Goal: Information Seeking & Learning: Learn about a topic

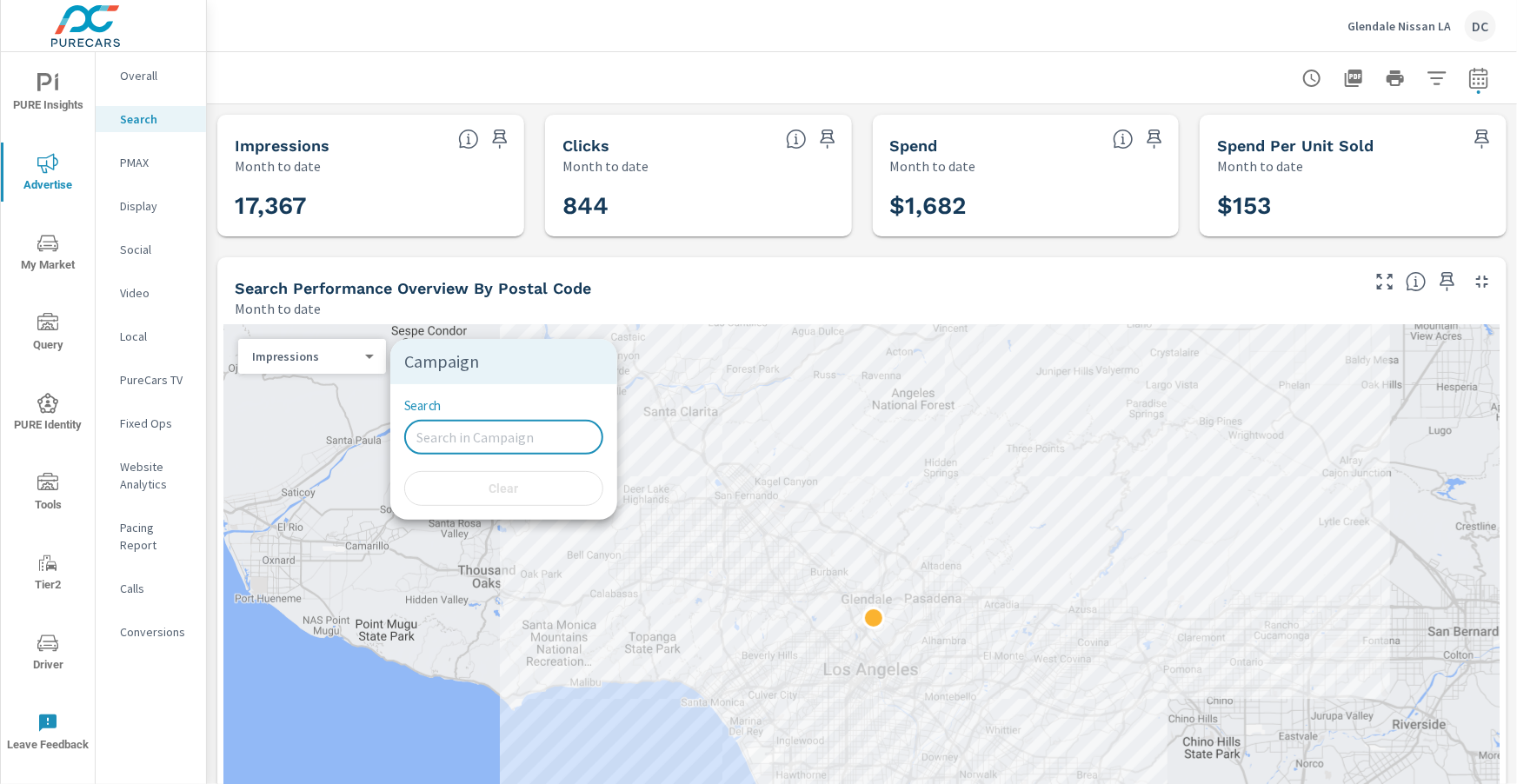
scroll to position [1173, 0]
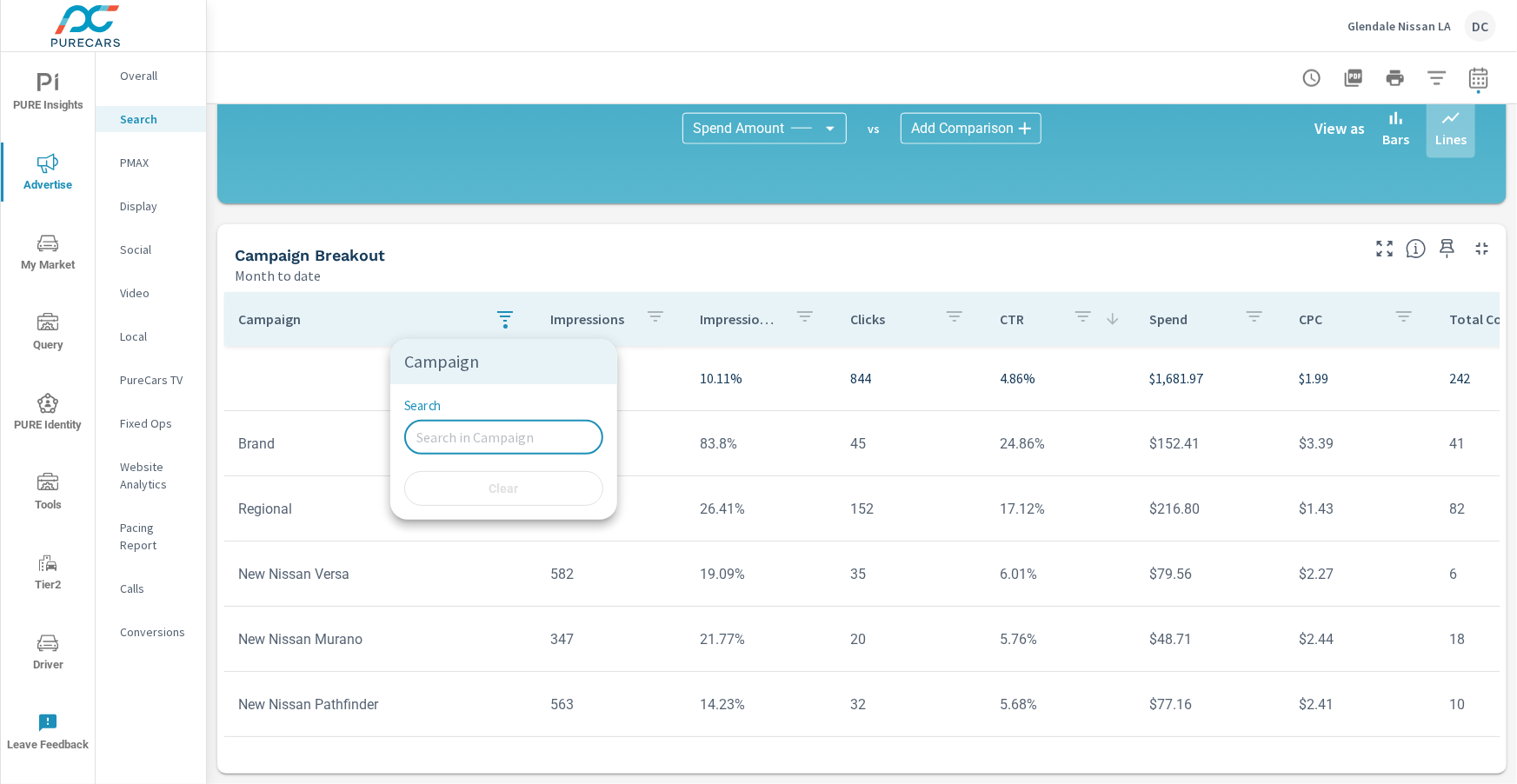
click at [1402, 22] on div at bounding box center [758, 392] width 1517 height 784
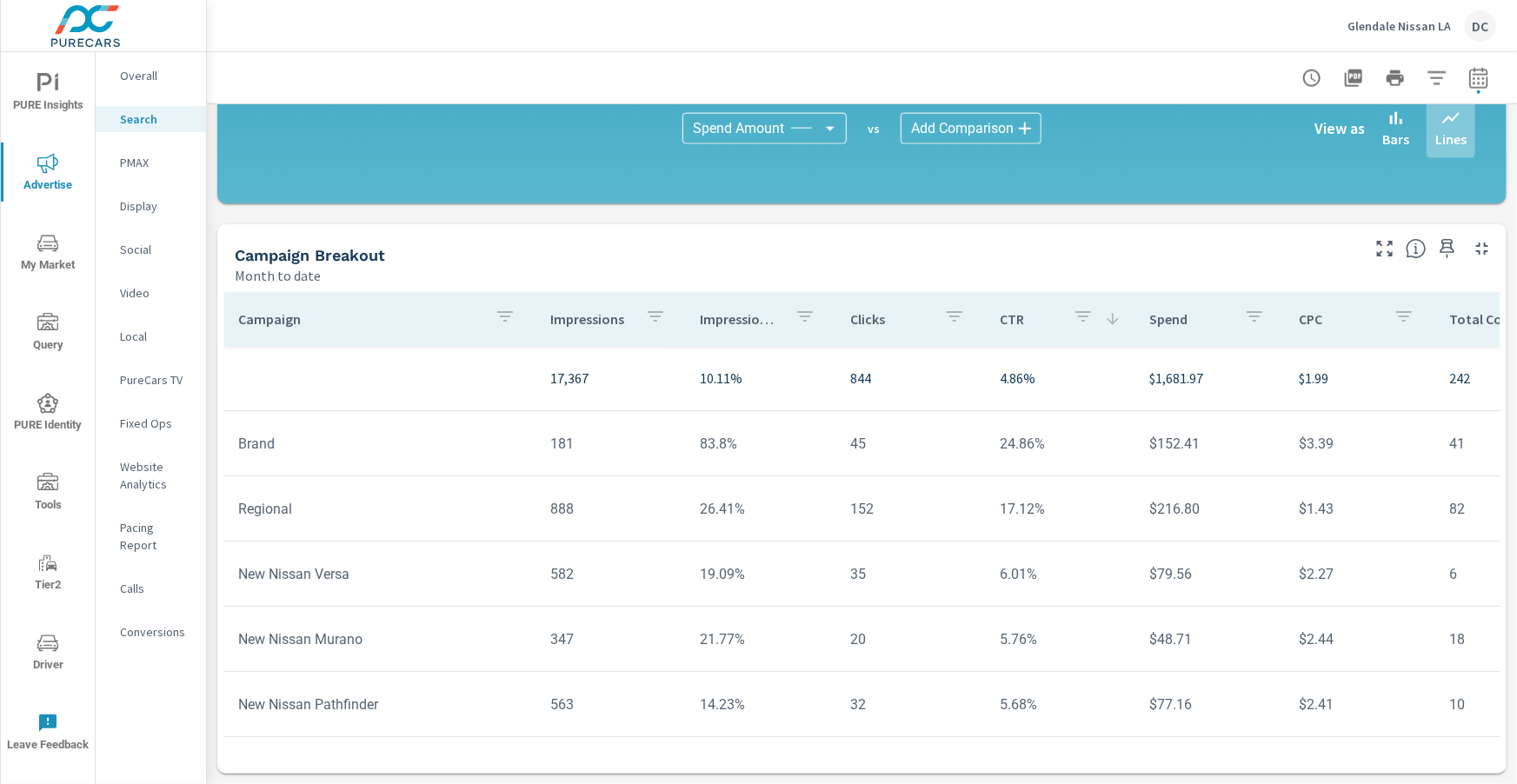
click at [1391, 26] on p "Glendale Nissan LA" at bounding box center [1398, 27] width 104 height 16
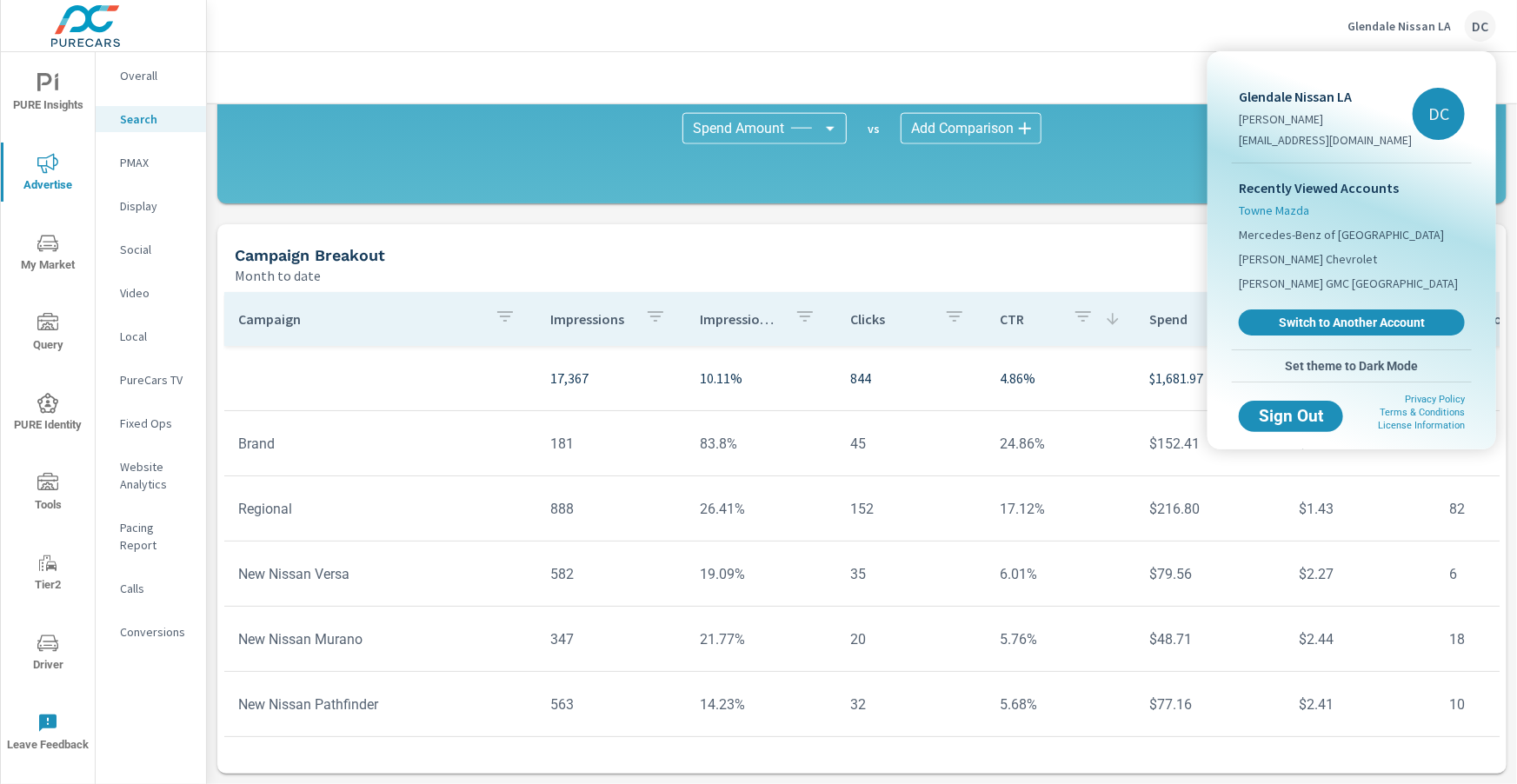
click at [1298, 205] on span "Towne Mazda" at bounding box center [1273, 211] width 70 height 18
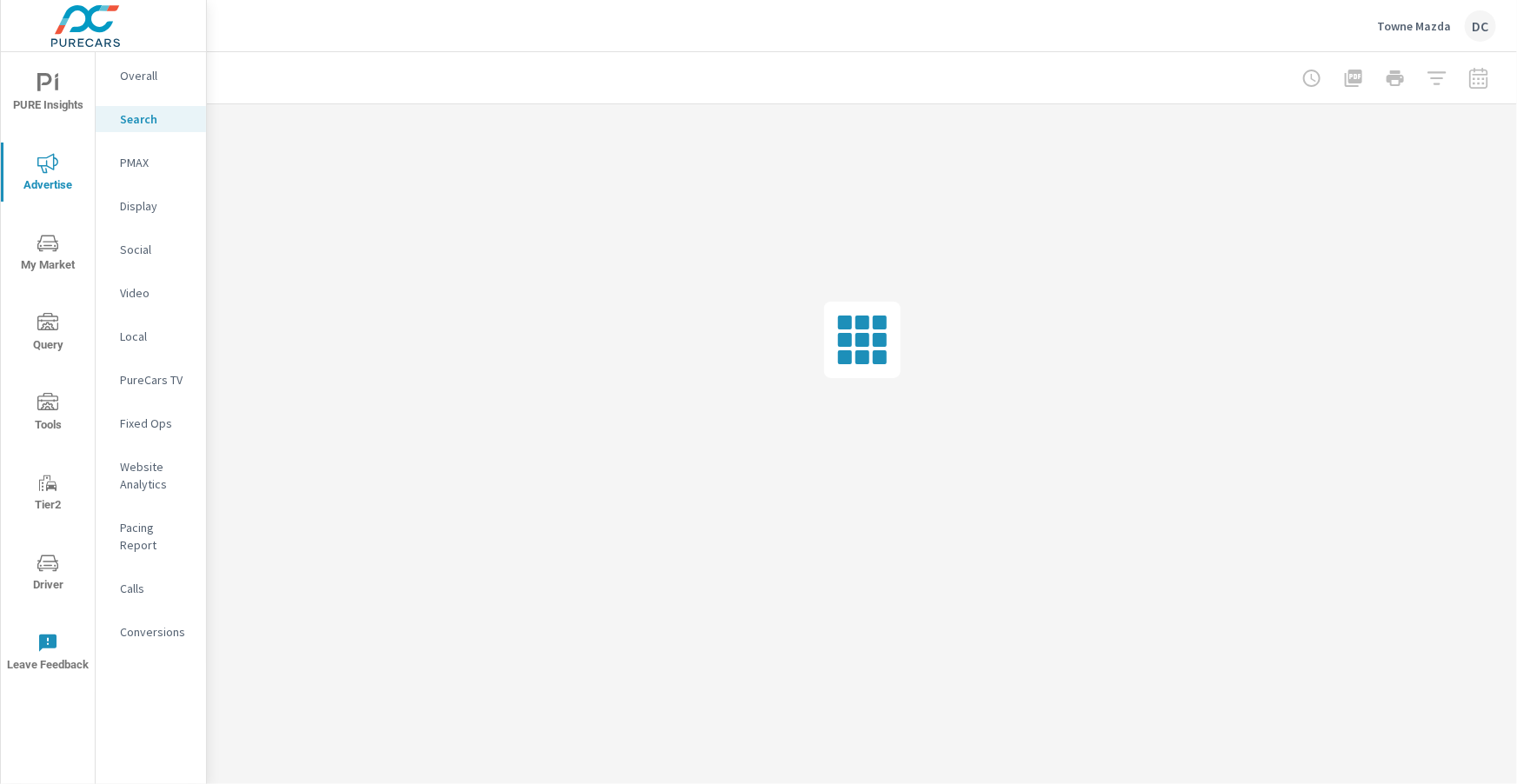
click at [113, 159] on div "PMAX" at bounding box center [151, 162] width 111 height 26
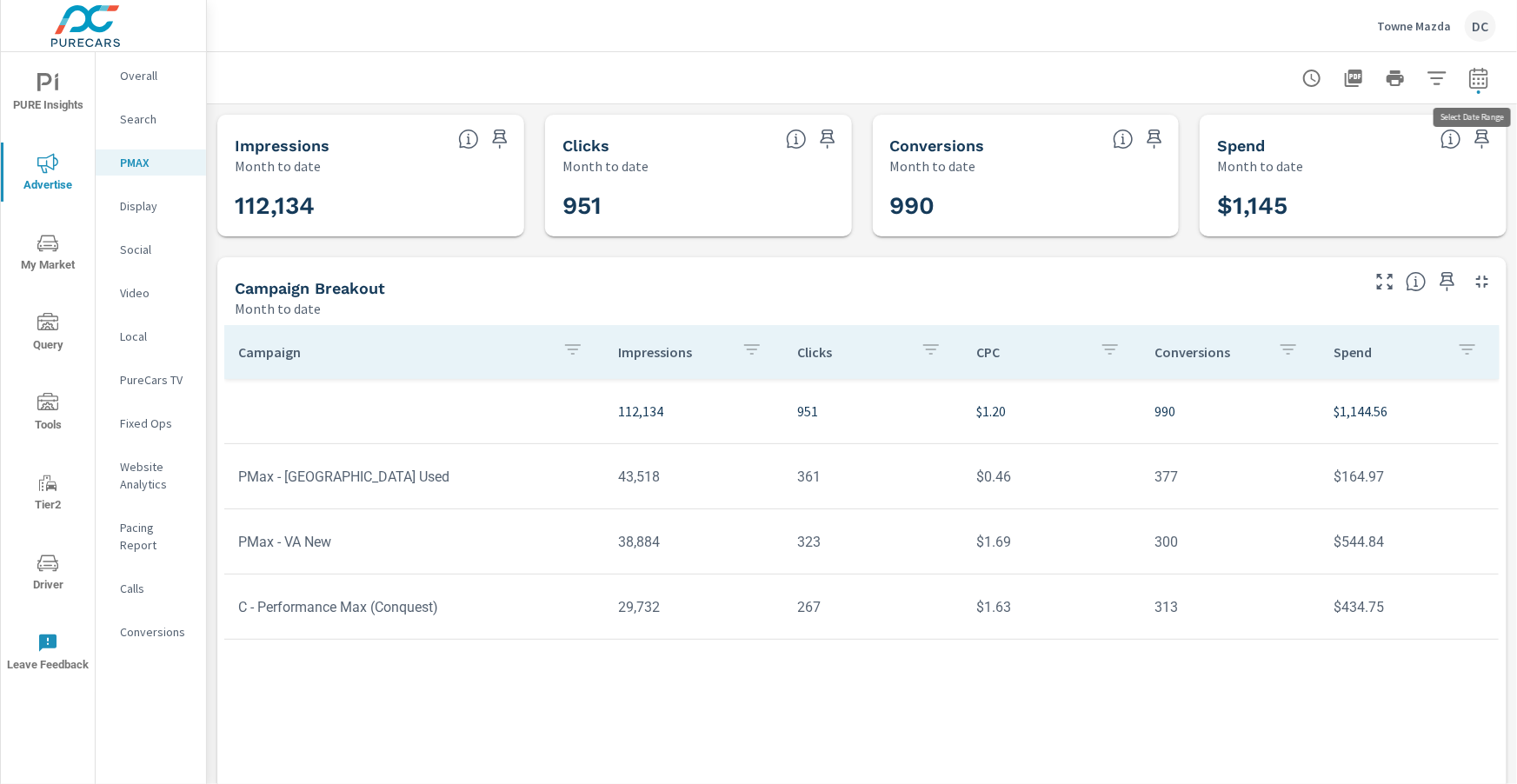
click at [1485, 77] on icon "button" at bounding box center [1479, 79] width 21 height 21
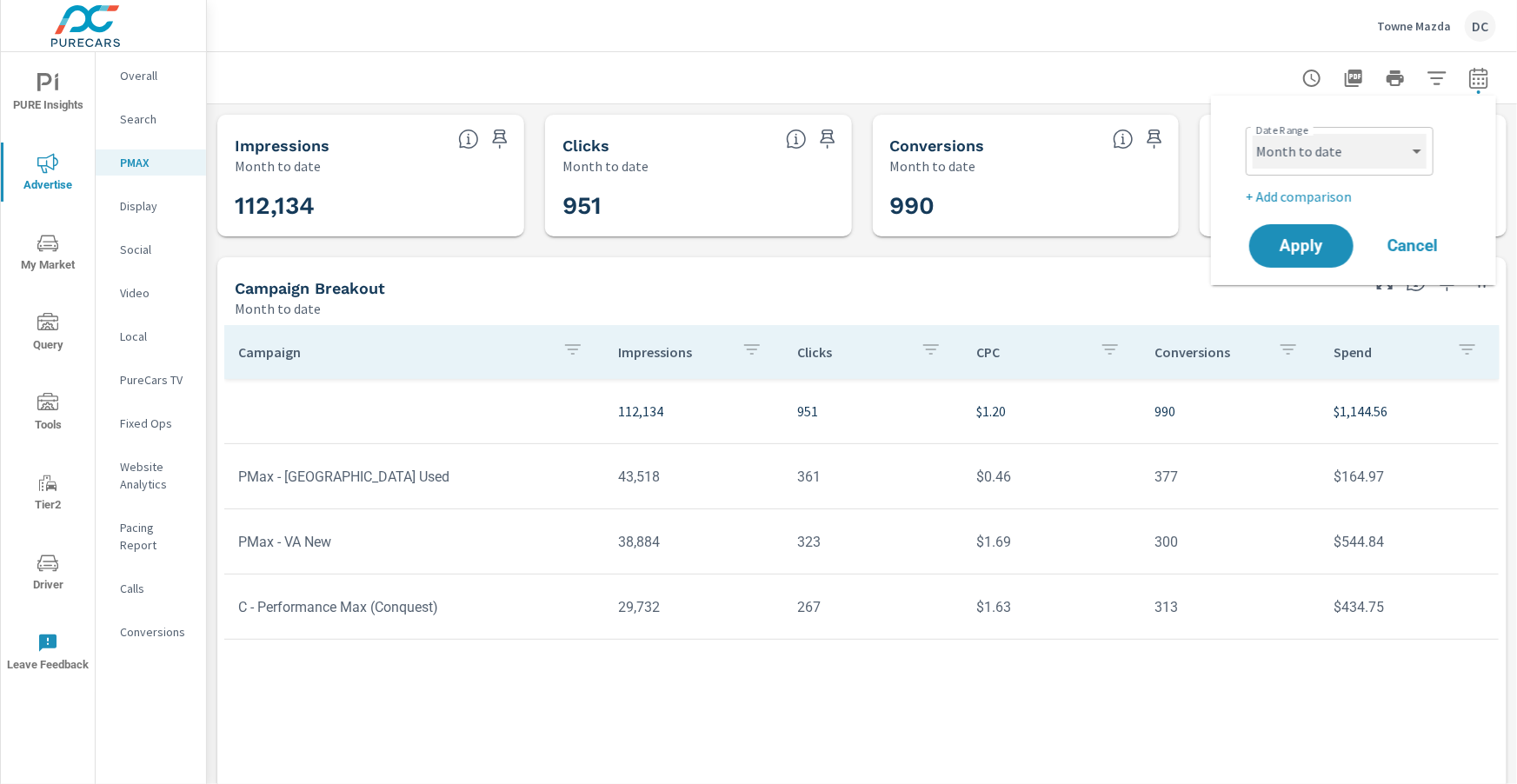
click at [1389, 151] on select "Custom [DATE] Last week Last 7 days Last 14 days Last 30 days Last 45 days Last…" at bounding box center [1339, 151] width 174 height 35
click at [1252, 134] on select "Custom [DATE] Last week Last 7 days Last 14 days Last 30 days Last 45 days Last…" at bounding box center [1339, 151] width 174 height 35
select select "custom"
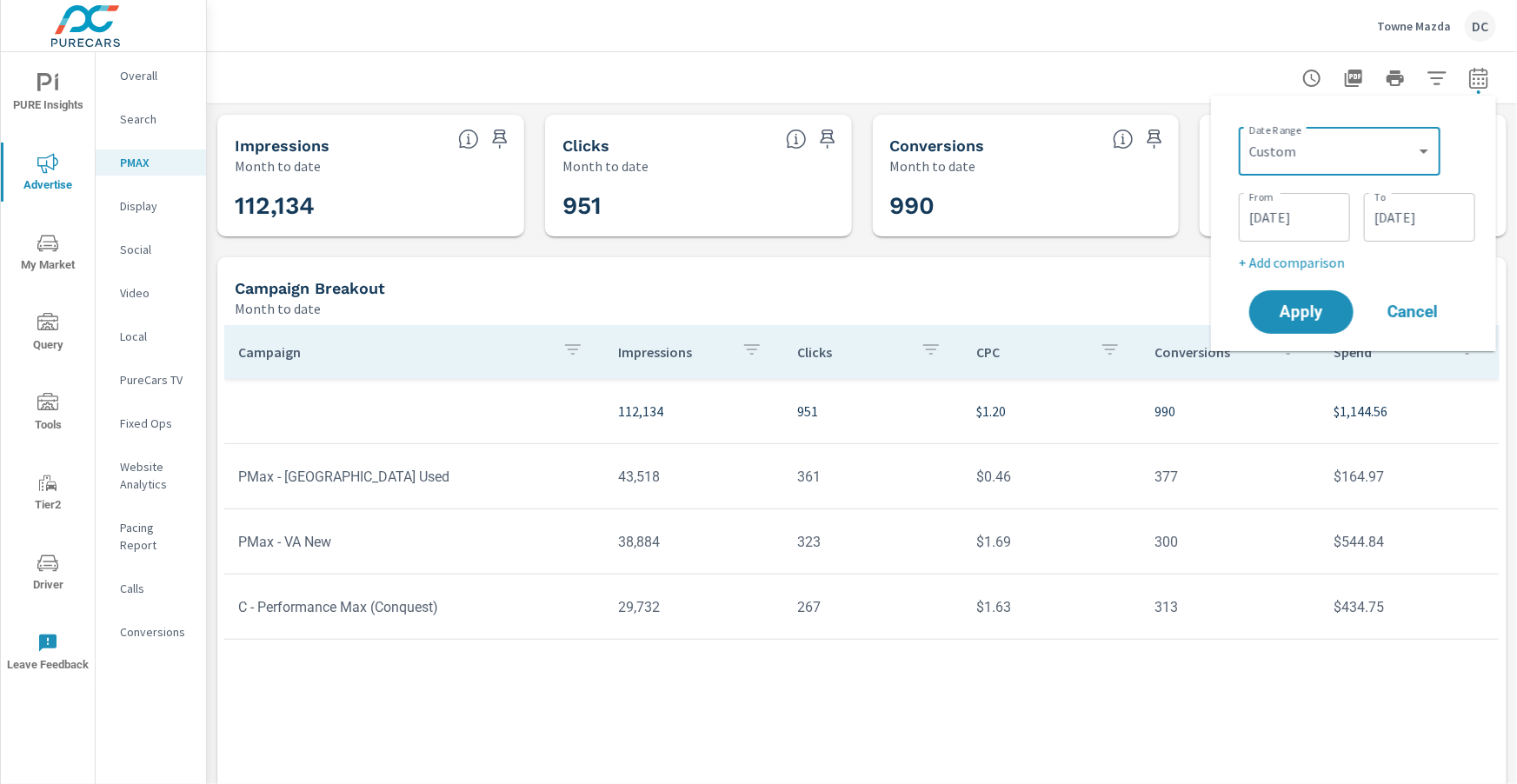
click at [1266, 212] on input "10/01/2025" at bounding box center [1294, 217] width 97 height 35
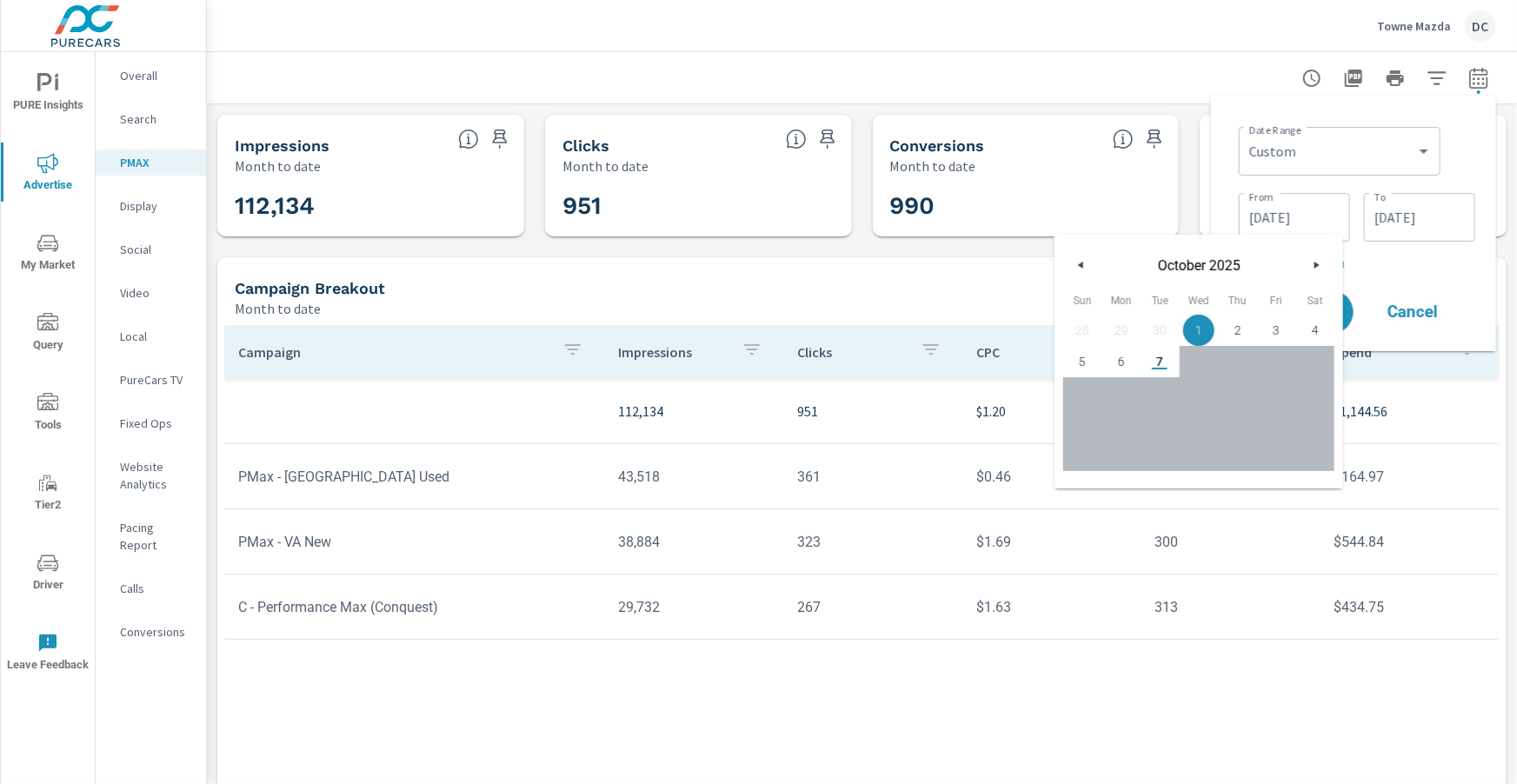
click at [1084, 263] on button "button" at bounding box center [1081, 265] width 21 height 21
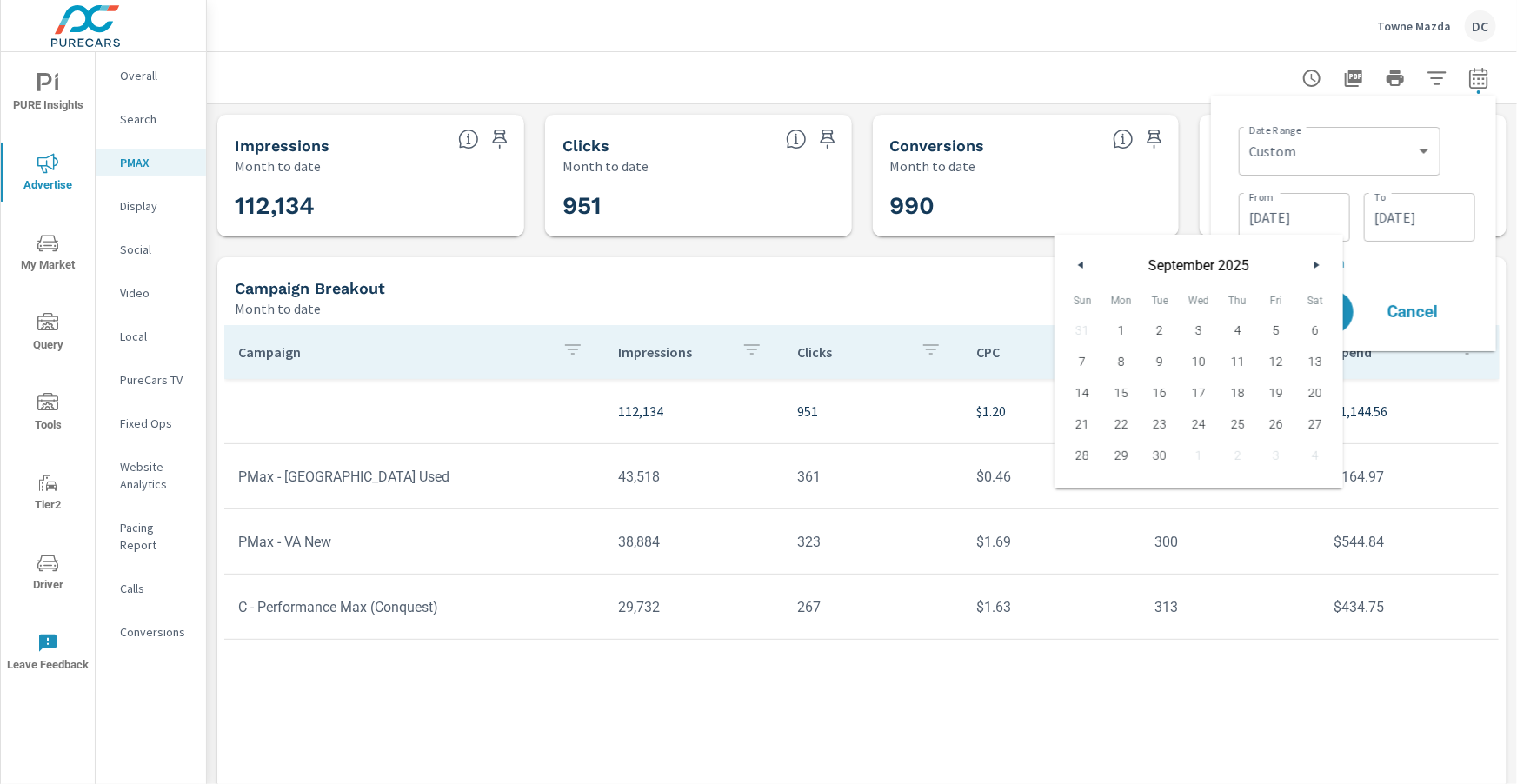
click at [1075, 266] on icon "button" at bounding box center [1078, 265] width 9 height 7
click at [1280, 333] on span "1" at bounding box center [1276, 330] width 39 height 23
type input "08/01/2025"
click at [1430, 220] on input "10/07/2025" at bounding box center [1420, 217] width 97 height 35
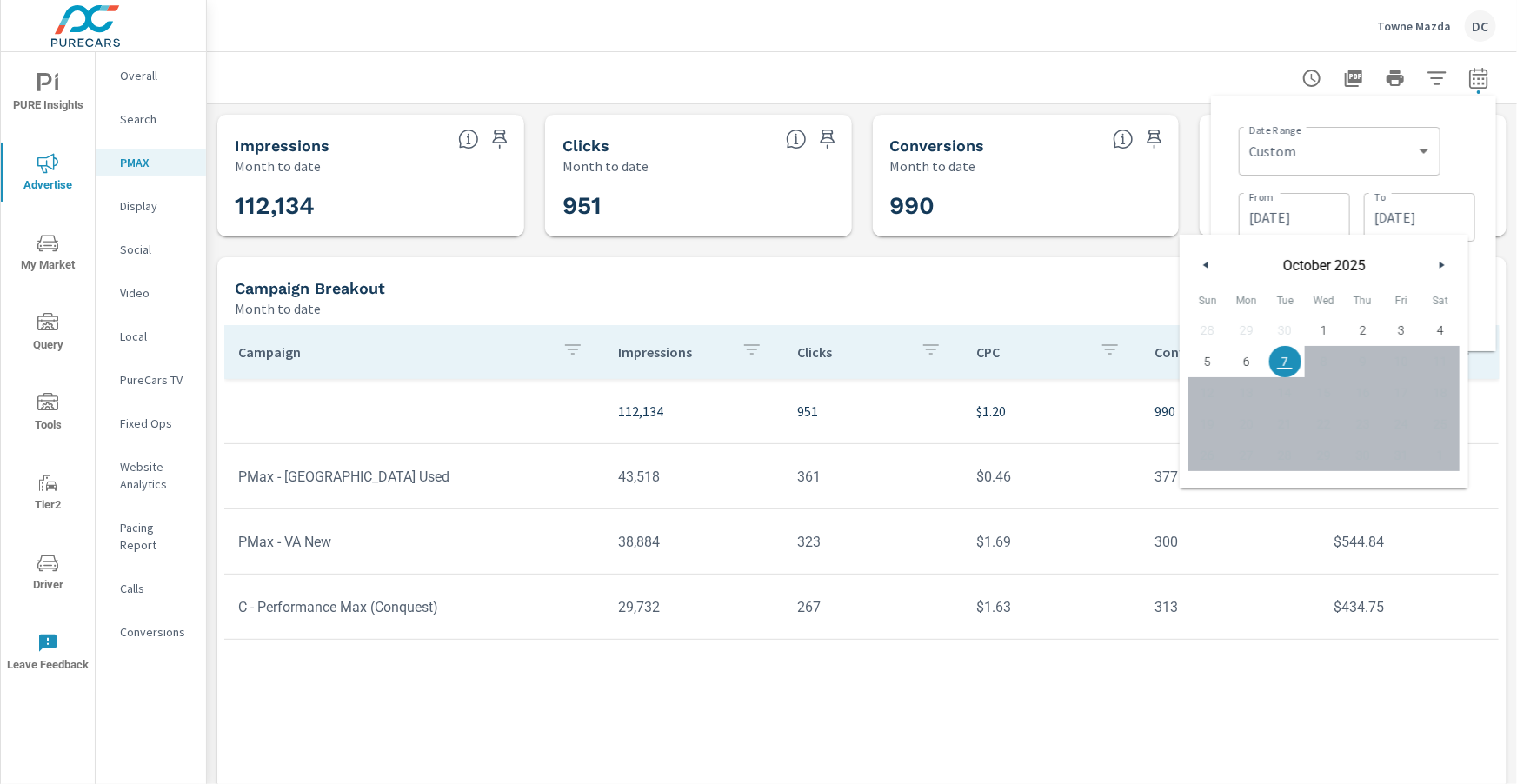
click at [1205, 266] on icon "button" at bounding box center [1204, 265] width 9 height 7
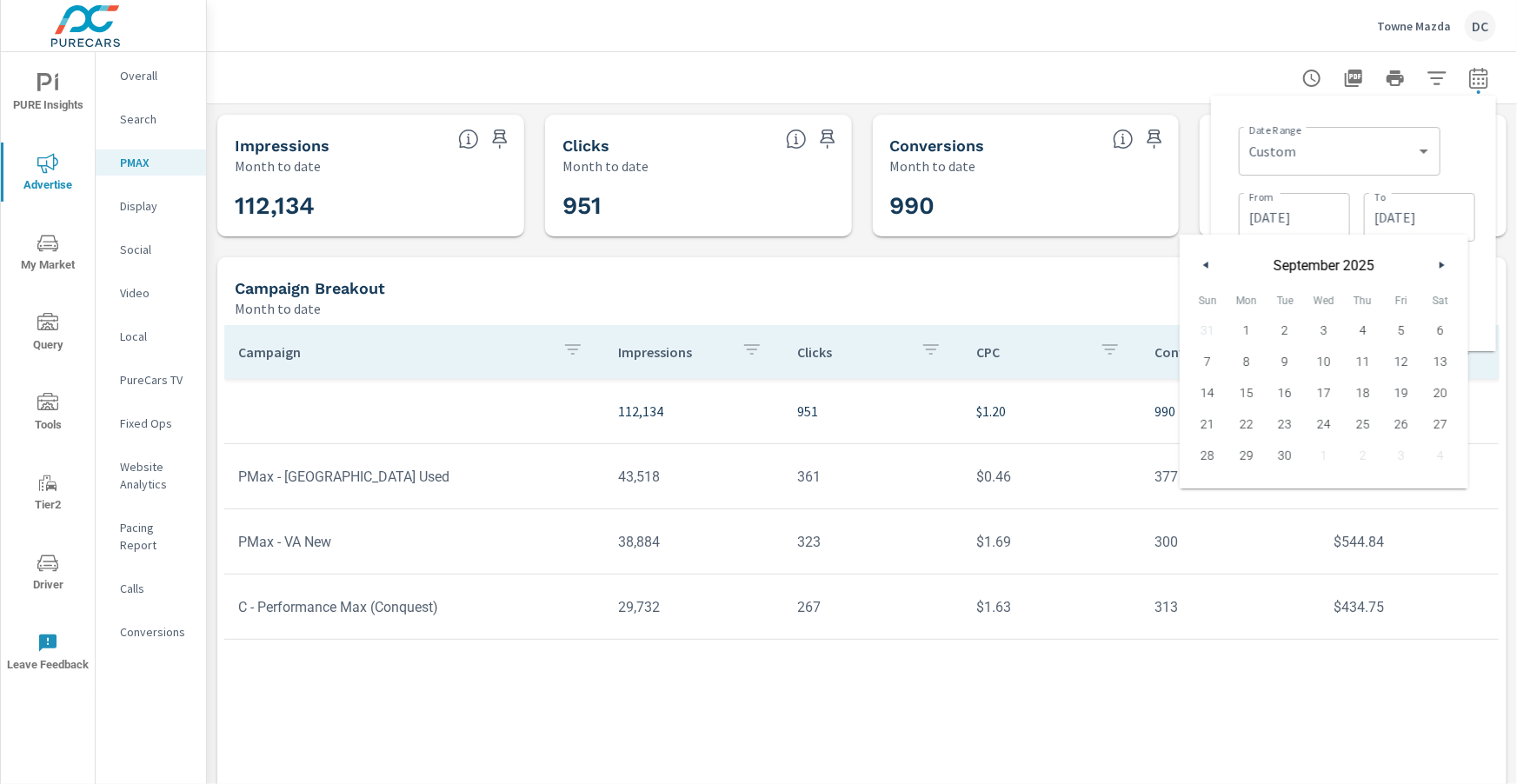
click at [1205, 266] on icon "button" at bounding box center [1204, 265] width 9 height 7
click at [1211, 490] on span "31" at bounding box center [1208, 486] width 39 height 23
type input "08/31/2025"
click at [1212, 493] on span "31" at bounding box center [1208, 486] width 39 height 23
click at [1474, 335] on div "Date Range Custom Yesterday Last week Last 7 days Last 14 days Last 30 days Las…" at bounding box center [1353, 223] width 257 height 228
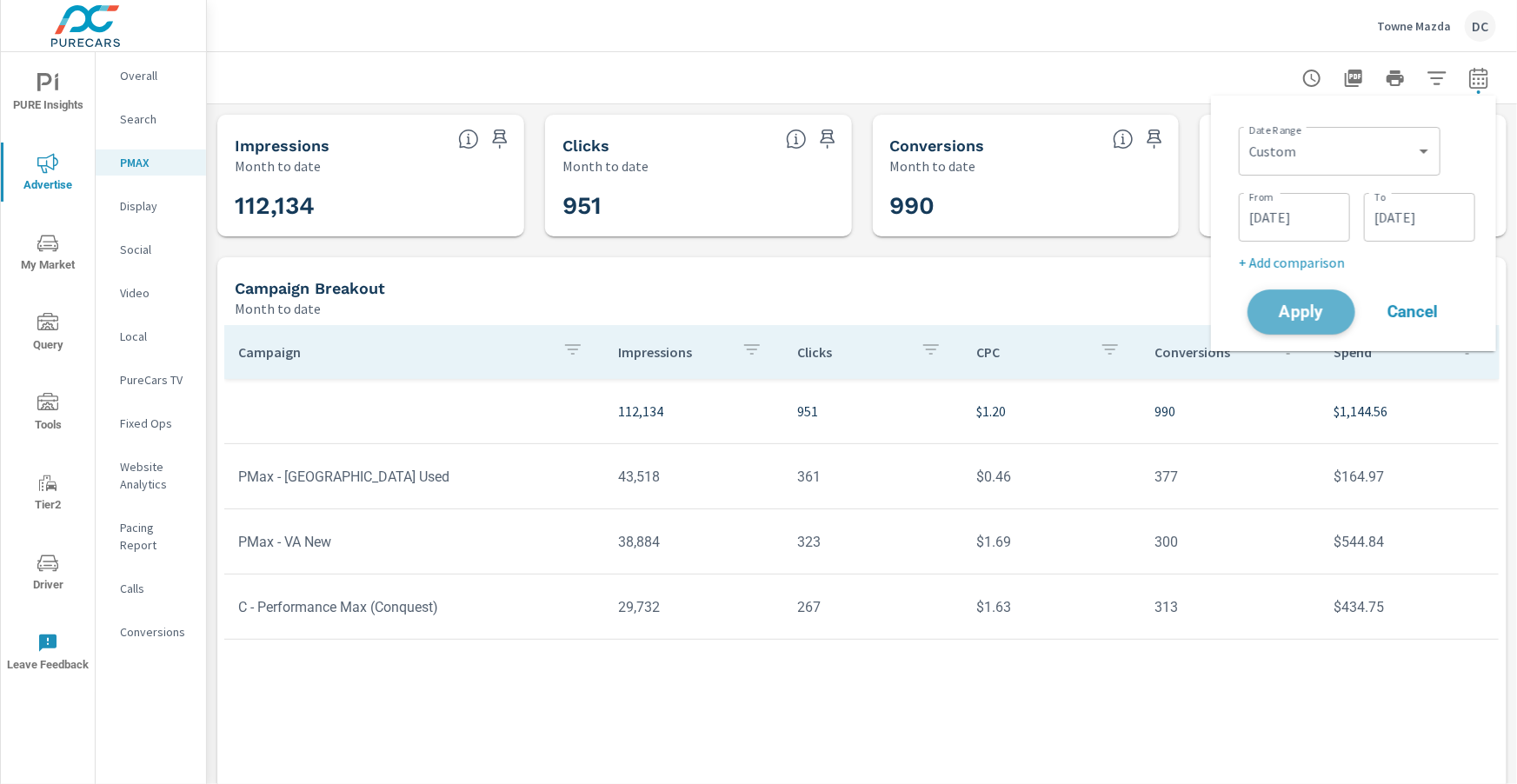
click at [1301, 320] on span "Apply" at bounding box center [1301, 312] width 71 height 17
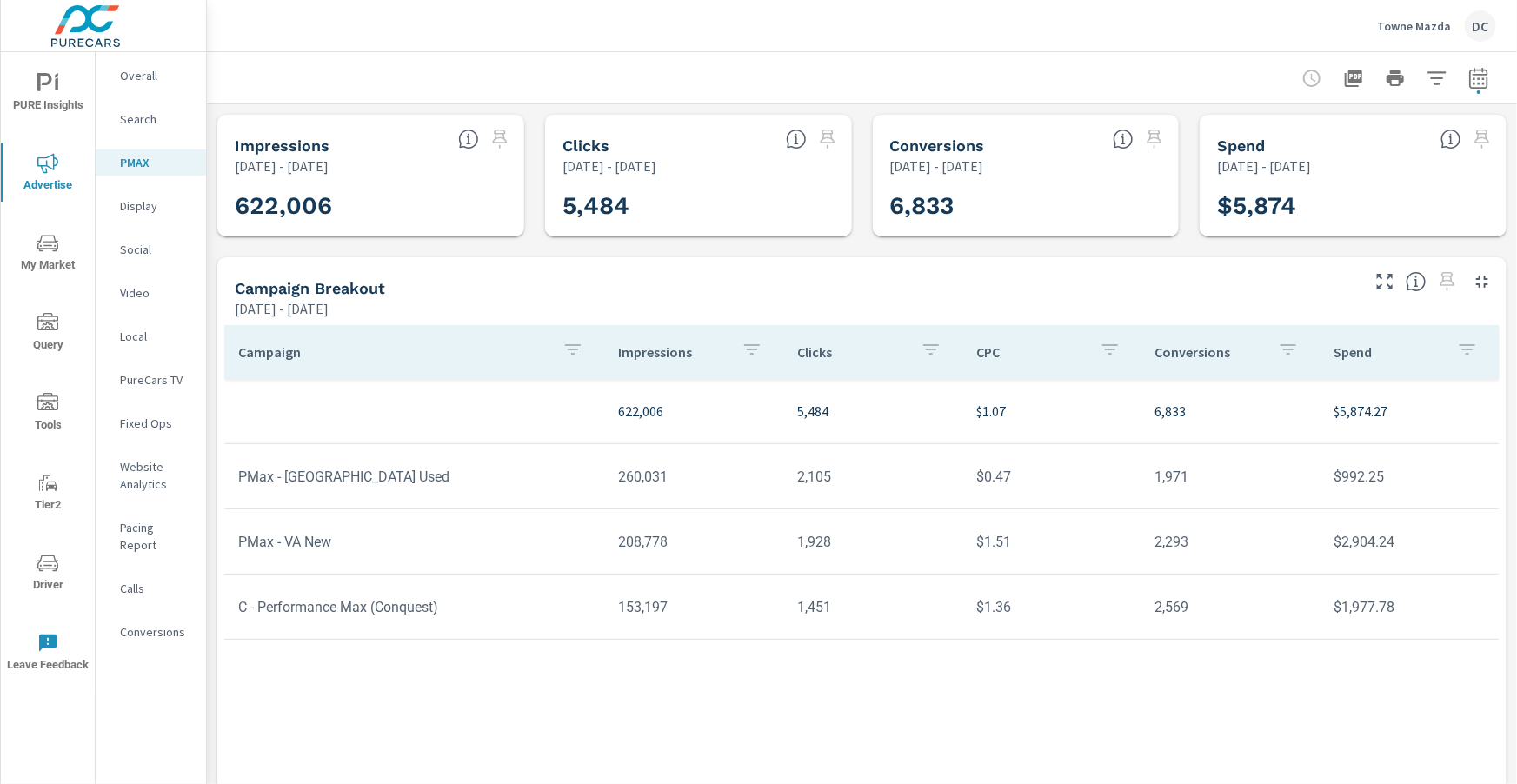
click at [152, 76] on p "Overall" at bounding box center [155, 76] width 72 height 18
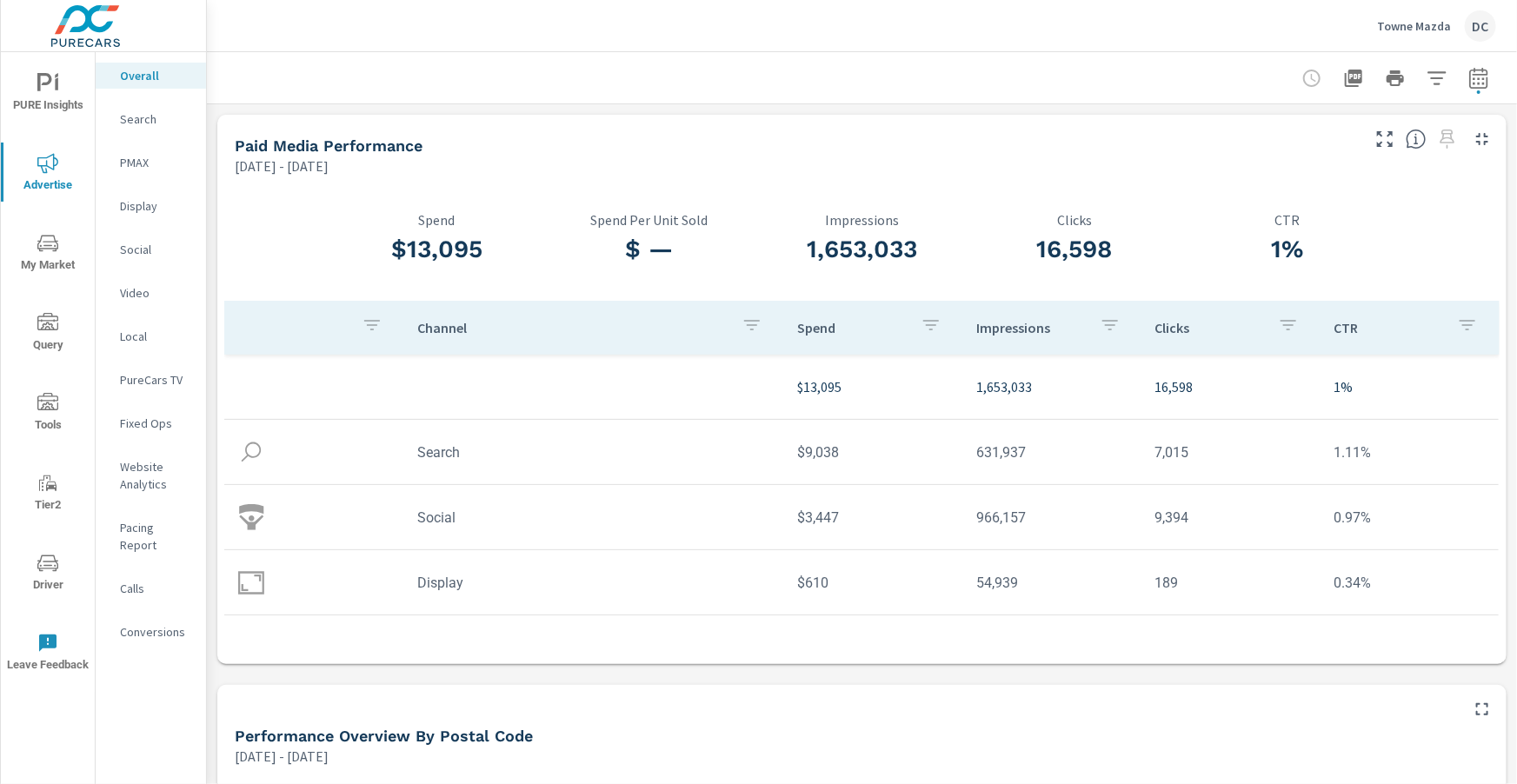
click at [138, 160] on p "PMAX" at bounding box center [155, 163] width 72 height 18
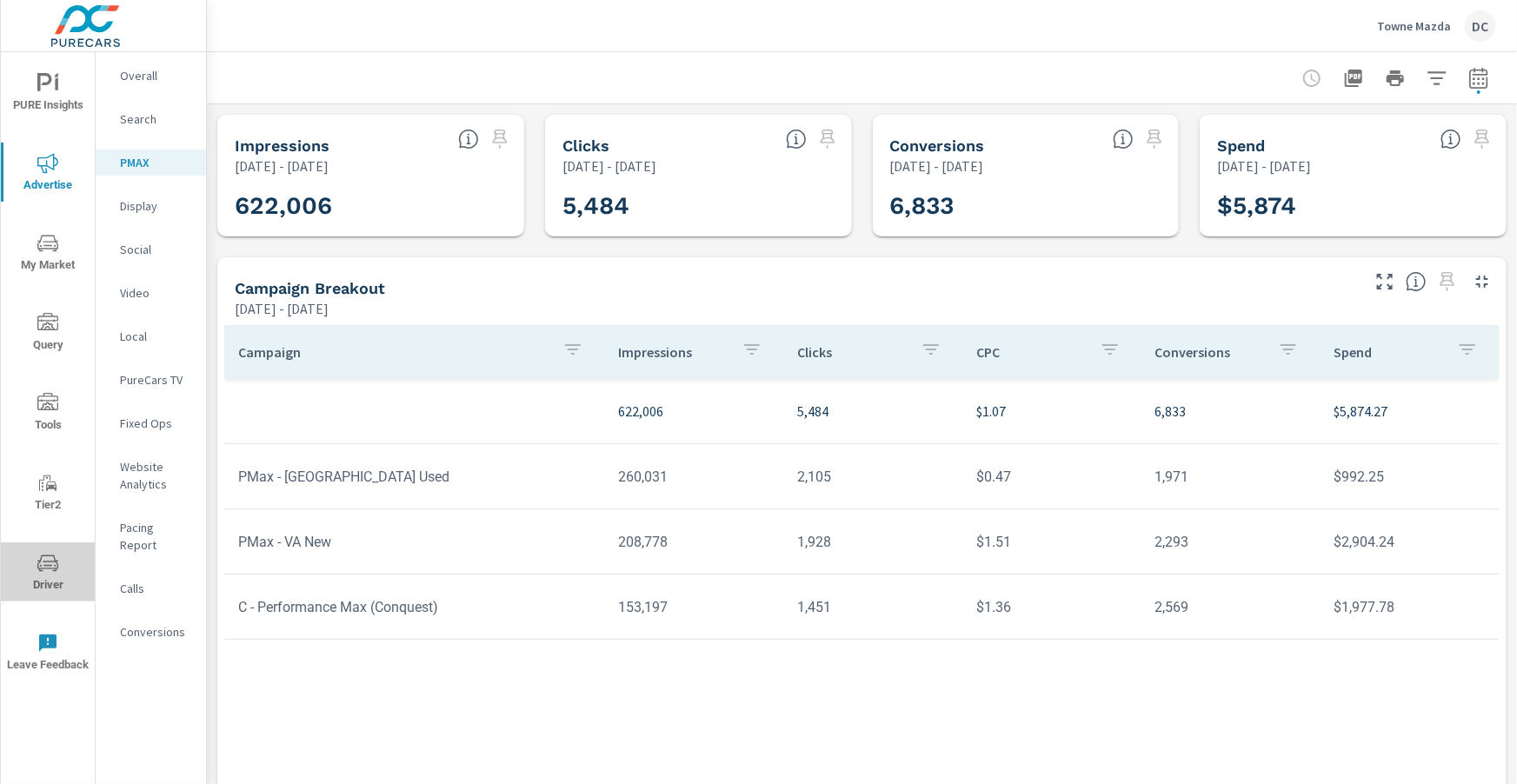
click at [58, 570] on icon "nav menu" at bounding box center [48, 563] width 21 height 21
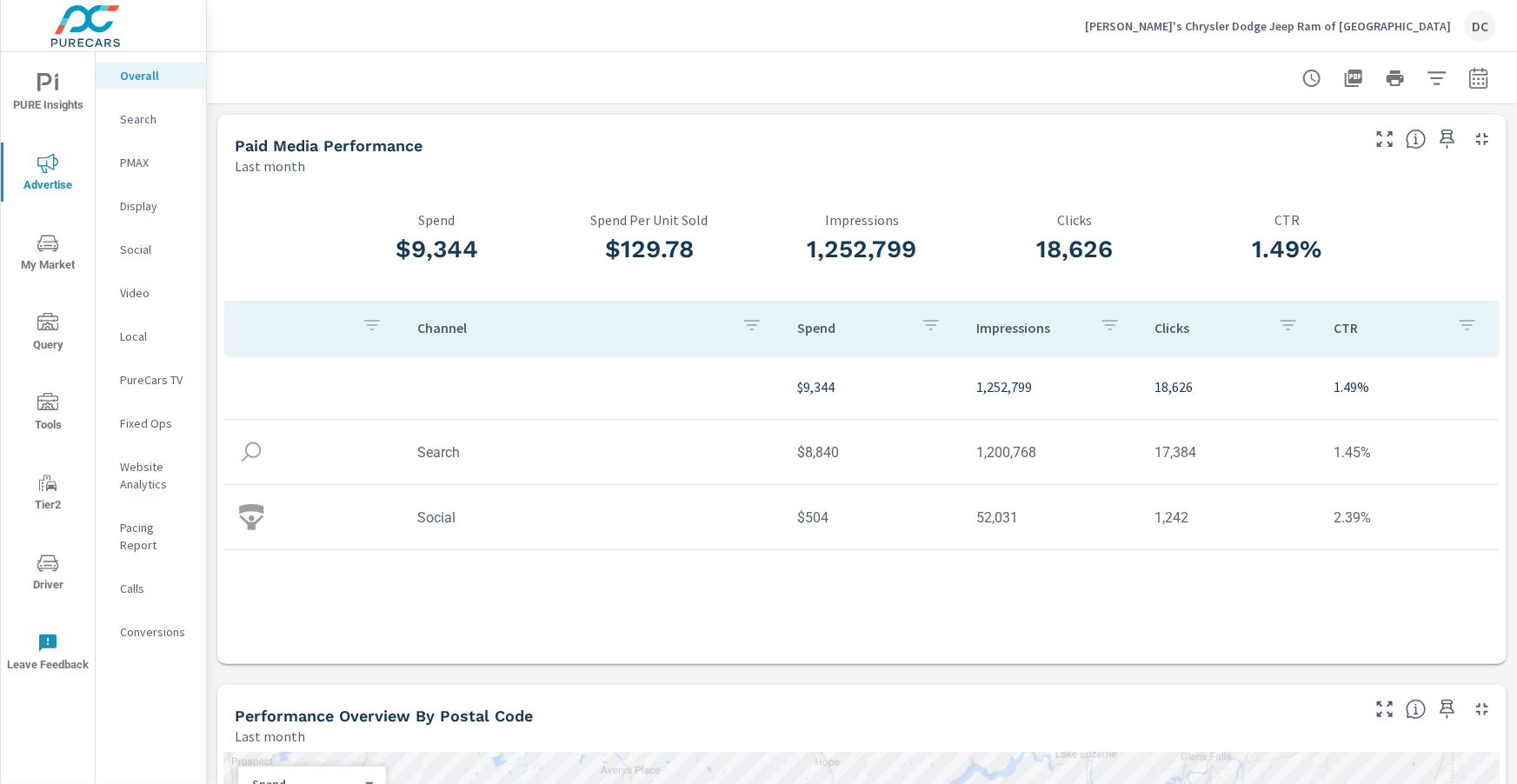
click at [144, 164] on p "PMAX" at bounding box center [155, 163] width 72 height 18
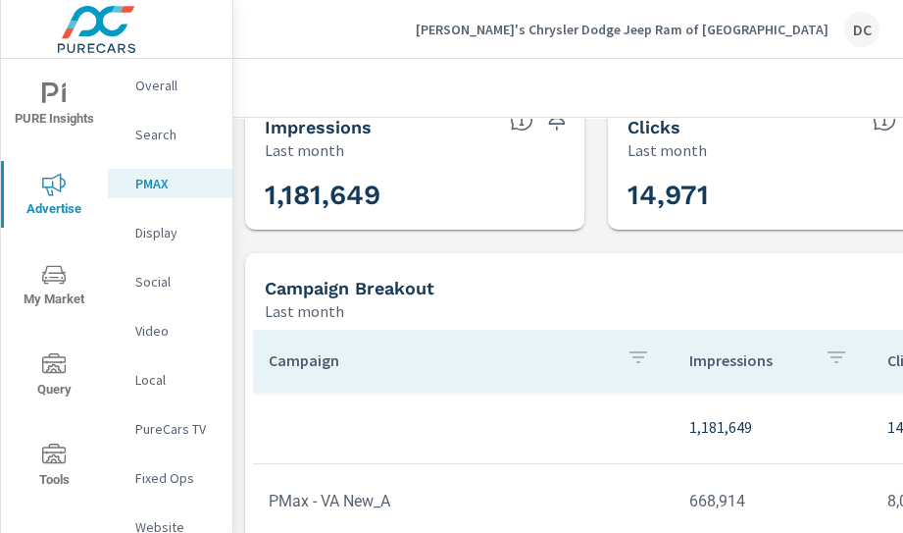
scroll to position [36, 0]
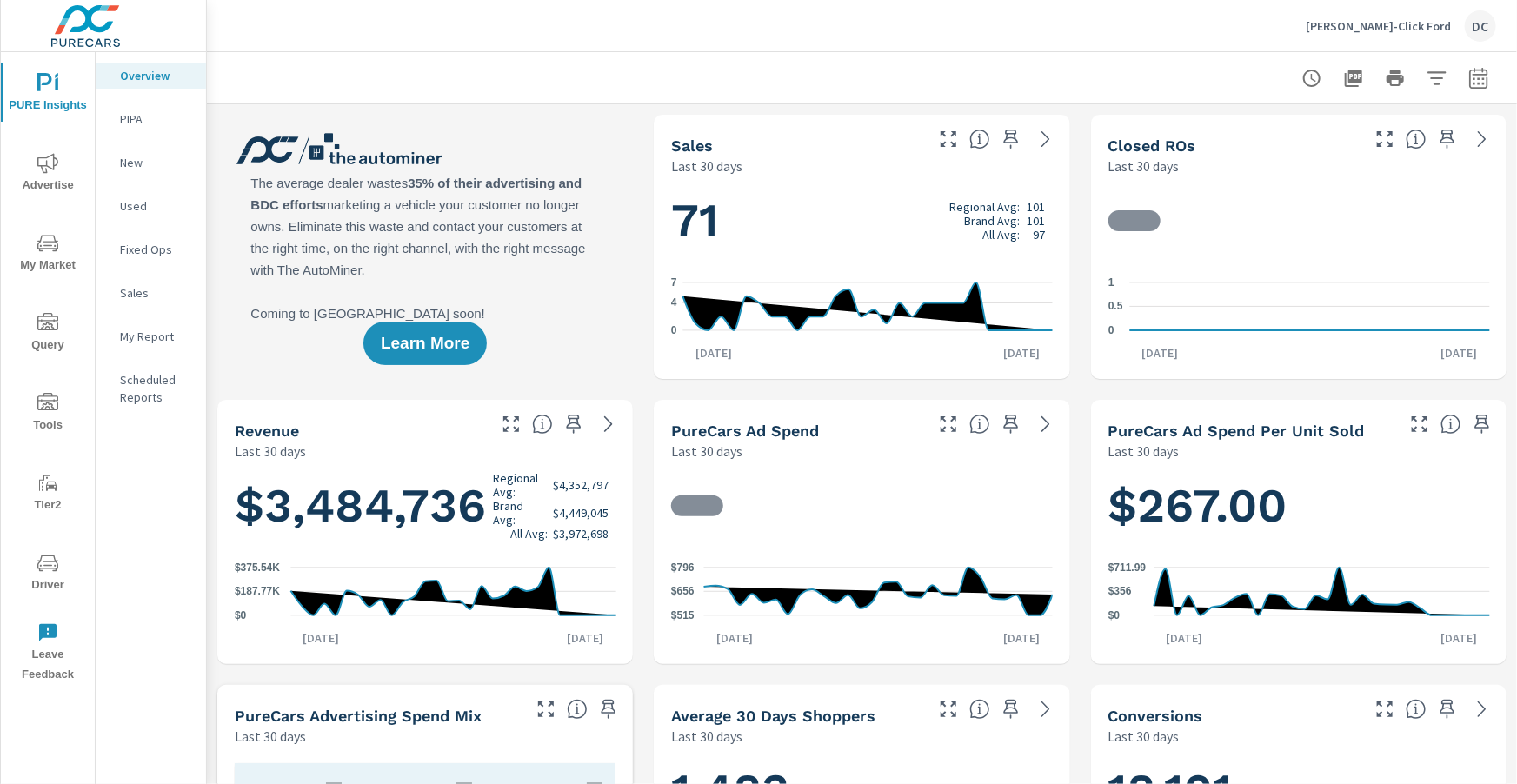
click at [56, 564] on icon "nav menu" at bounding box center [48, 563] width 21 height 21
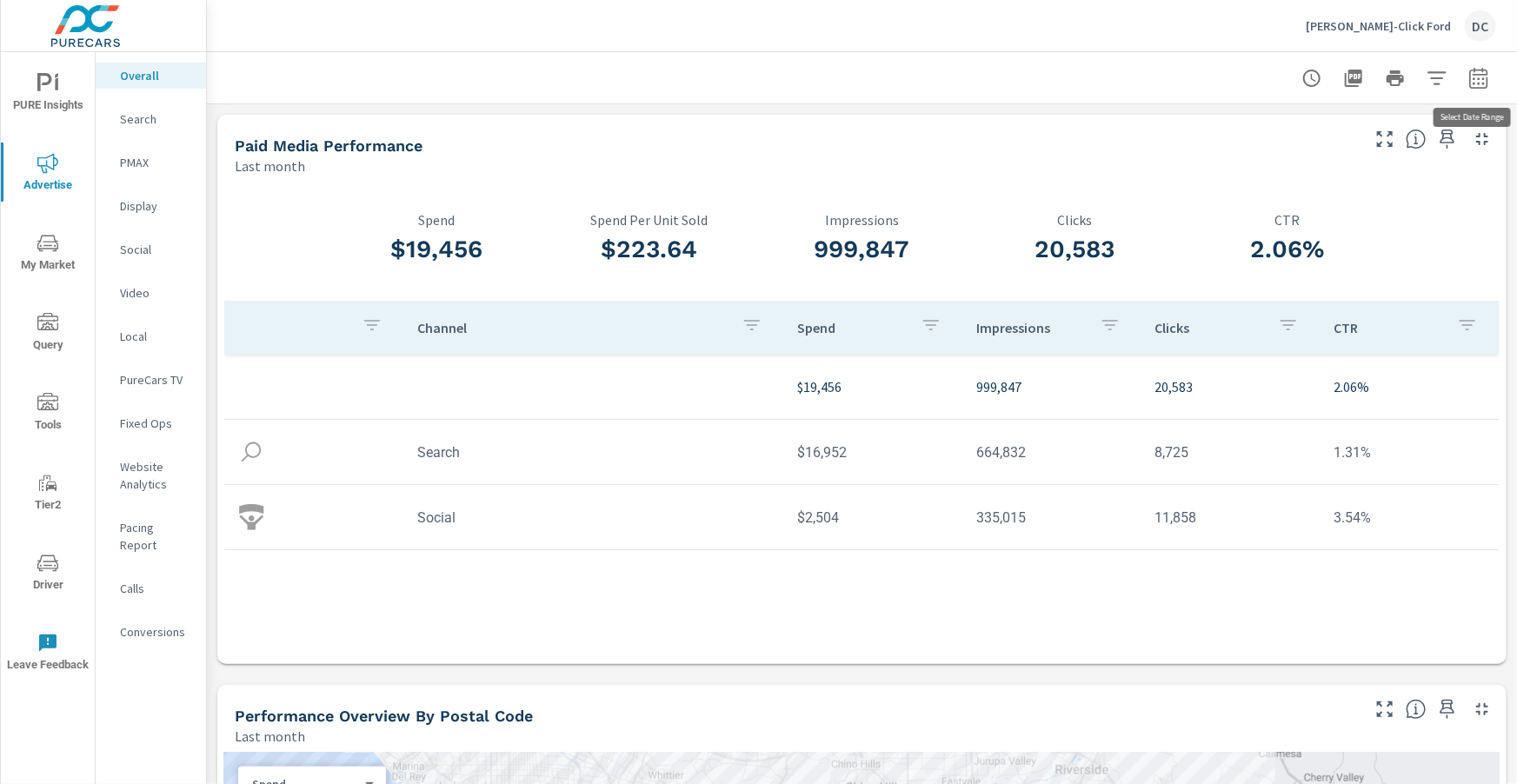
click at [1487, 85] on icon "button" at bounding box center [1478, 78] width 19 height 21
select select "Last month"
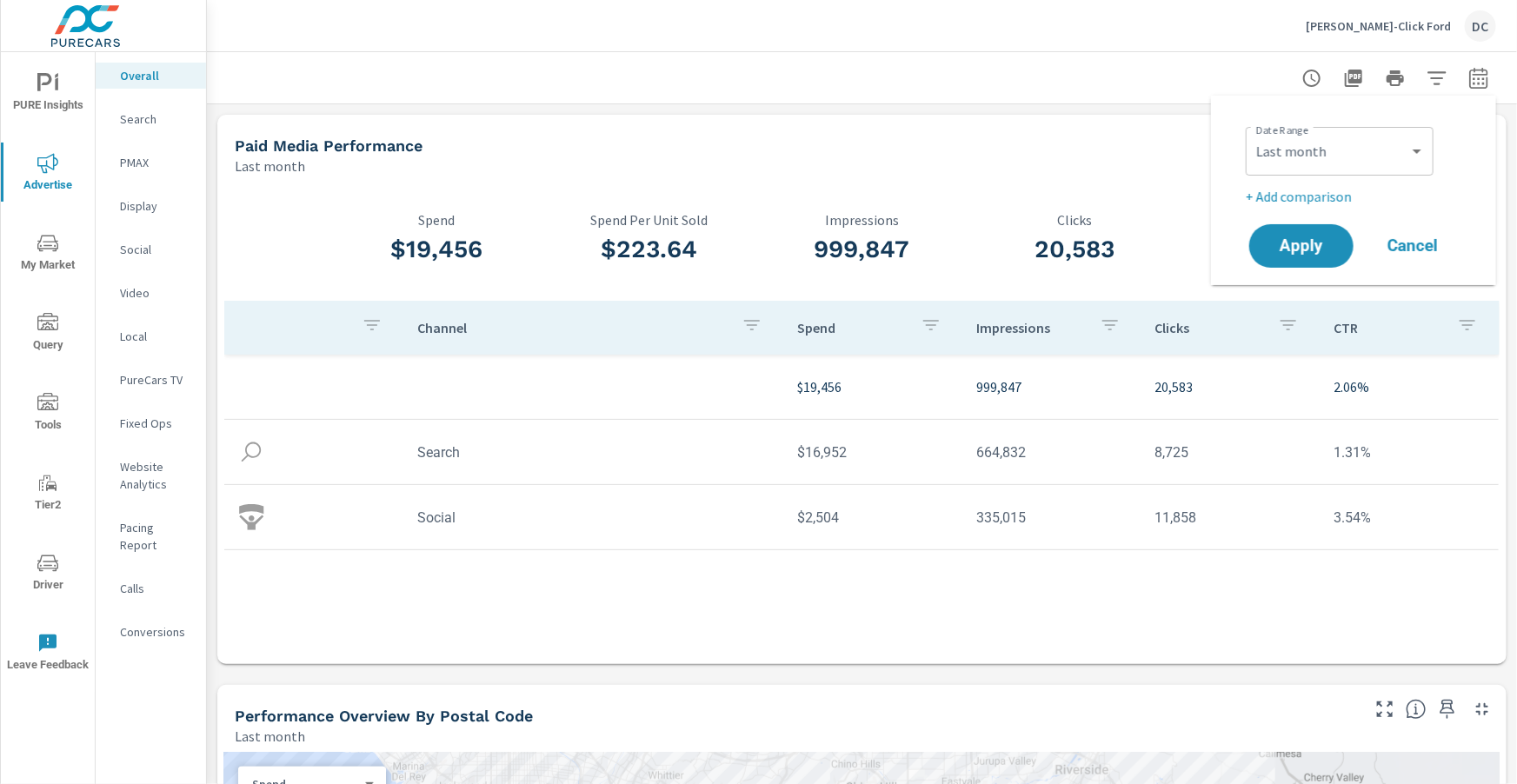
click at [1332, 198] on p "+ Add comparison" at bounding box center [1356, 197] width 222 height 21
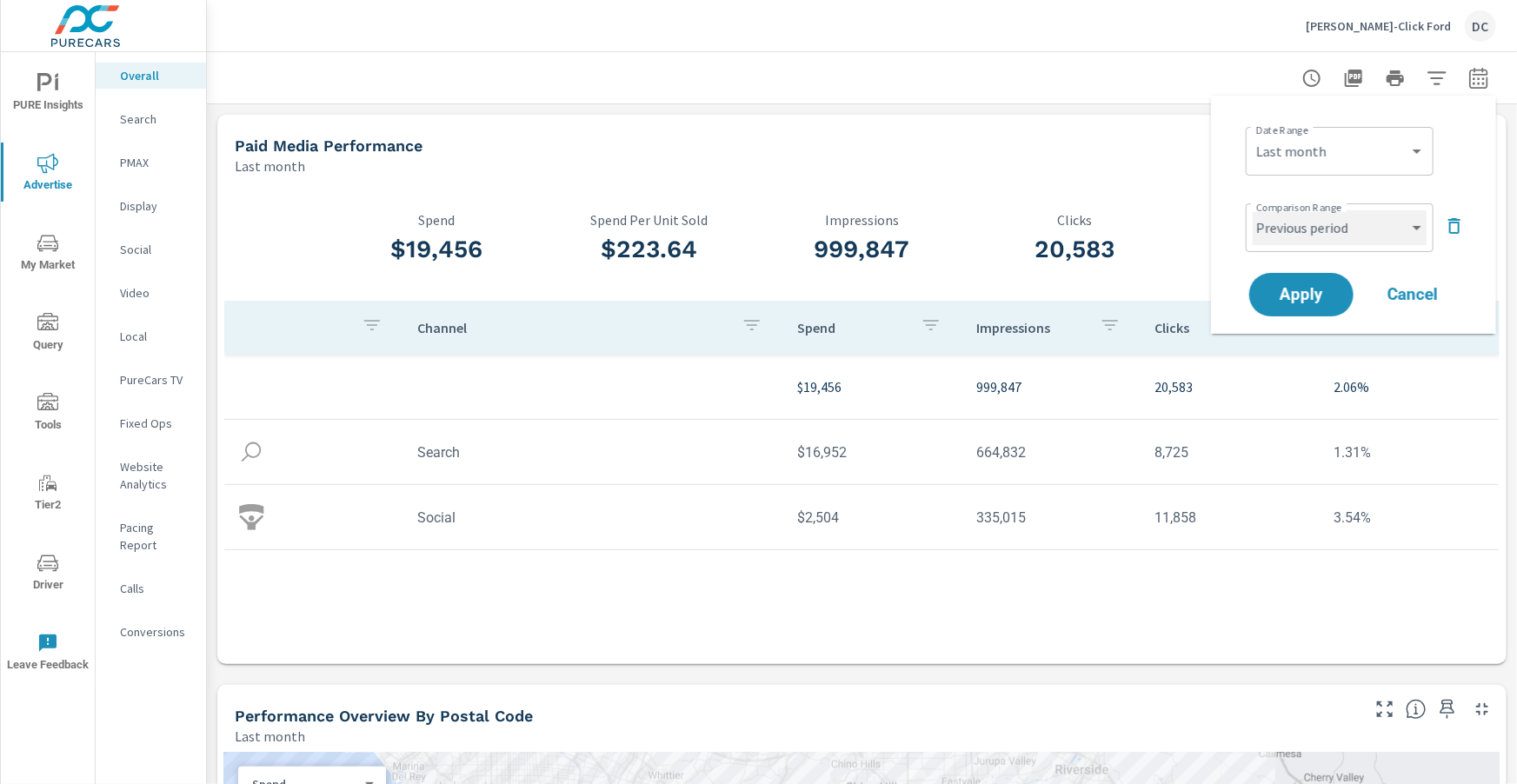
click at [1390, 222] on select "Custom Previous period Previous month Previous year" at bounding box center [1339, 227] width 174 height 35
click at [1252, 210] on select "Custom Previous period Previous month Previous year" at bounding box center [1339, 227] width 174 height 35
select select "Previous month"
click at [1308, 305] on button "Apply" at bounding box center [1301, 294] width 108 height 45
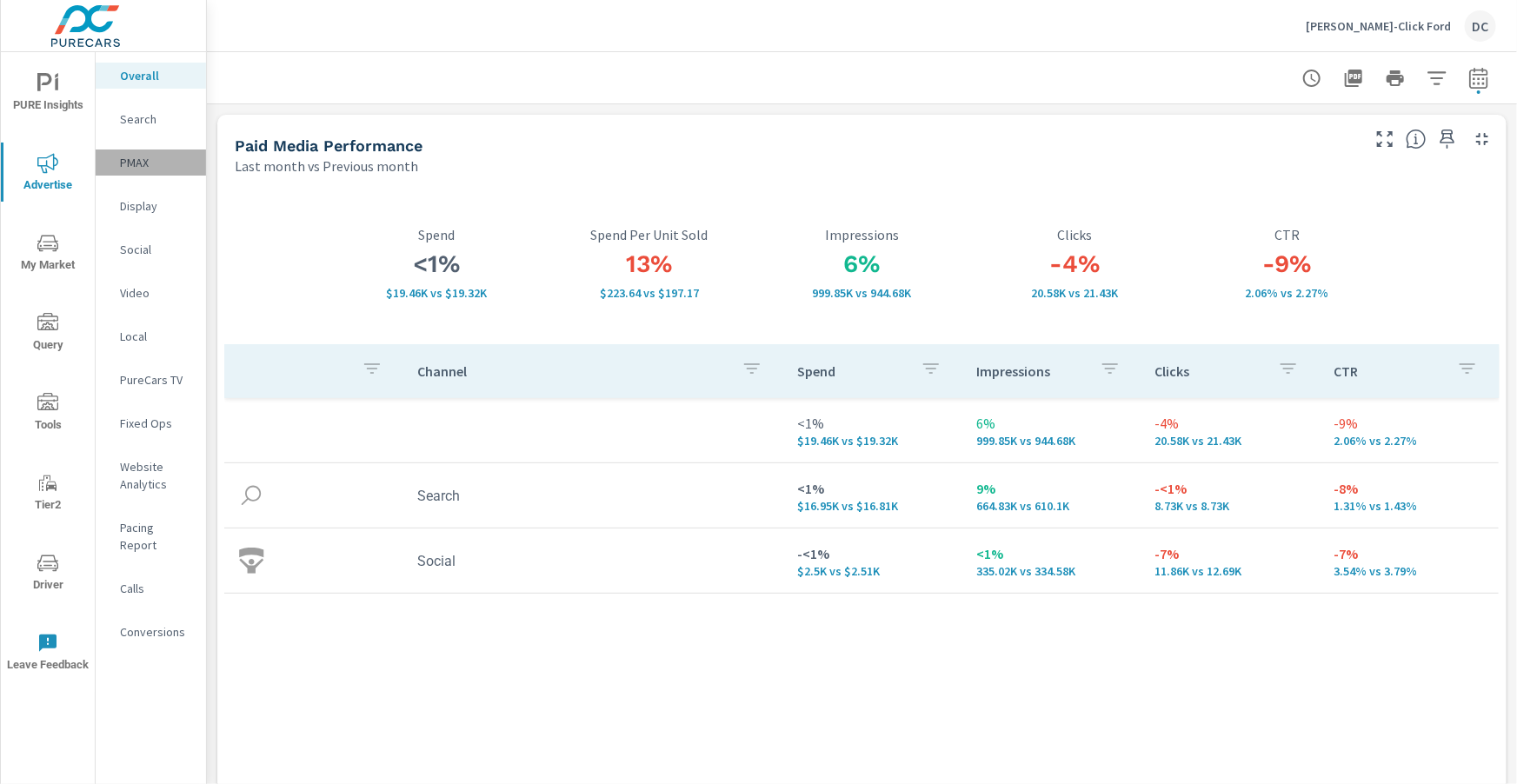
click at [137, 165] on p "PMAX" at bounding box center [155, 163] width 72 height 18
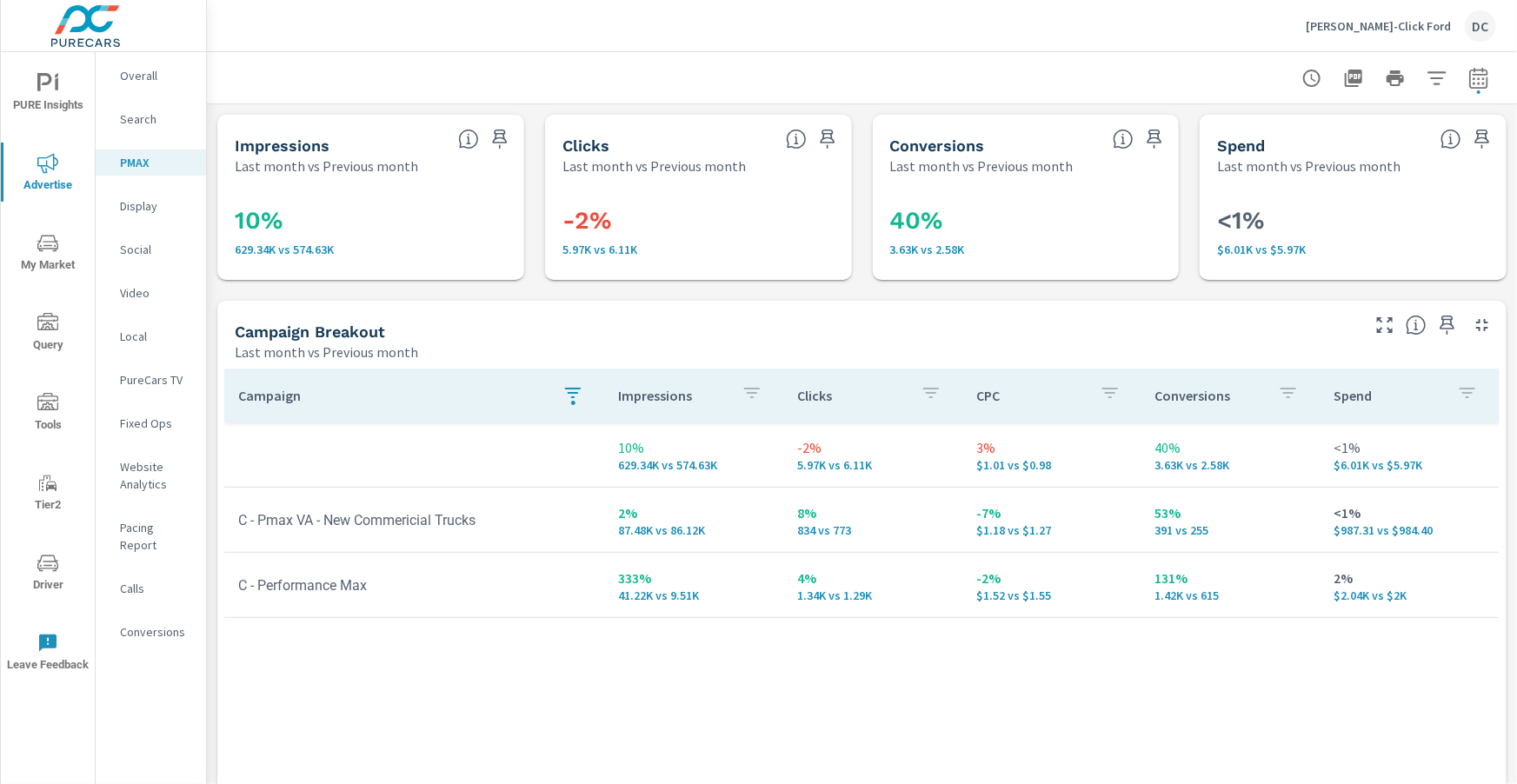
click at [572, 394] on icon "button" at bounding box center [573, 393] width 21 height 21
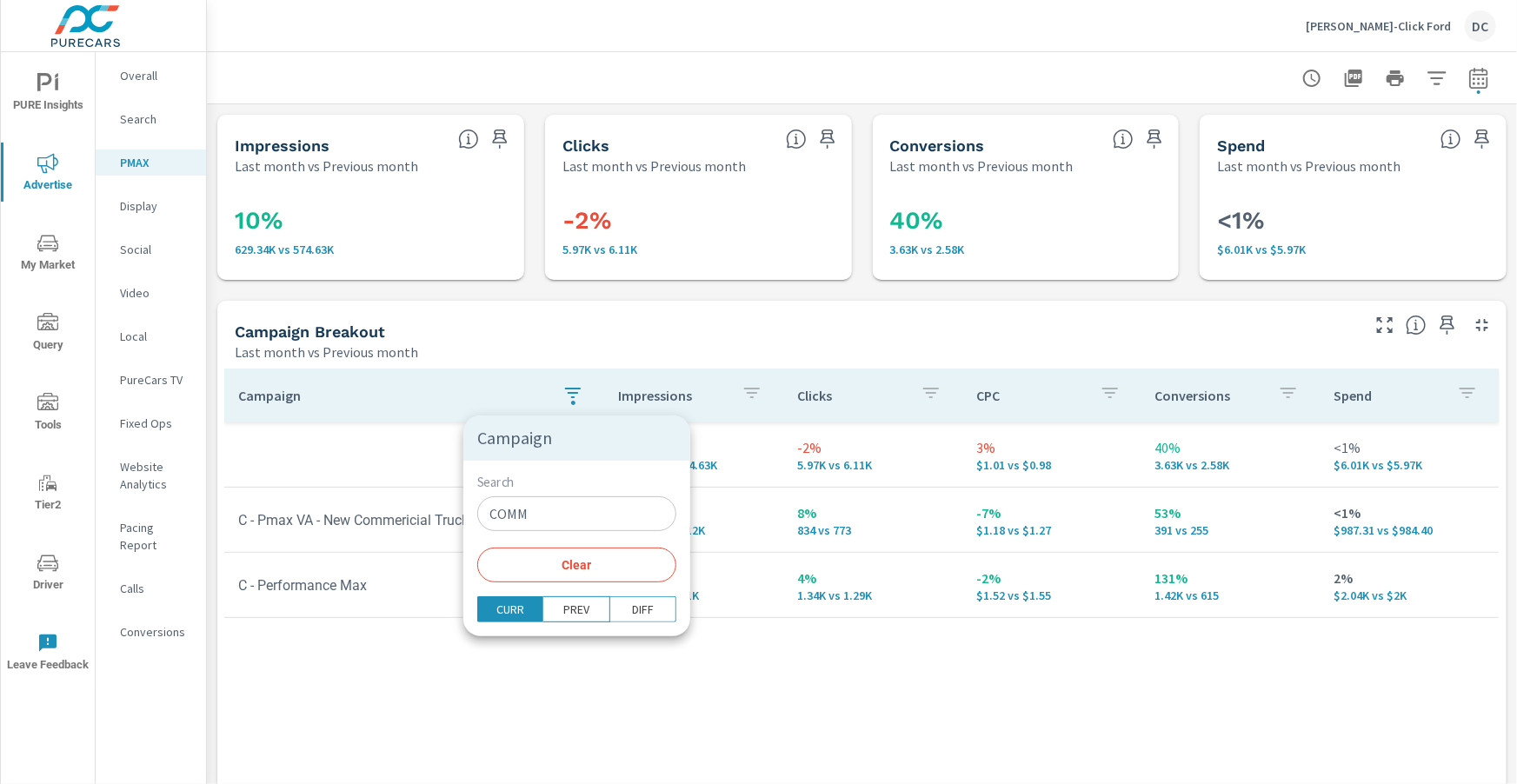
click at [535, 521] on input "COMM" at bounding box center [576, 513] width 199 height 35
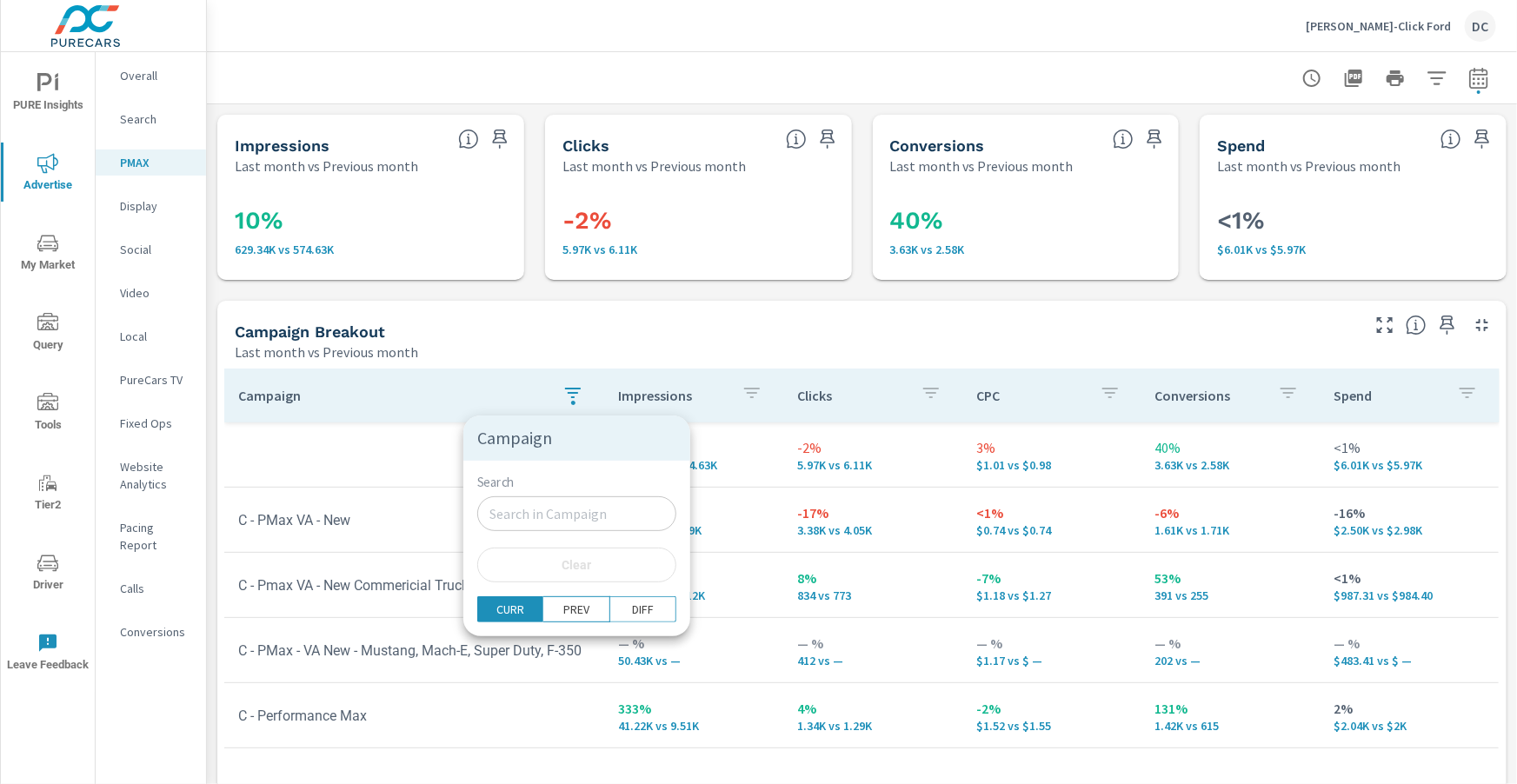
click at [416, 430] on div at bounding box center [758, 392] width 1517 height 784
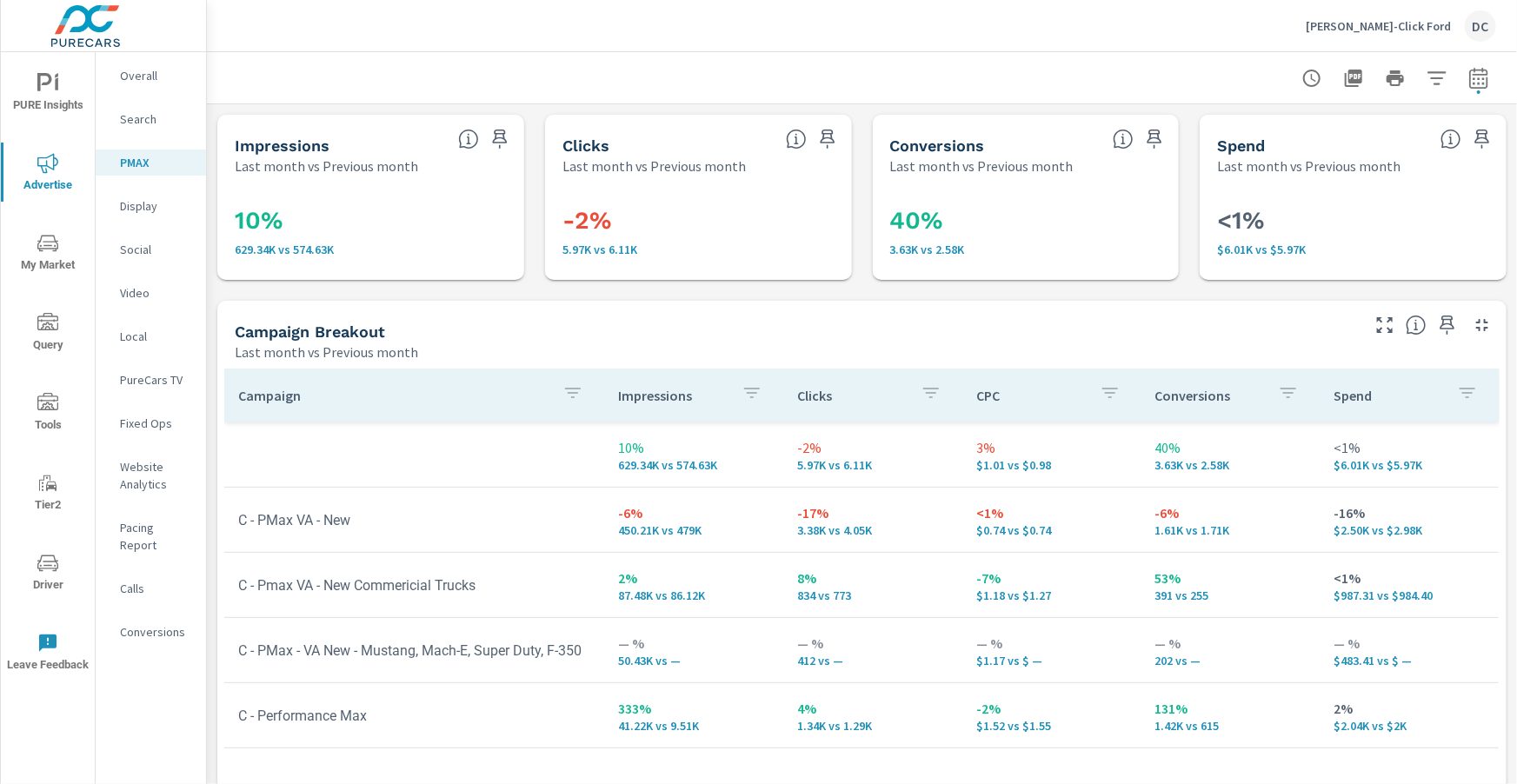
click at [42, 561] on icon "nav menu" at bounding box center [48, 563] width 21 height 21
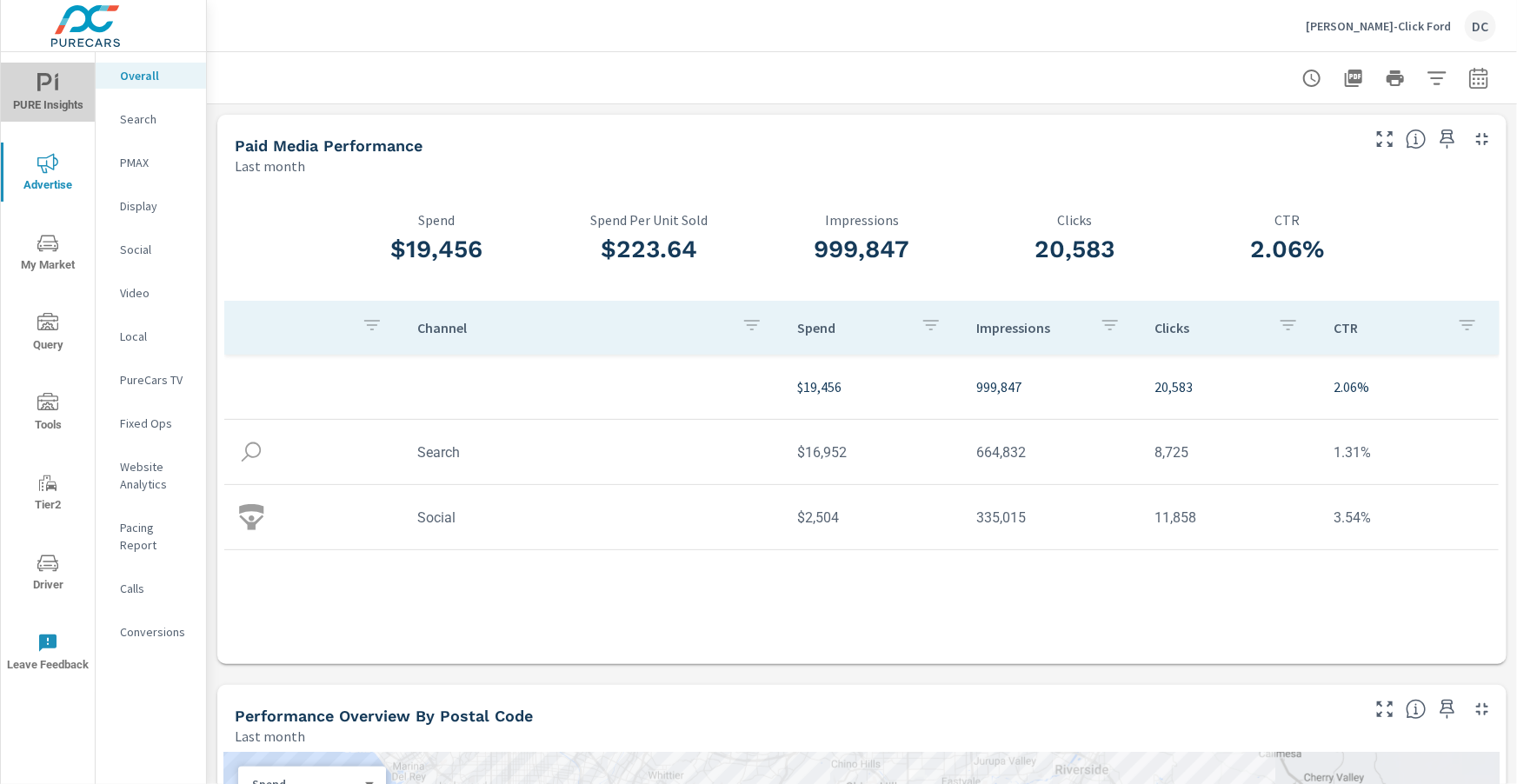
click at [42, 96] on span "PURE Insights" at bounding box center [48, 94] width 83 height 43
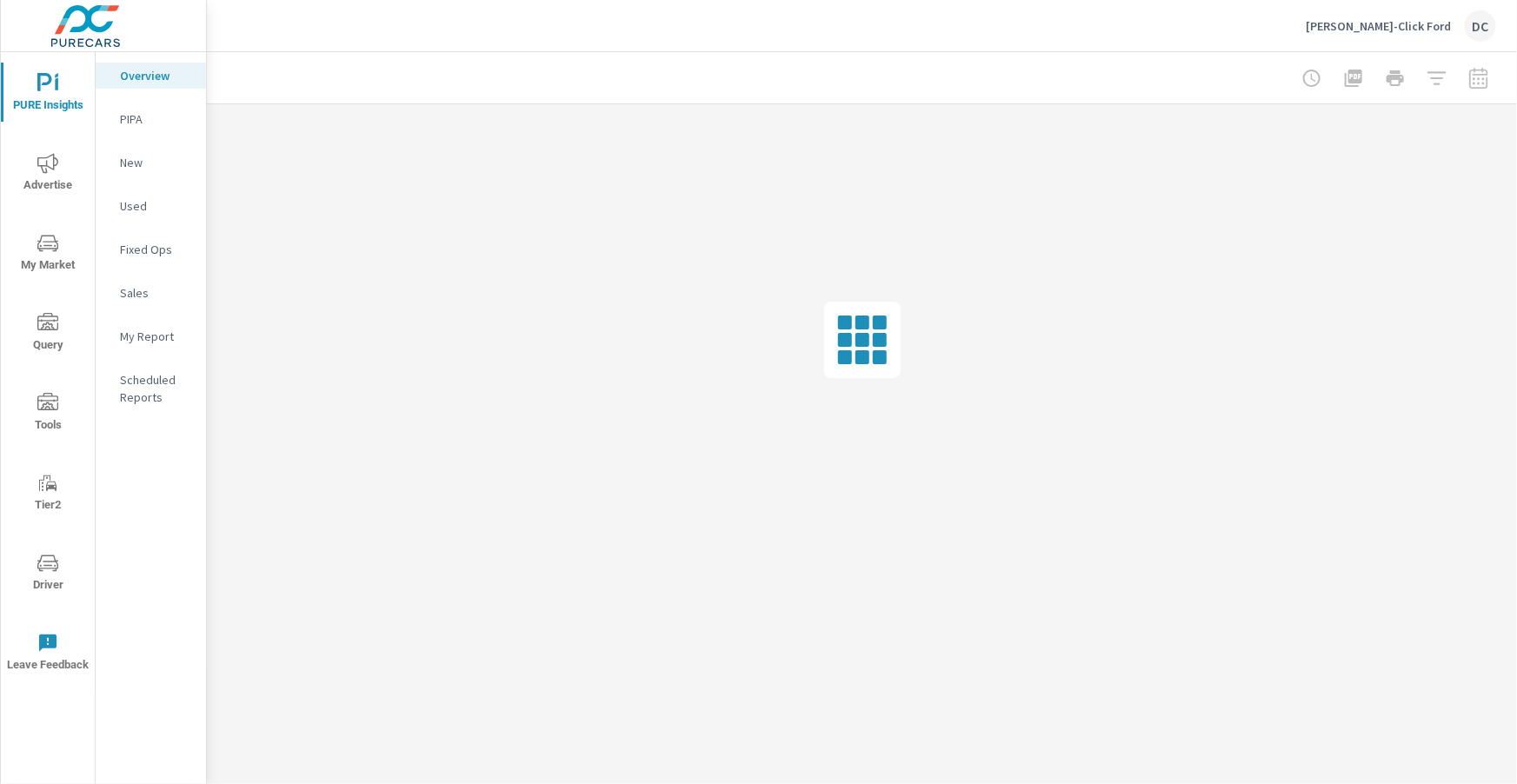
click at [151, 293] on p "Sales" at bounding box center [155, 293] width 72 height 18
click at [1490, 76] on div at bounding box center [1395, 78] width 202 height 35
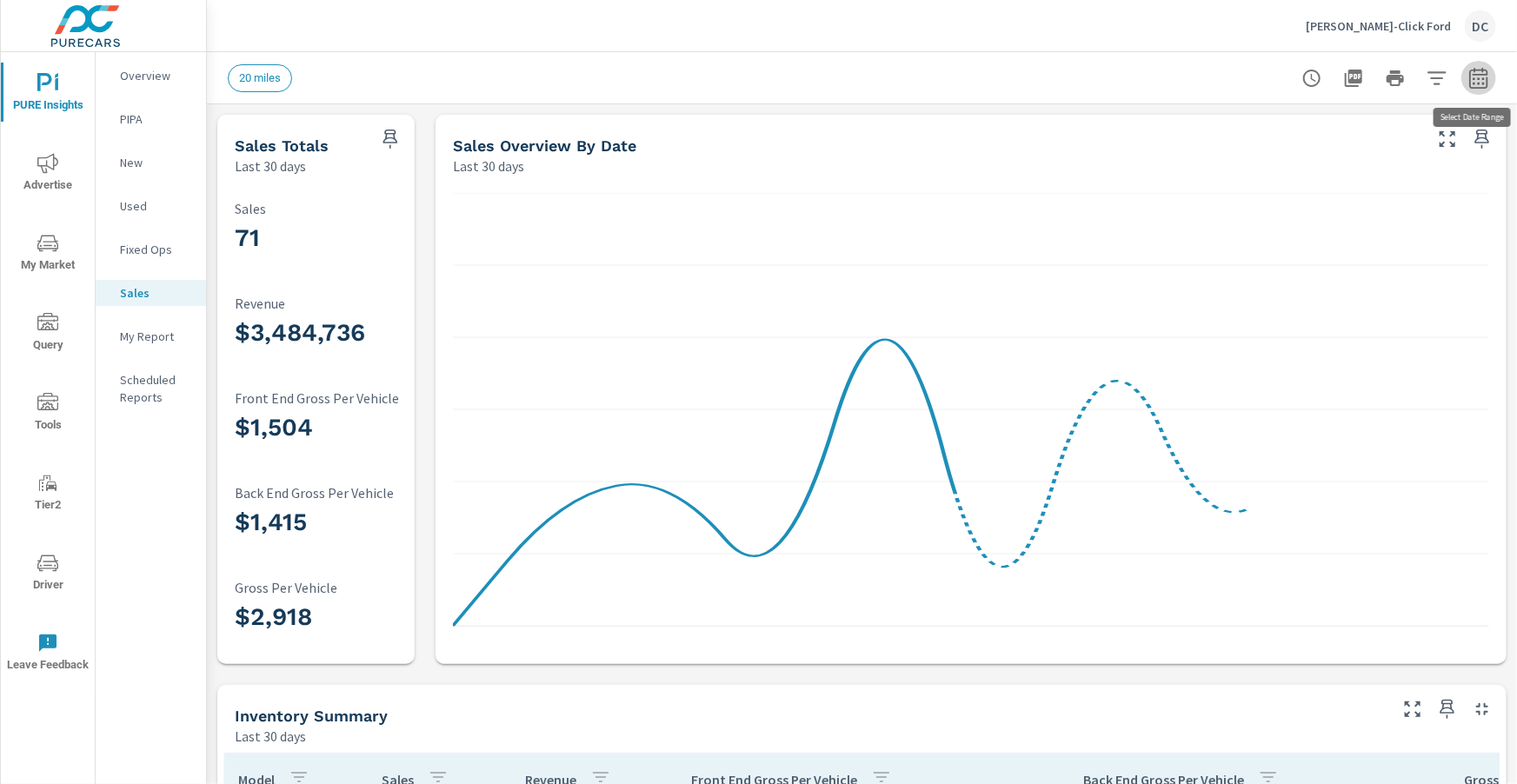
click at [1485, 80] on icon "button" at bounding box center [1479, 79] width 21 height 21
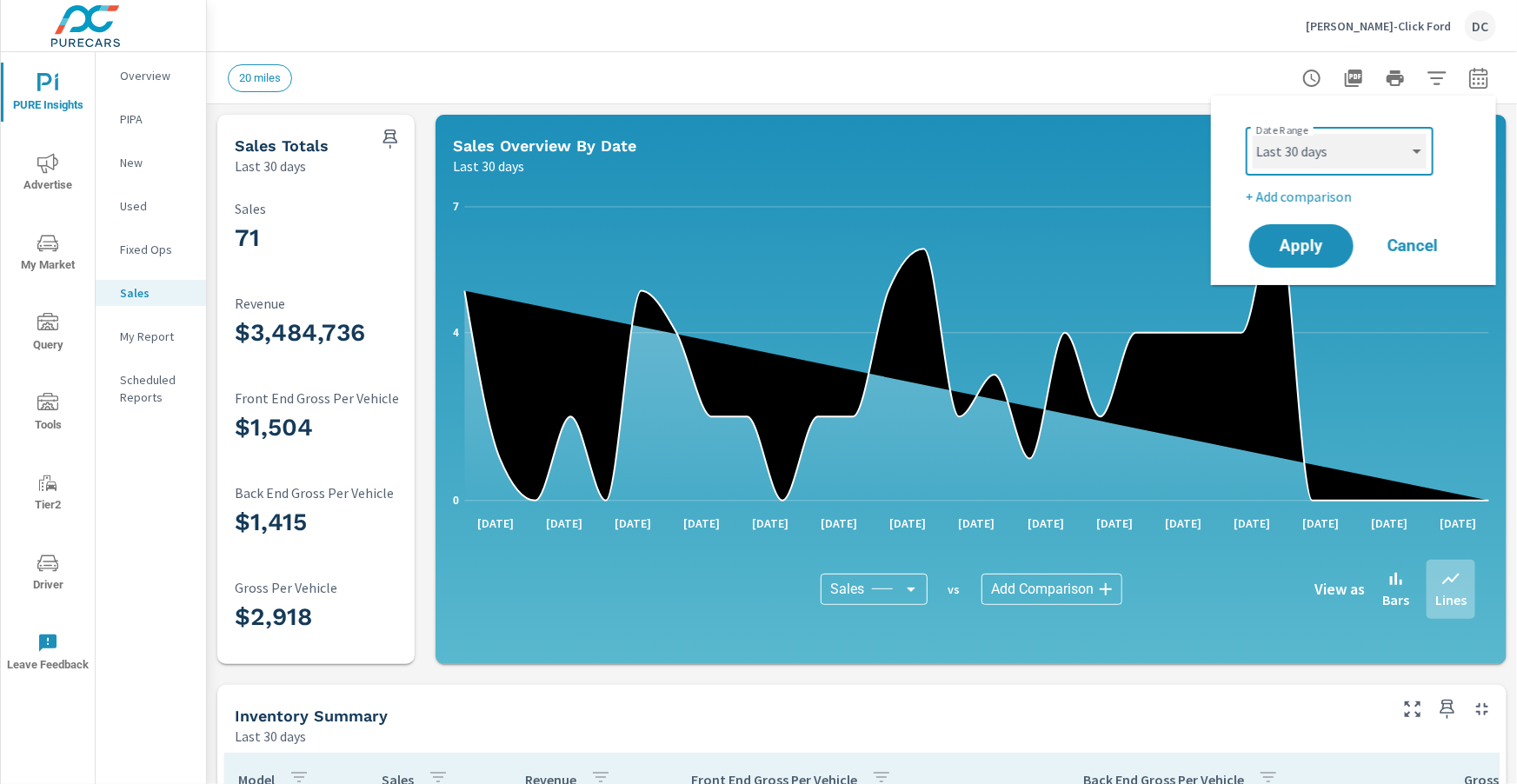
click at [1381, 162] on select "Custom Yesterday Last week Last 7 days Last 14 days Last 30 days Last 45 days L…" at bounding box center [1339, 151] width 174 height 35
click at [1252, 134] on select "Custom [DATE] Last week Last 7 days Last 14 days Last 30 days Last 45 days Last…" at bounding box center [1339, 151] width 174 height 35
select select "Last month"
click at [1338, 198] on p "+ Add comparison" at bounding box center [1356, 197] width 222 height 21
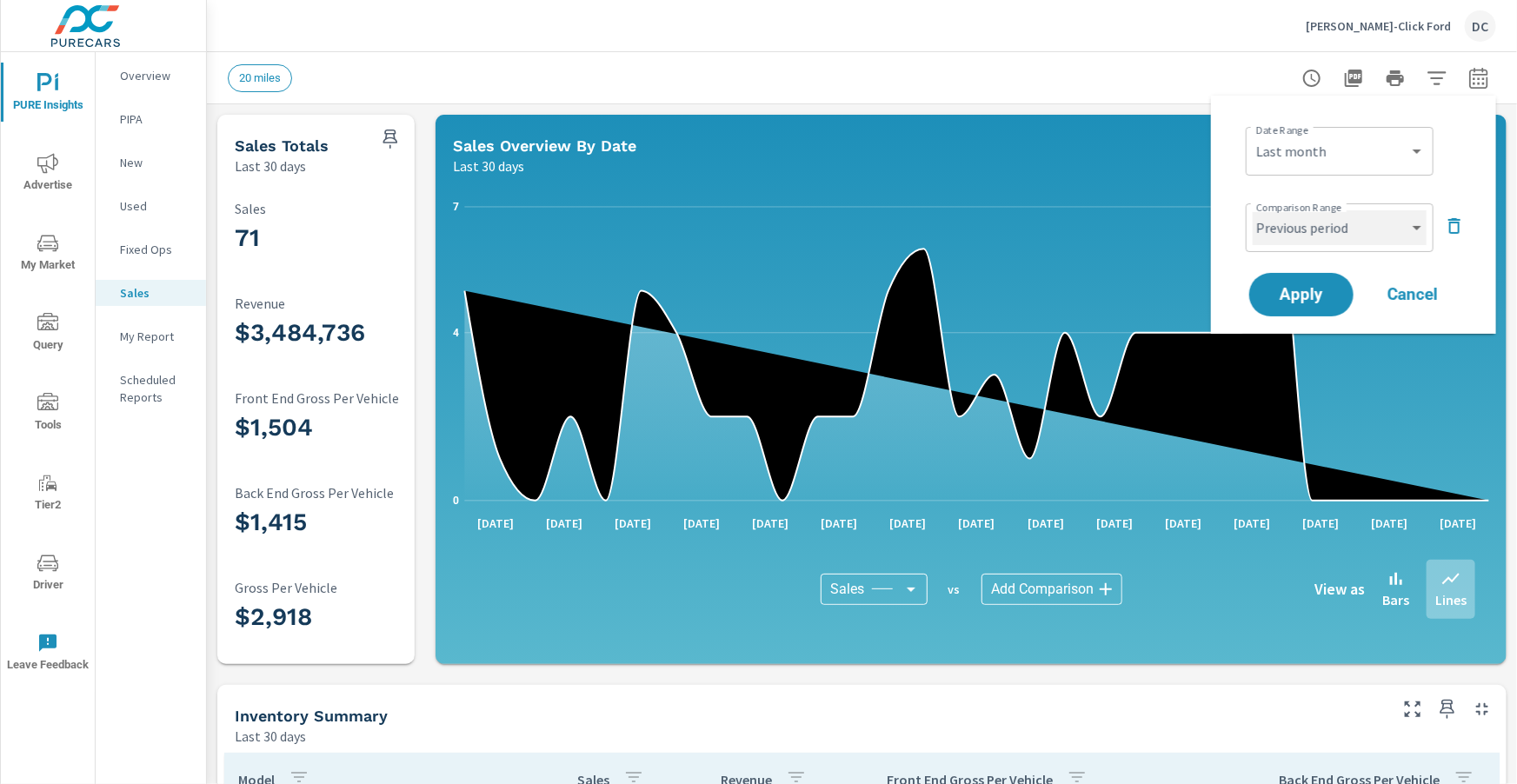
click at [1338, 229] on select "Custom Previous period Previous month Previous year" at bounding box center [1339, 227] width 174 height 35
click at [1252, 210] on select "Custom Previous period Previous month Previous year" at bounding box center [1339, 227] width 174 height 35
select select "Previous month"
click at [1335, 280] on button "Apply" at bounding box center [1301, 294] width 108 height 45
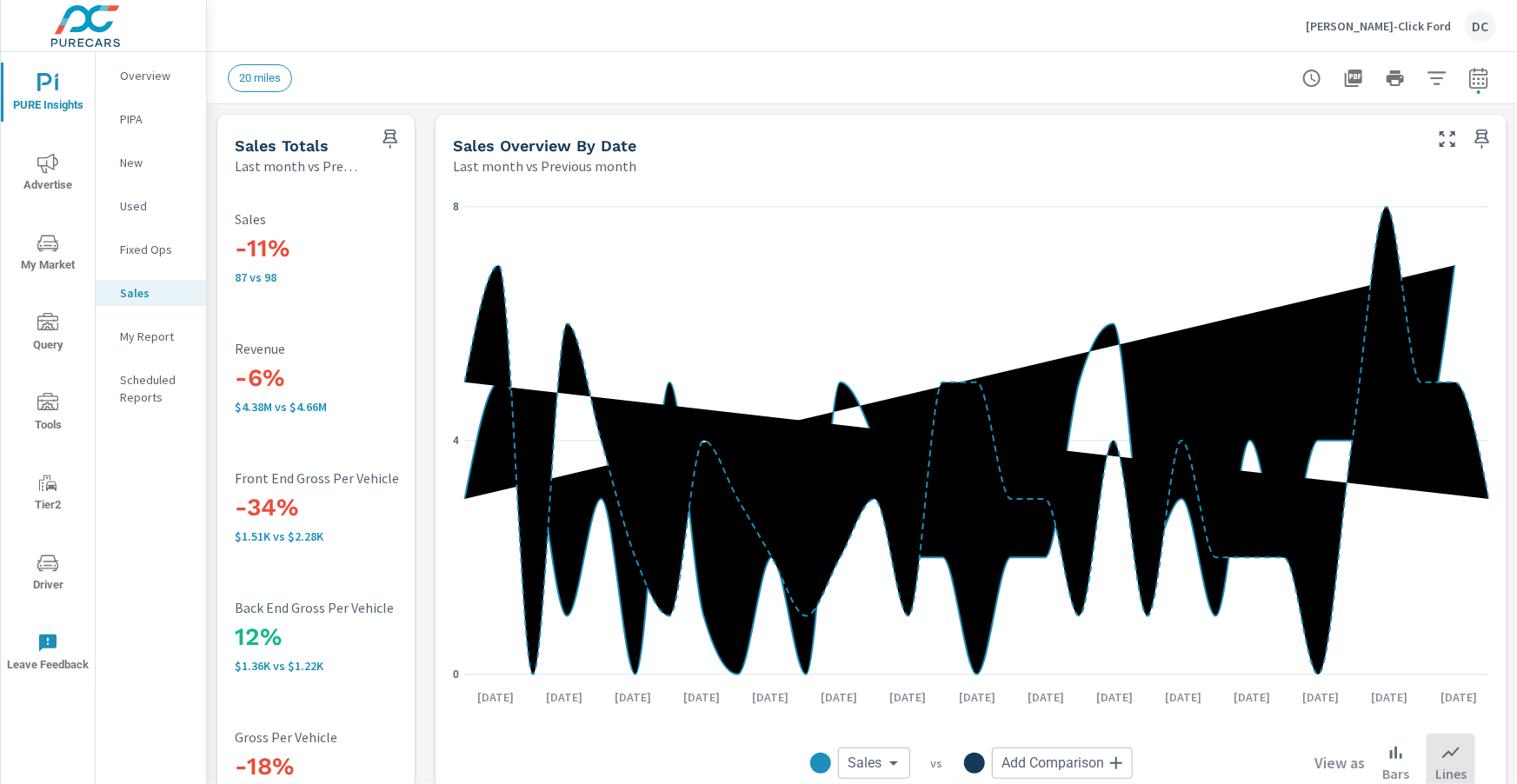
click at [1436, 27] on p "[PERSON_NAME]-Click Ford" at bounding box center [1378, 27] width 145 height 16
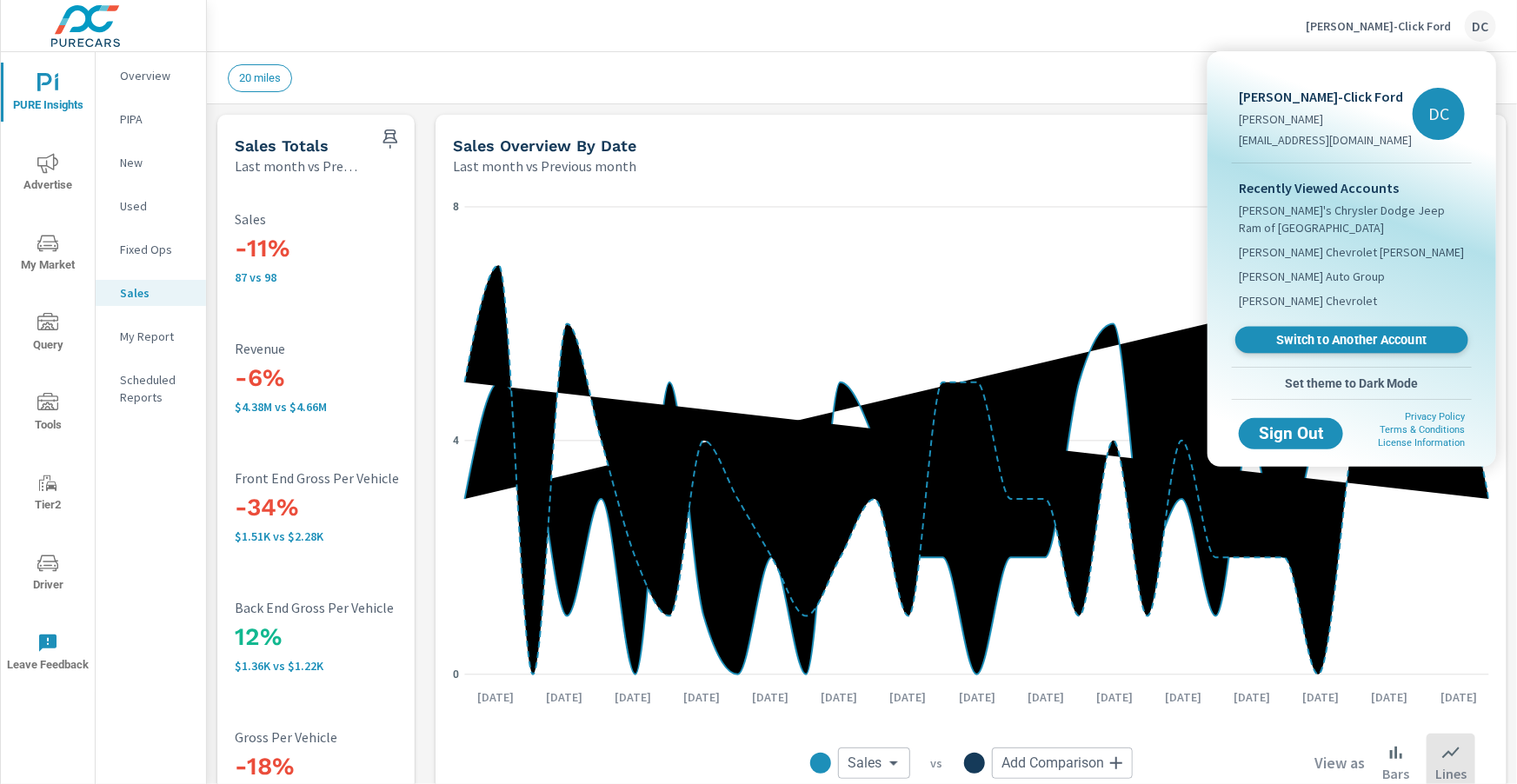
click at [1367, 340] on span "Switch to Another Account" at bounding box center [1351, 340] width 213 height 17
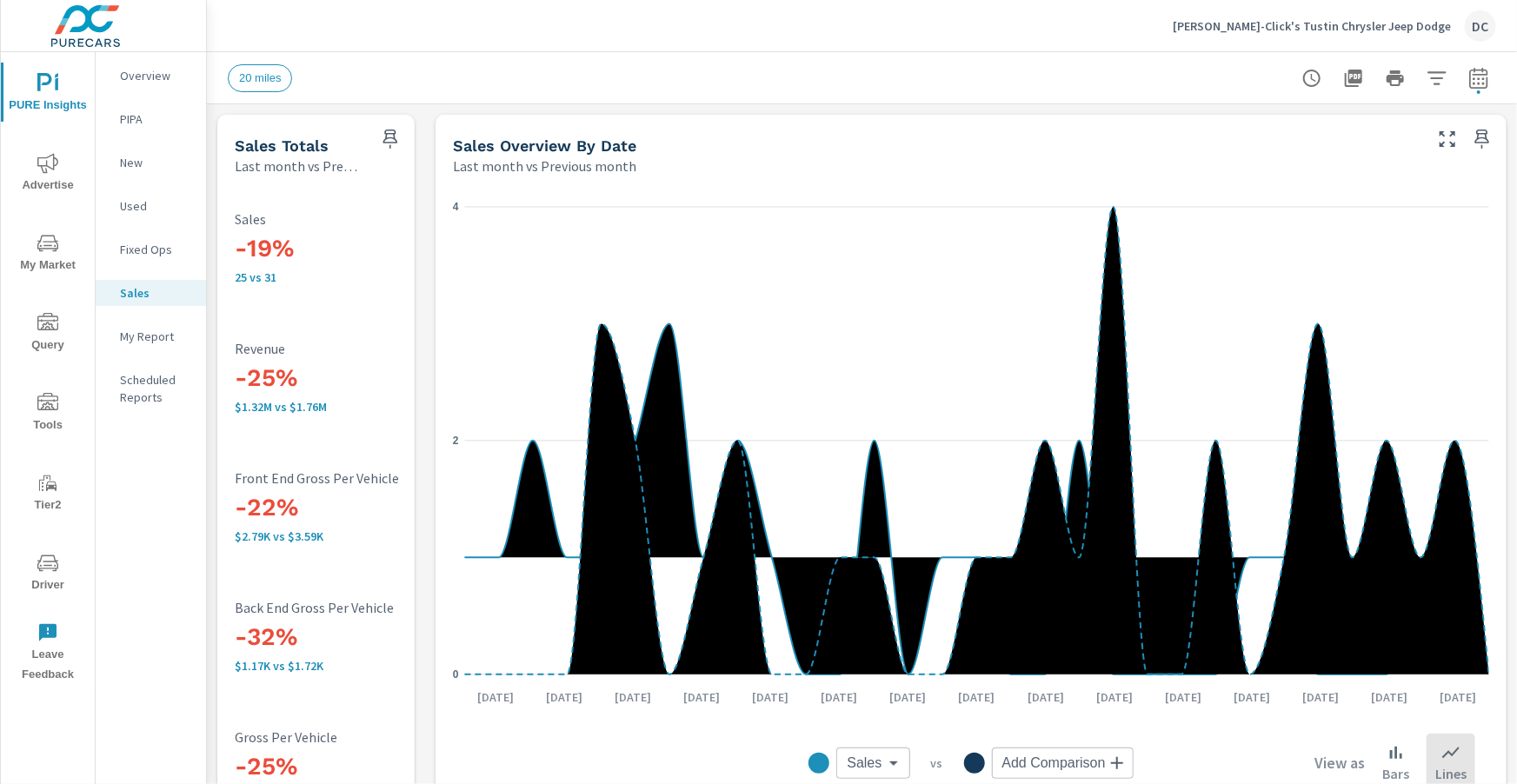
click at [1247, 31] on p "[PERSON_NAME]-Click's Tustin Chrysler Jeep Dodge" at bounding box center [1311, 27] width 278 height 16
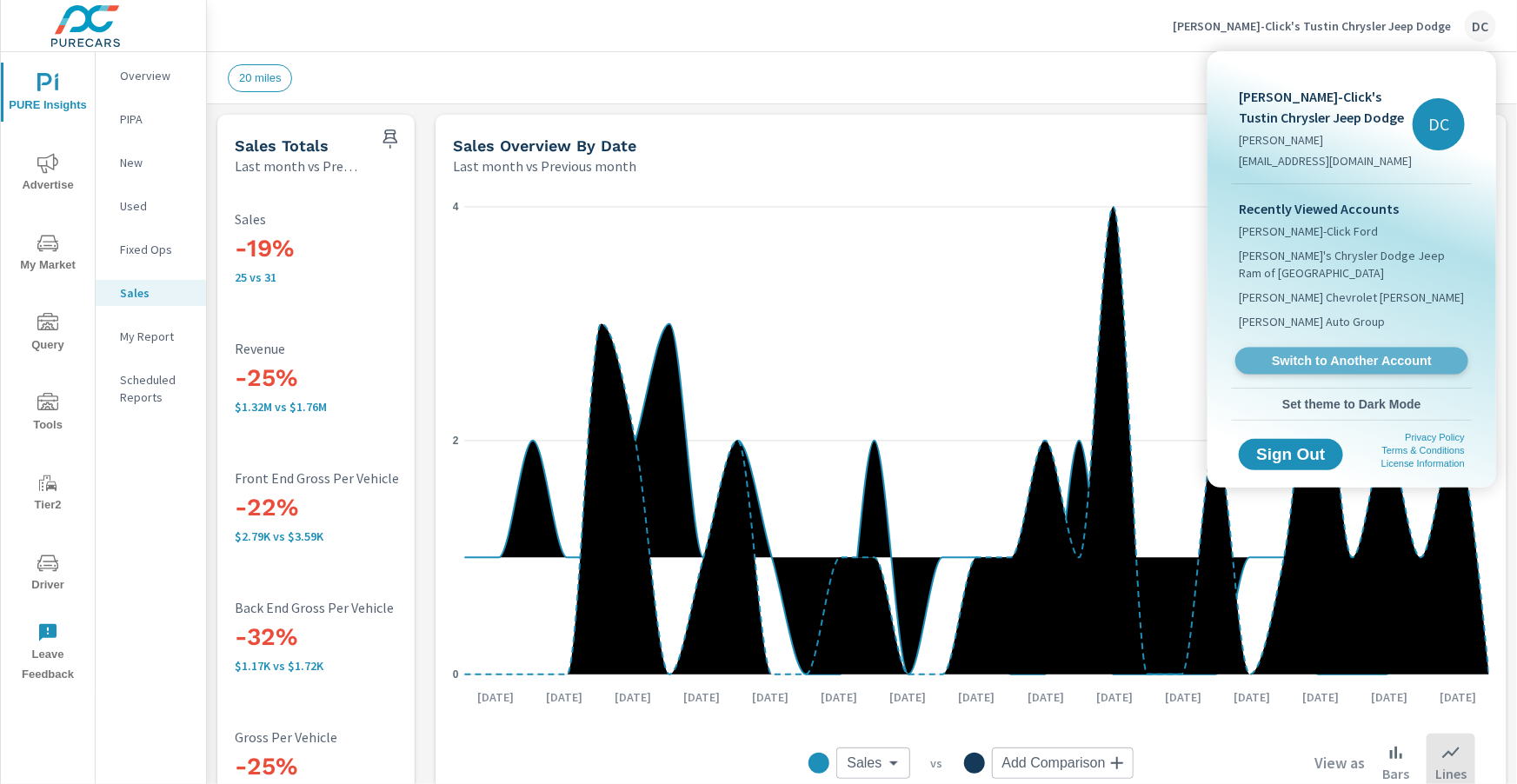
click at [1334, 353] on span "Switch to Another Account" at bounding box center [1351, 361] width 213 height 17
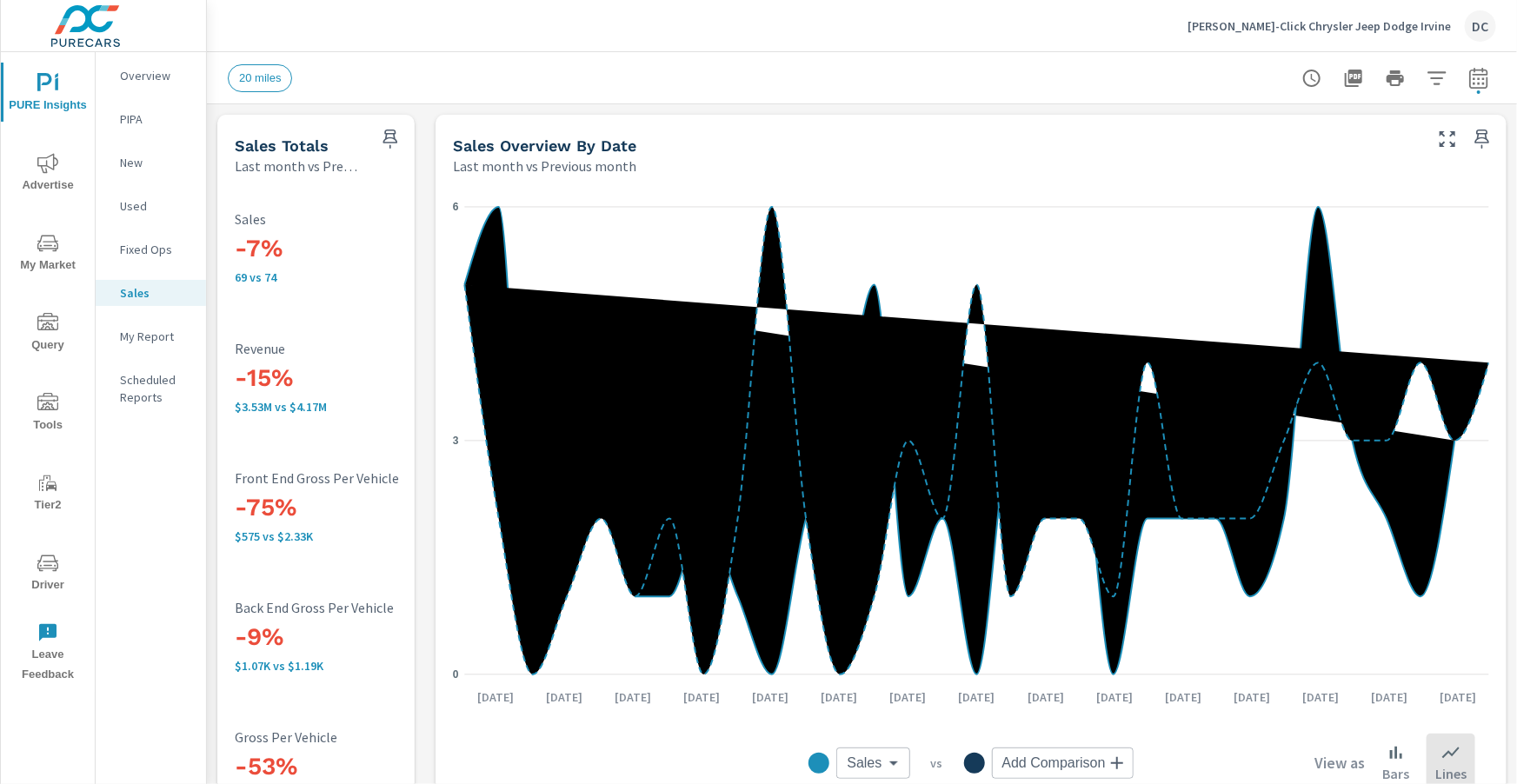
click at [44, 153] on icon "nav menu" at bounding box center [48, 164] width 21 height 21
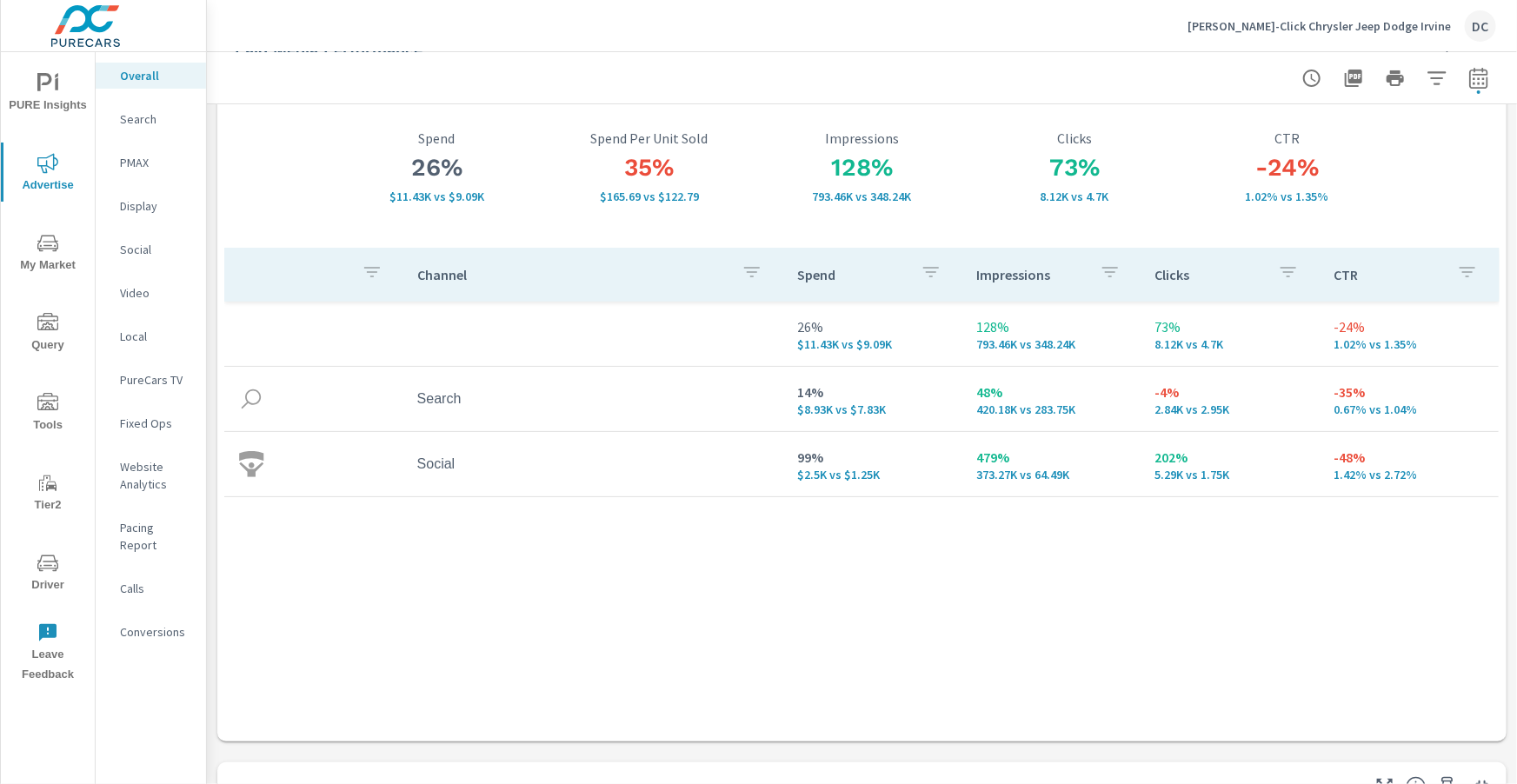
scroll to position [98, 0]
click at [149, 118] on p "Search" at bounding box center [155, 120] width 72 height 18
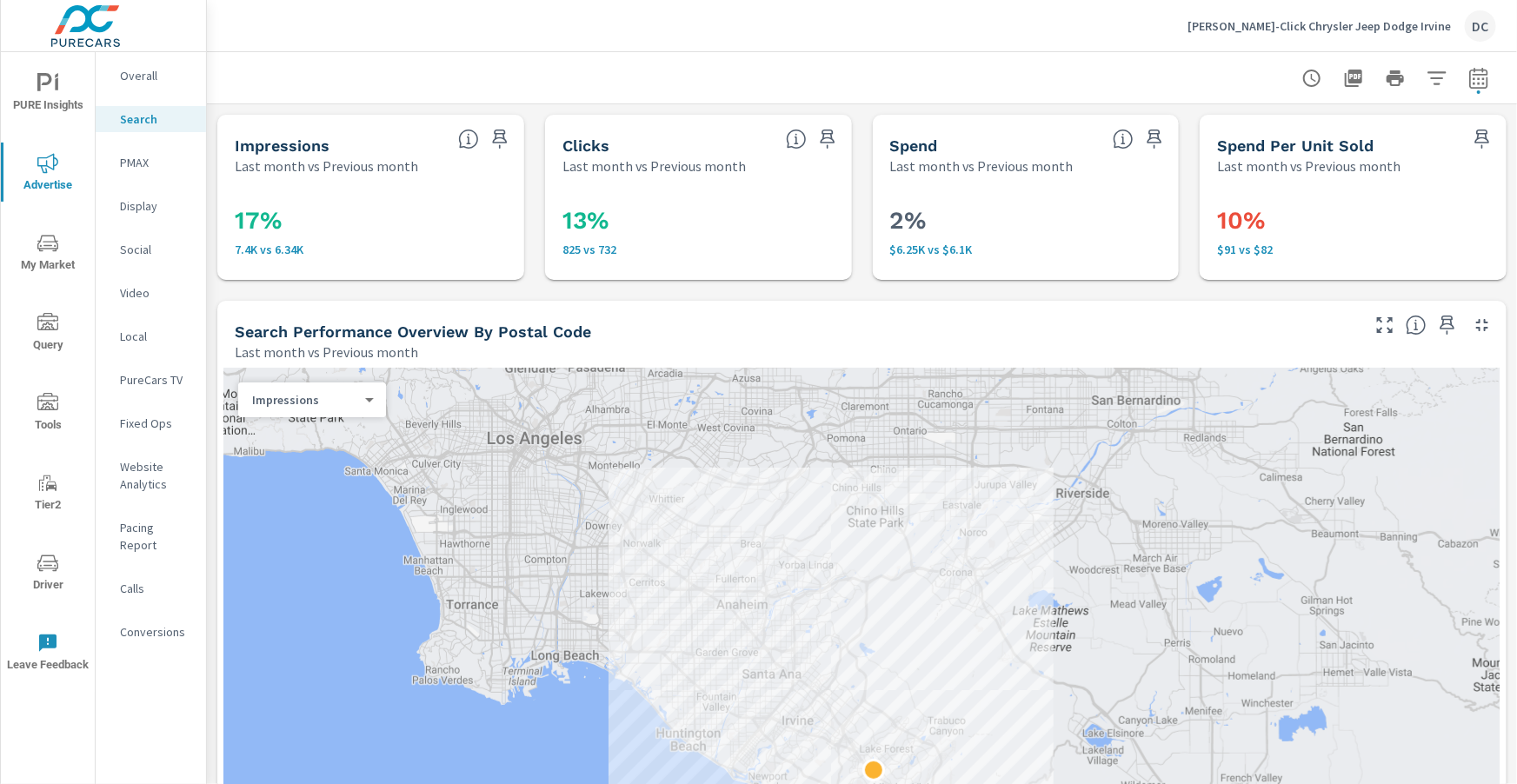
click at [136, 159] on p "PMAX" at bounding box center [155, 163] width 72 height 18
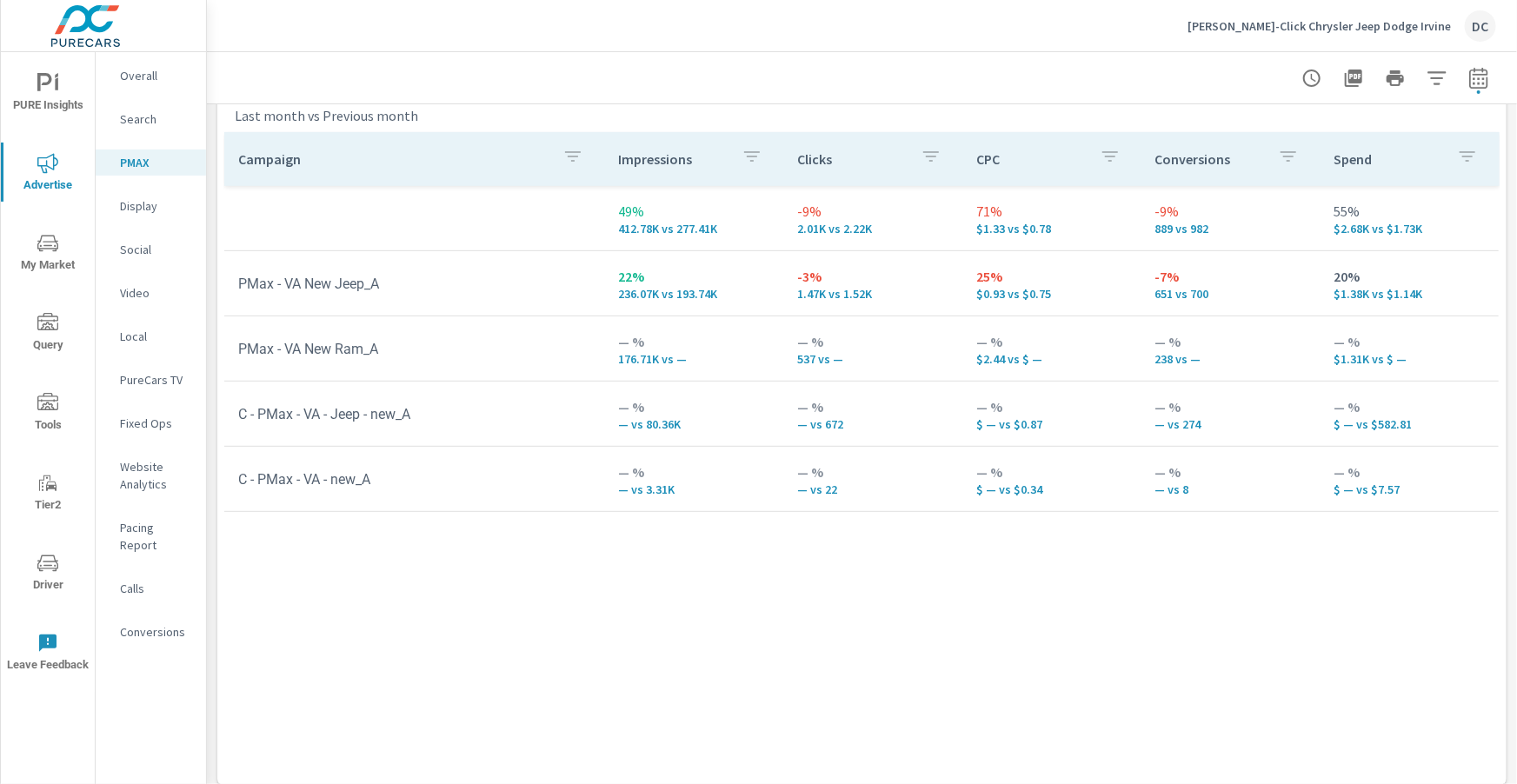
scroll to position [250, 0]
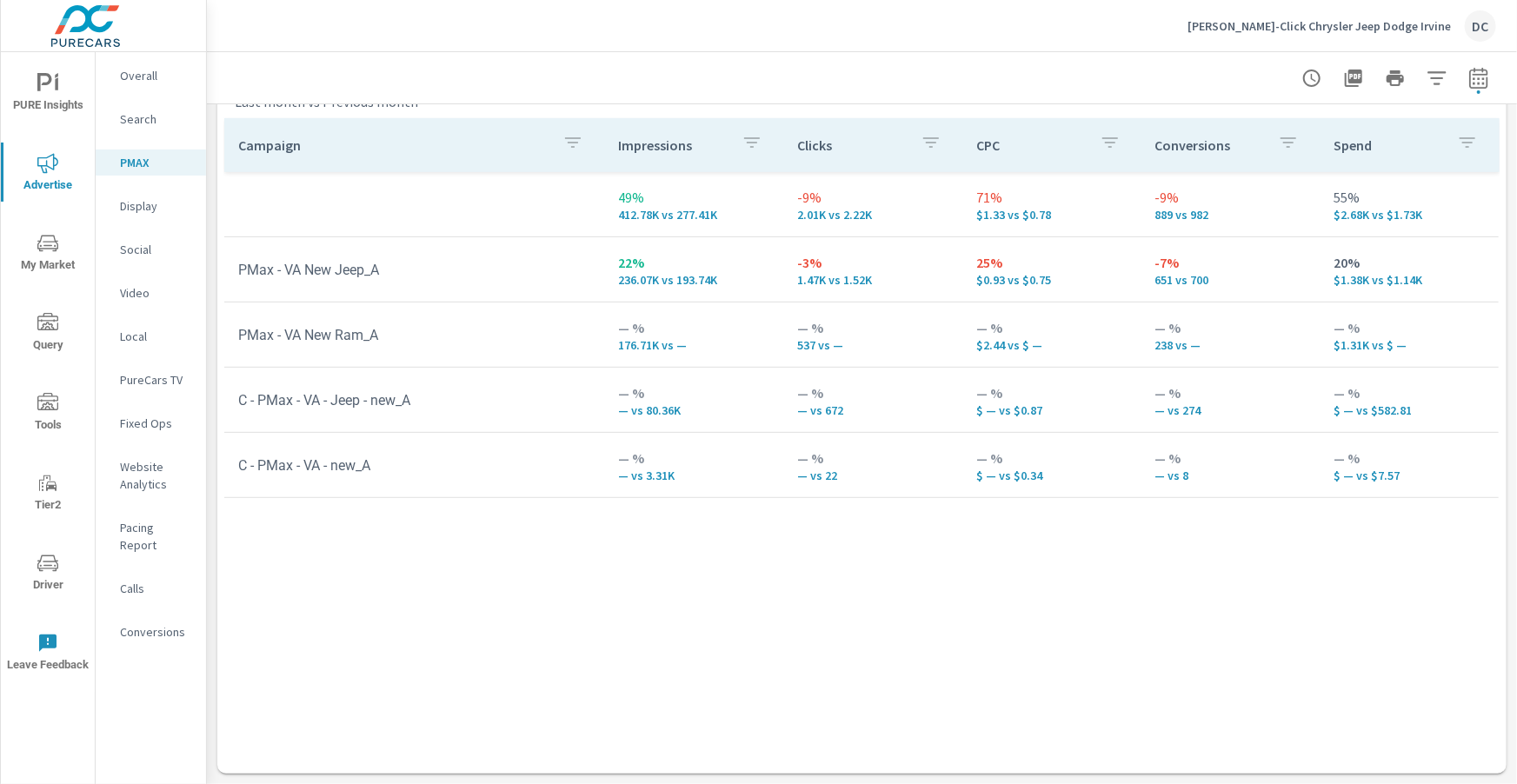
click at [139, 126] on p "Search" at bounding box center [155, 120] width 72 height 18
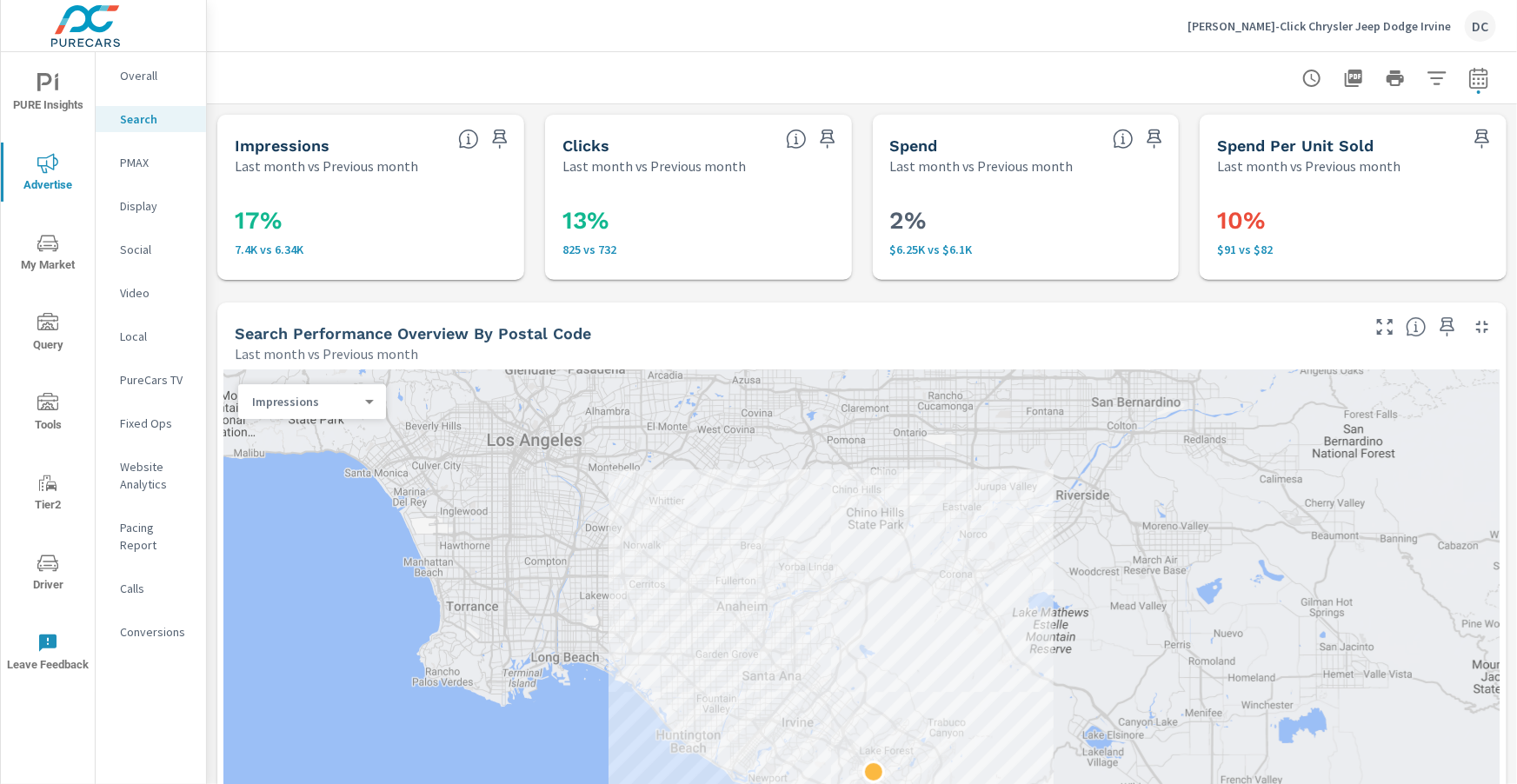
click at [147, 79] on p "Overall" at bounding box center [155, 76] width 72 height 18
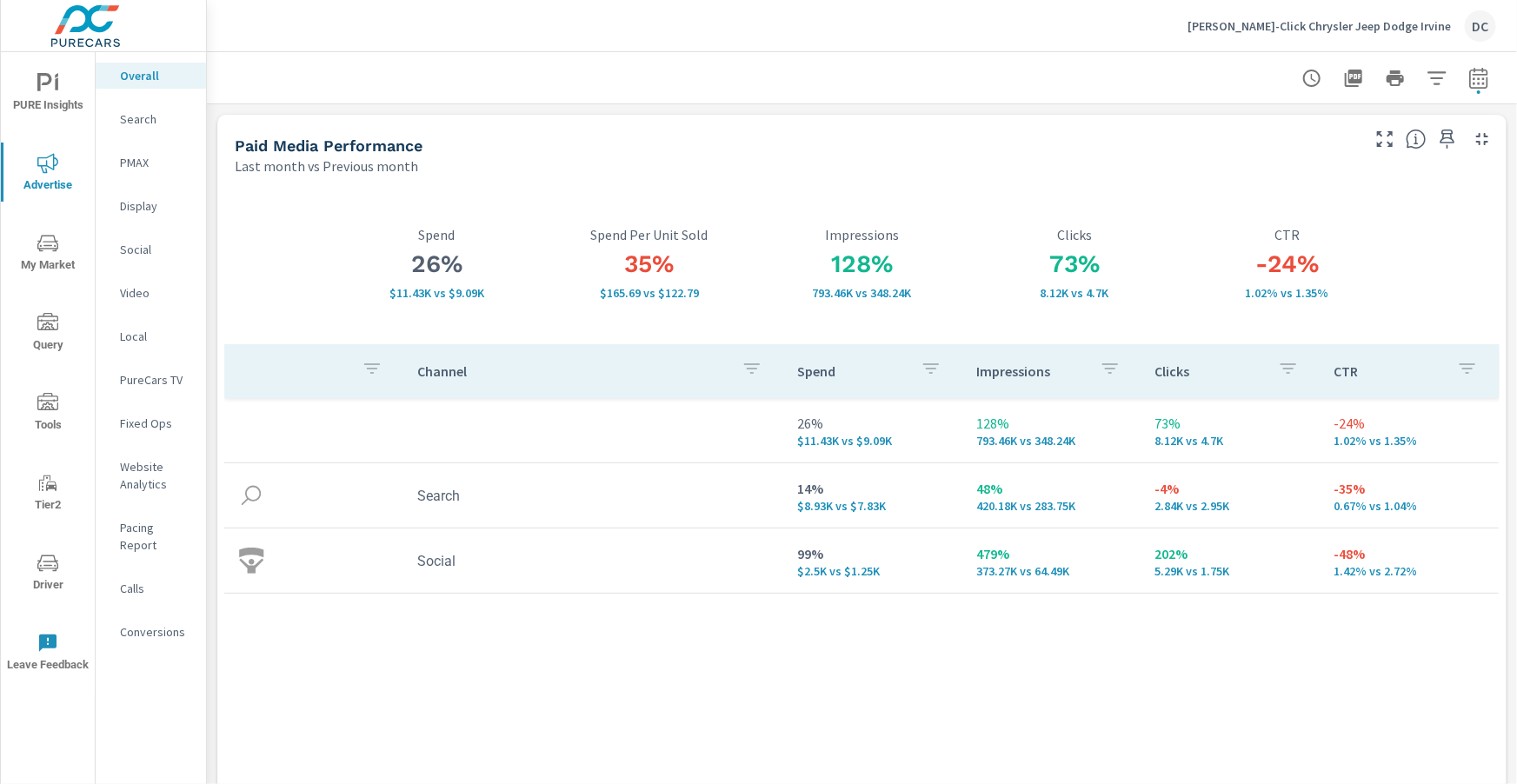
scroll to position [12, 0]
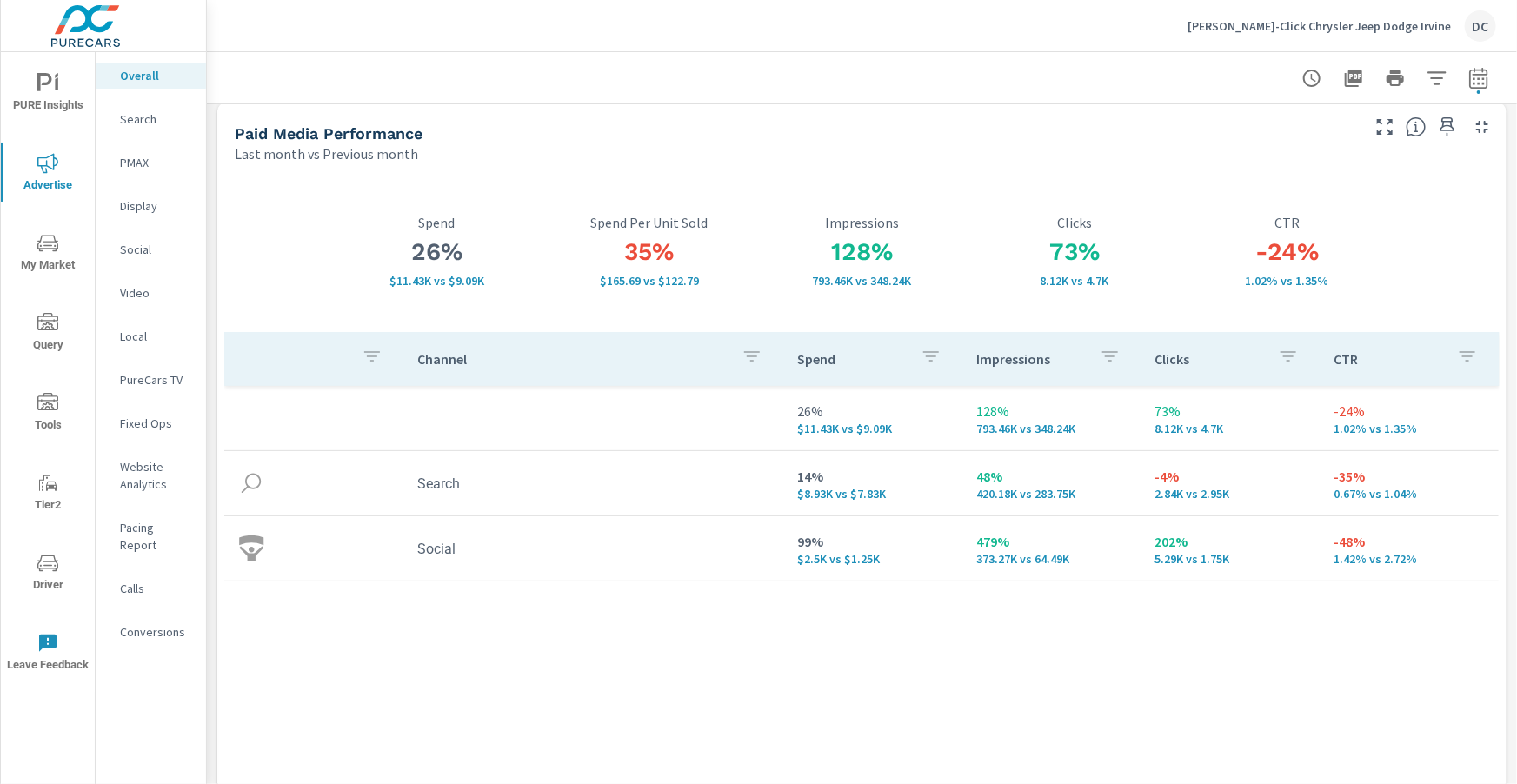
click at [1406, 25] on p "[PERSON_NAME]-Click Chrysler Jeep Dodge Irvine" at bounding box center [1319, 27] width 263 height 16
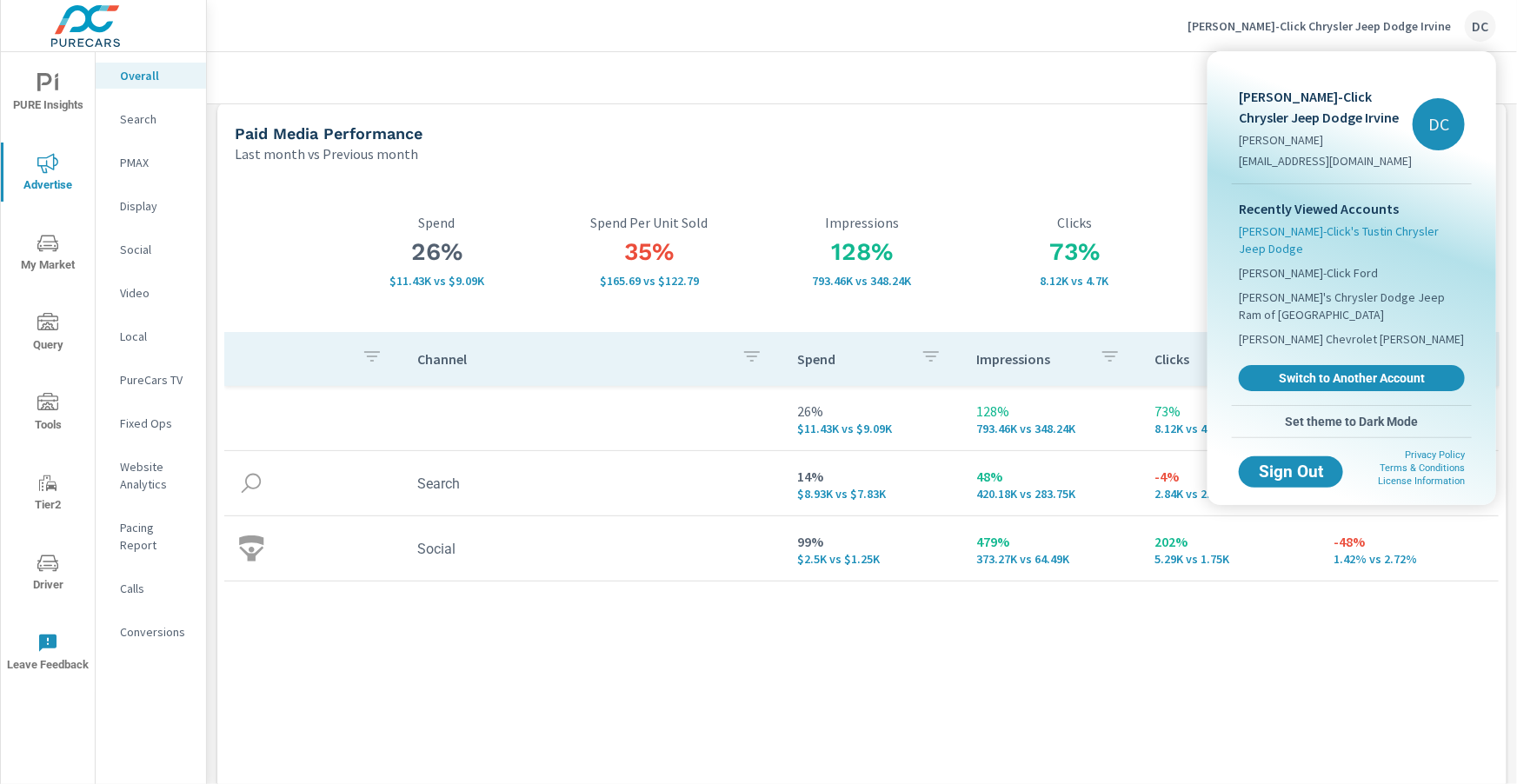
click at [1338, 227] on span "[PERSON_NAME]-Click's Tustin Chrysler Jeep Dodge" at bounding box center [1351, 239] width 226 height 35
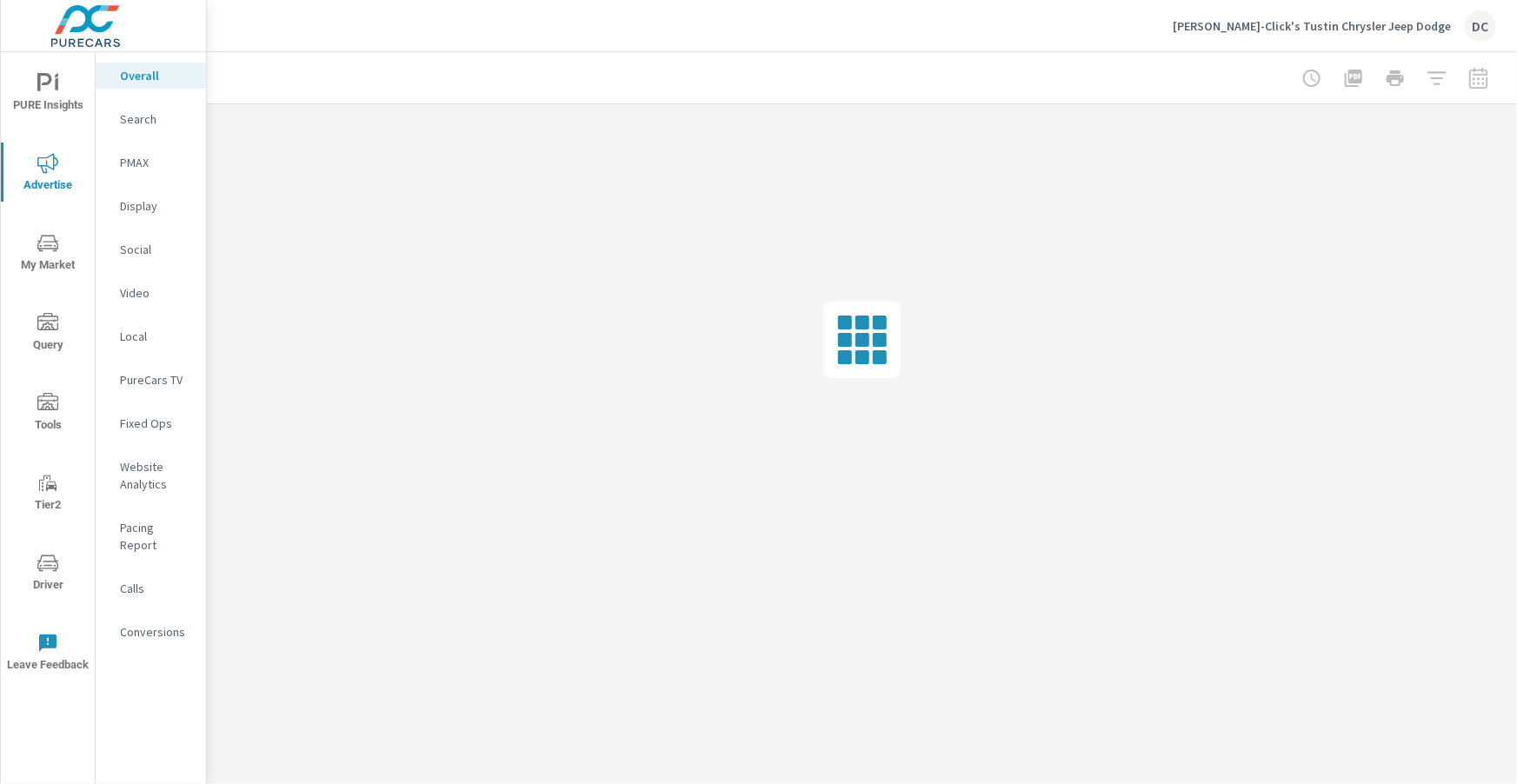
click at [37, 564] on icon "nav menu" at bounding box center [48, 563] width 21 height 17
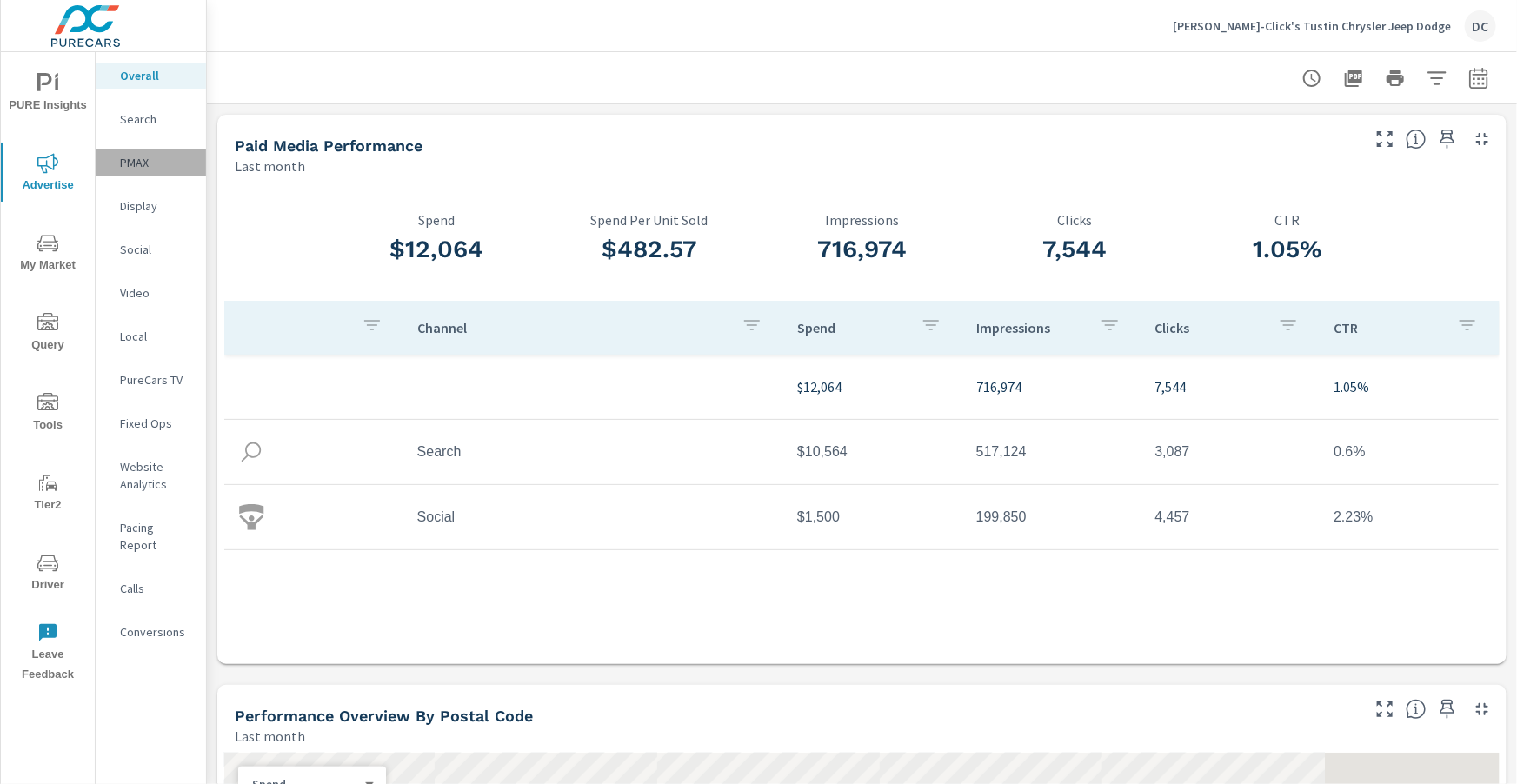
click at [131, 165] on p "PMAX" at bounding box center [155, 163] width 72 height 18
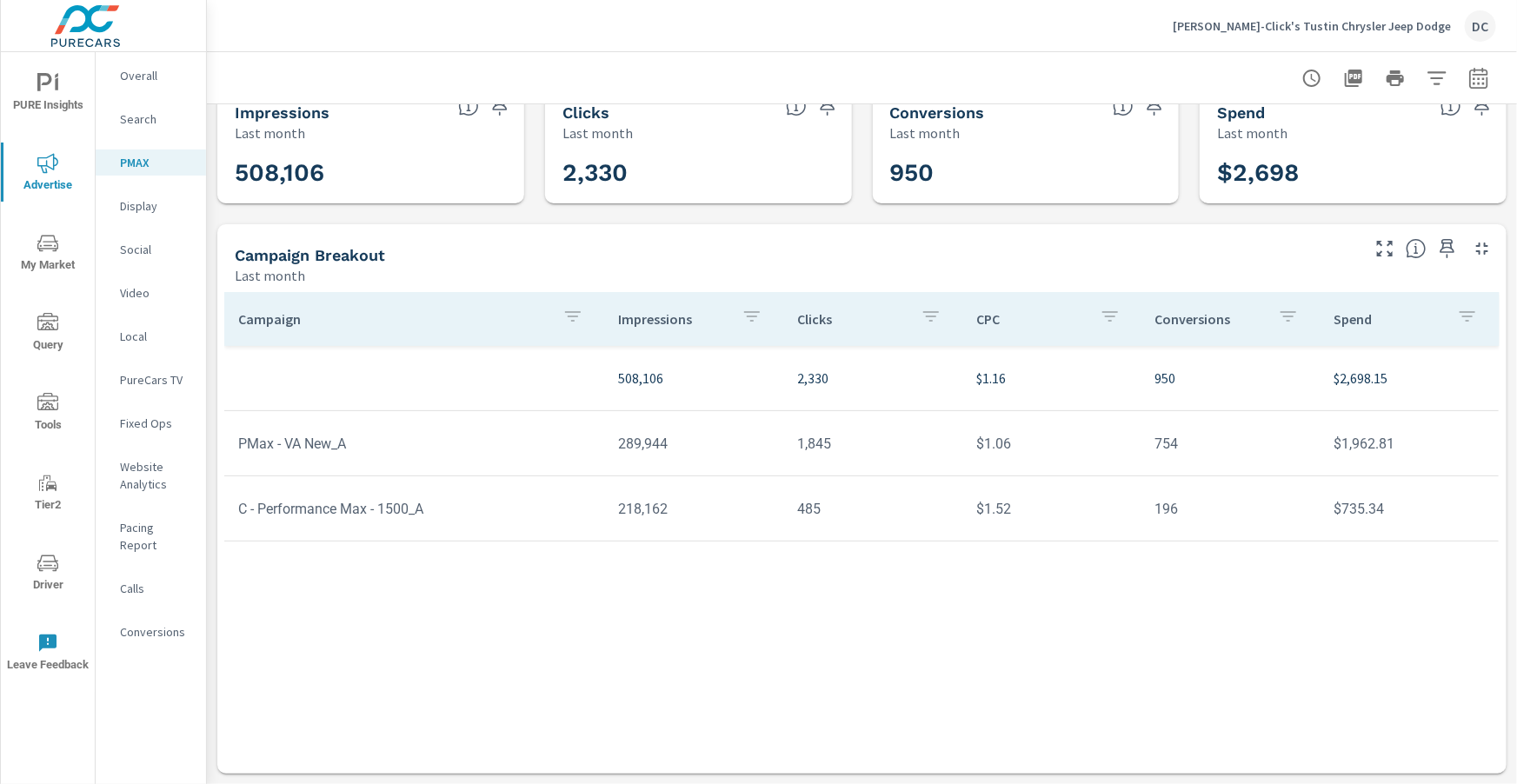
scroll to position [32, 0]
drag, startPoint x: 618, startPoint y: 435, endPoint x: 702, endPoint y: 450, distance: 85.3
click at [702, 449] on td "289,944" at bounding box center [694, 445] width 179 height 44
drag, startPoint x: 623, startPoint y: 508, endPoint x: 687, endPoint y: 503, distance: 64.2
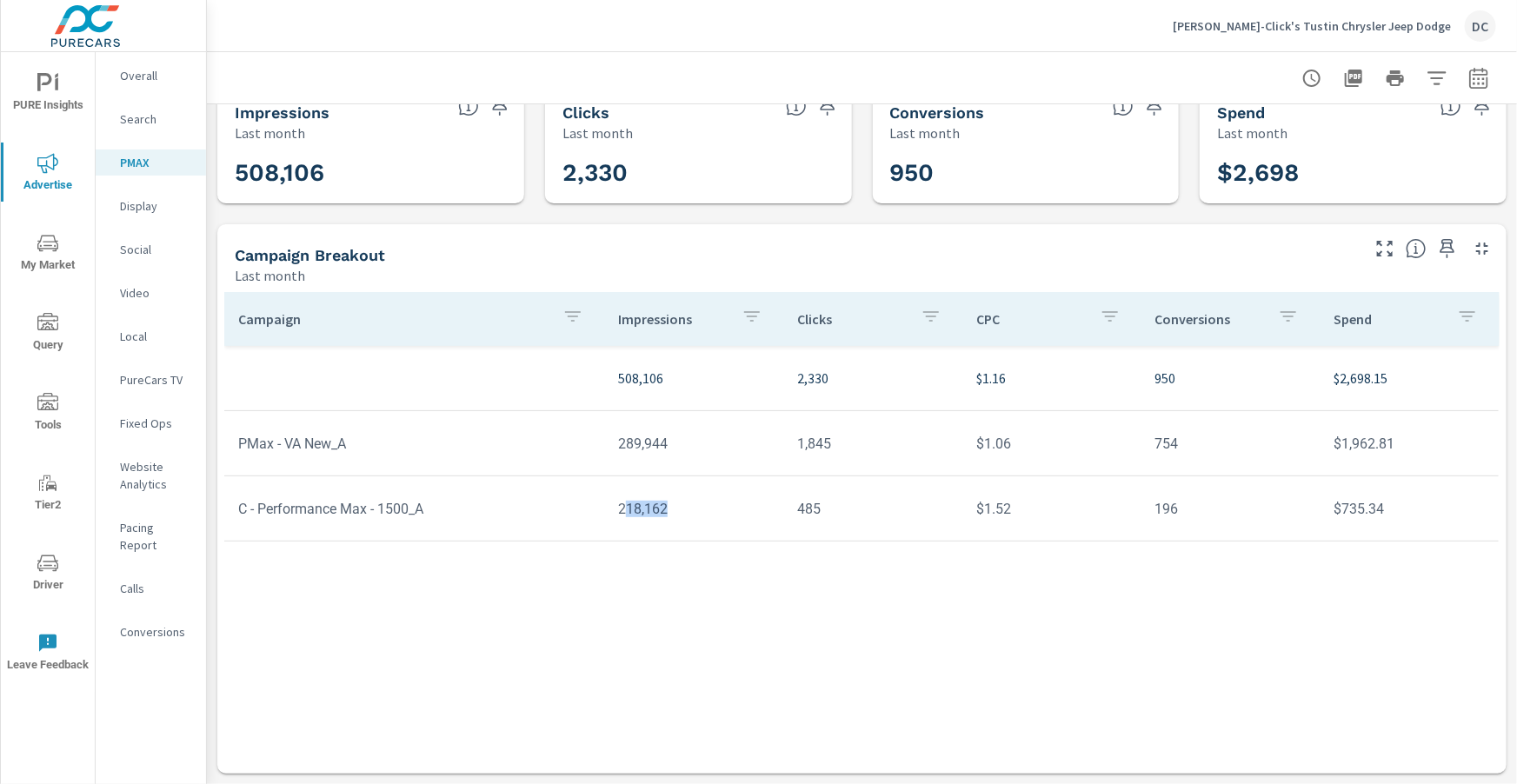
click at [687, 513] on td "218,162" at bounding box center [694, 508] width 179 height 44
click at [152, 122] on p "Search" at bounding box center [155, 120] width 72 height 18
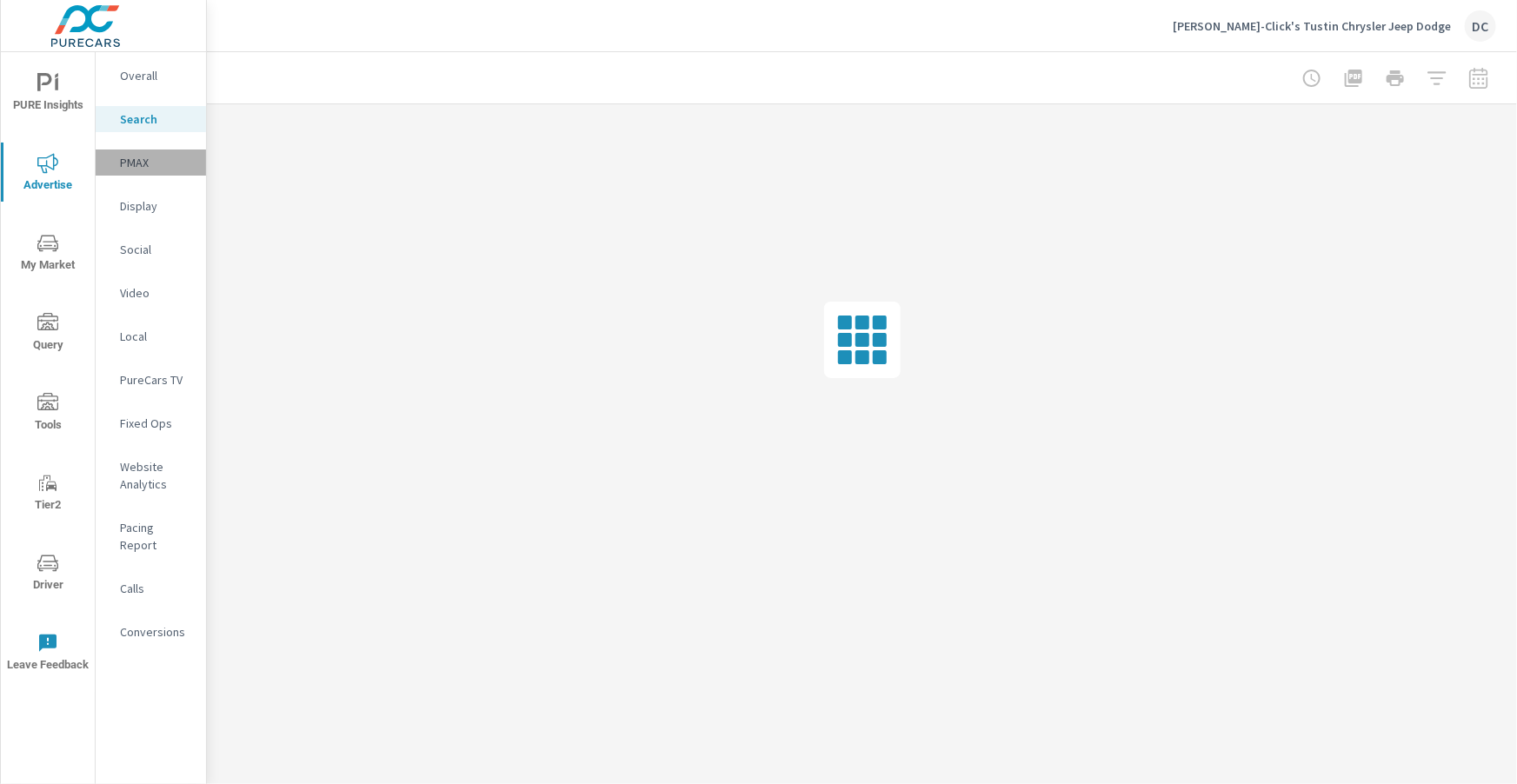
click at [150, 160] on p "PMAX" at bounding box center [155, 163] width 72 height 18
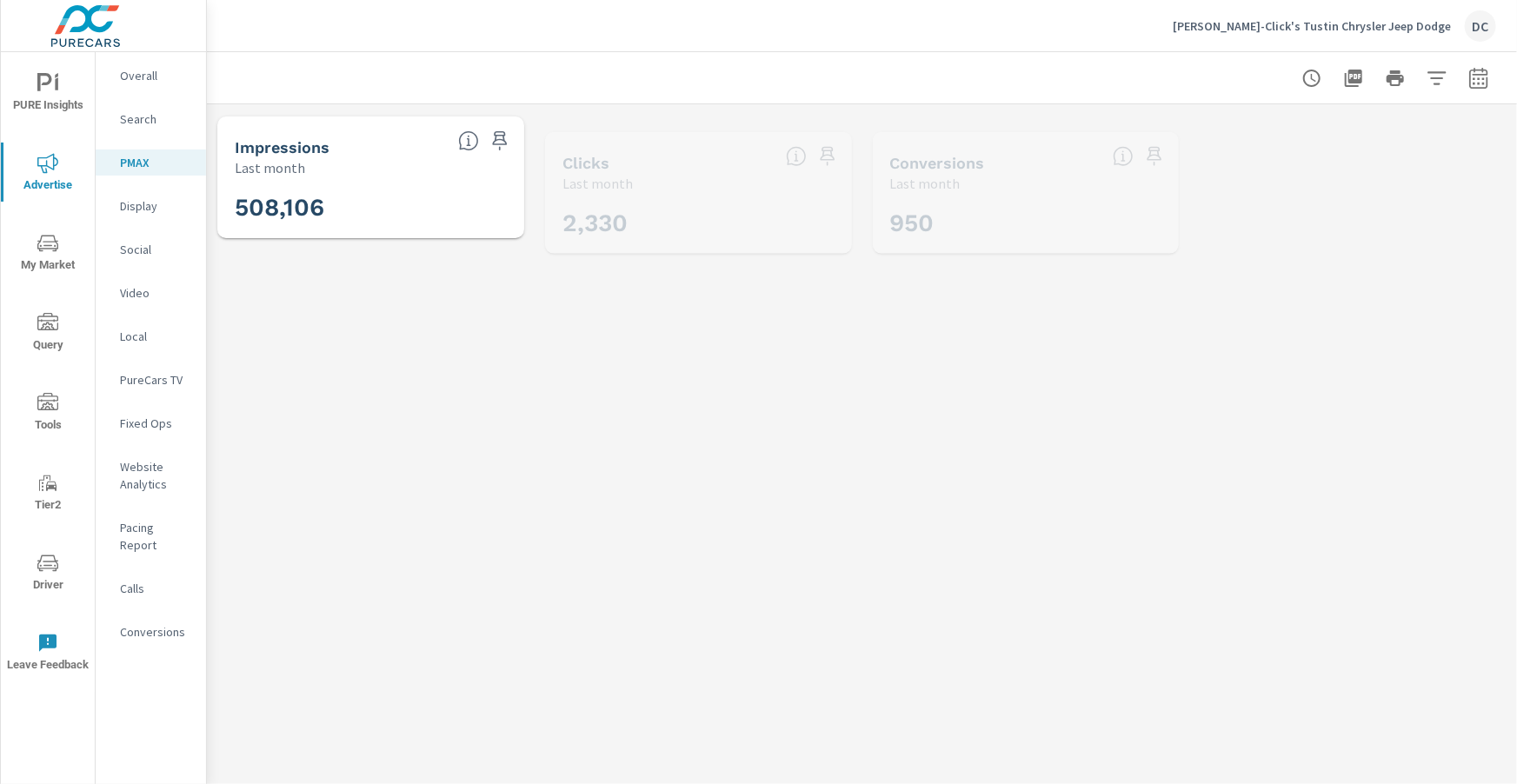
click at [151, 125] on p "Search" at bounding box center [155, 120] width 72 height 18
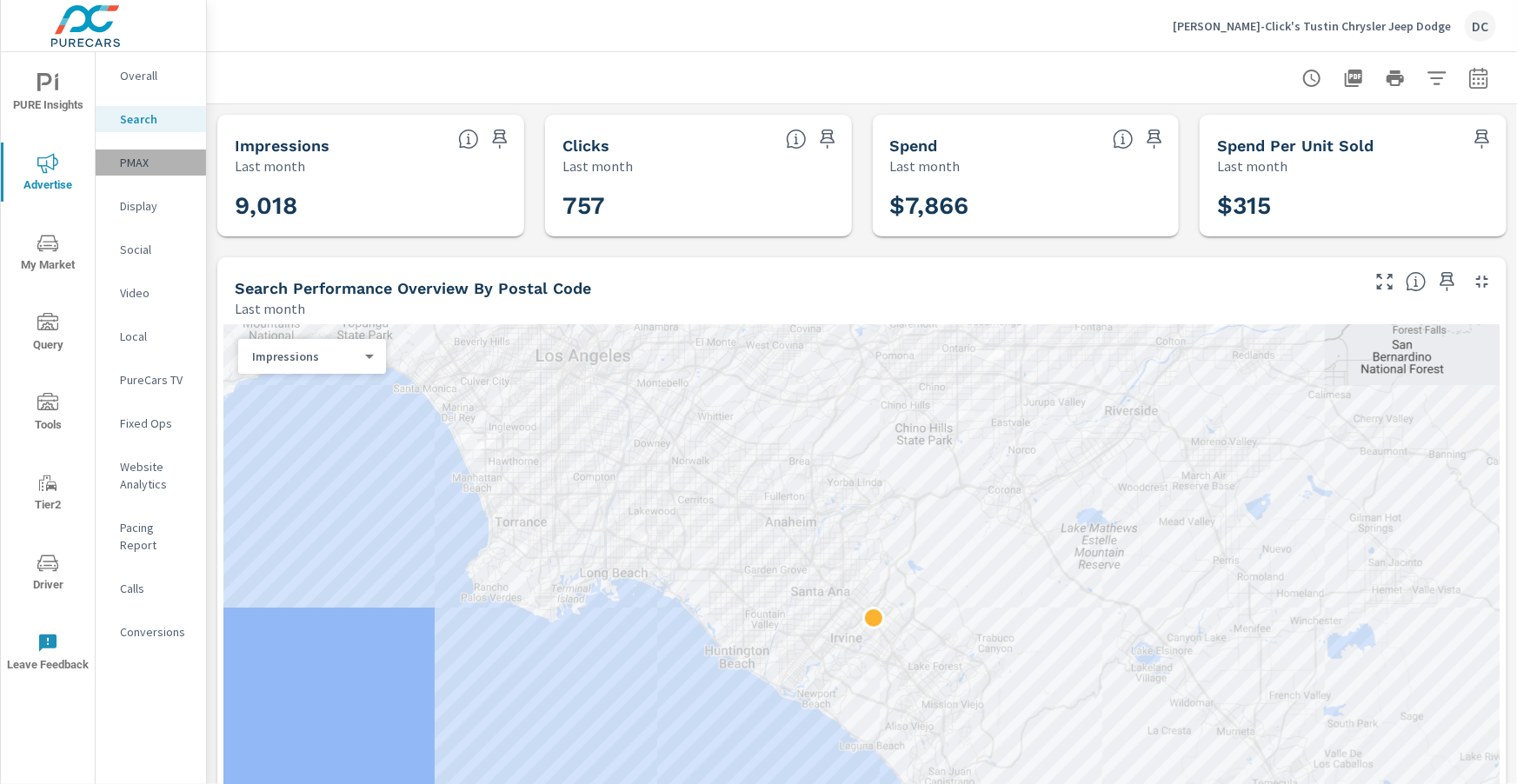
click at [159, 163] on p "PMAX" at bounding box center [155, 163] width 72 height 18
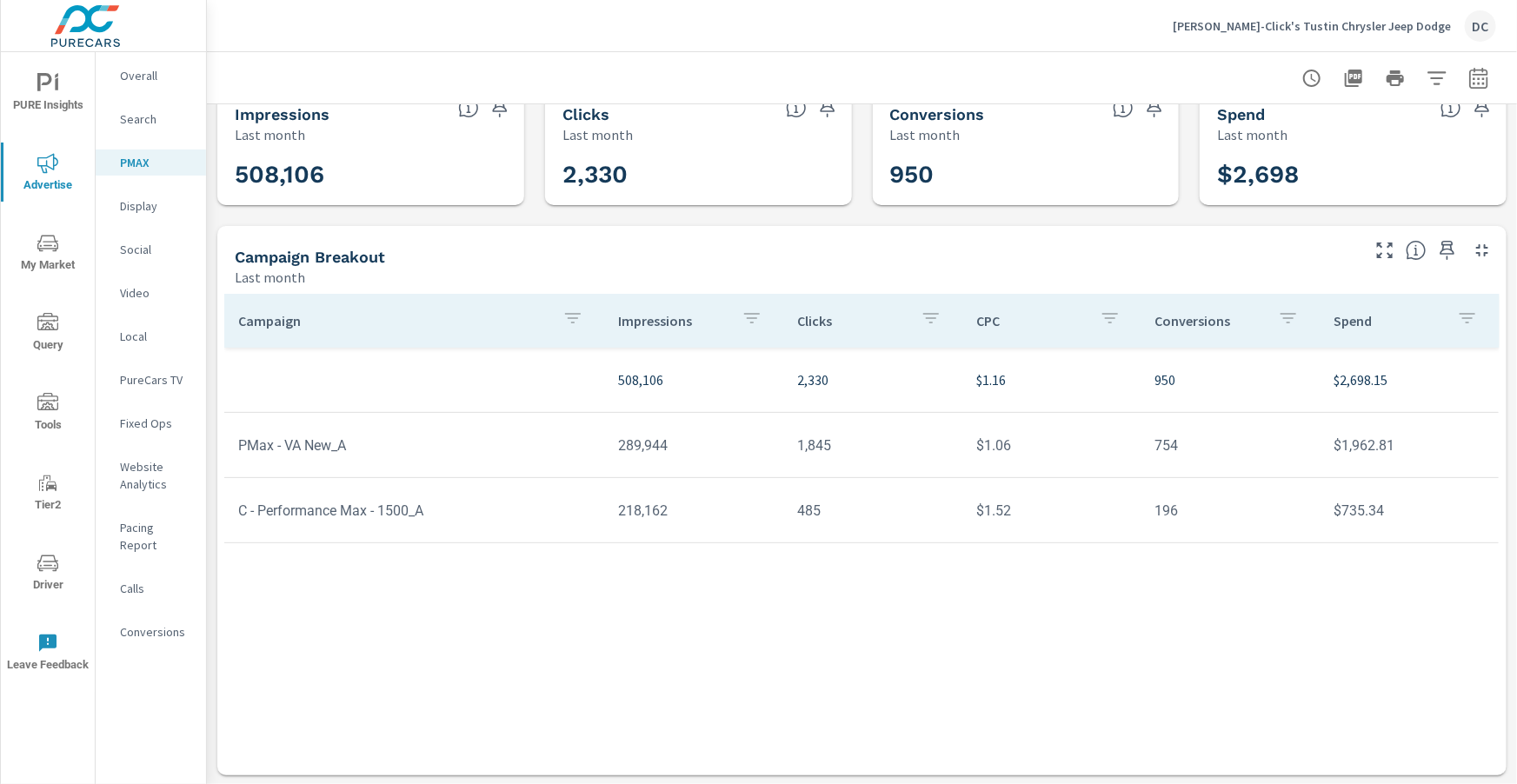
scroll to position [33, 0]
click at [64, 562] on span "Driver" at bounding box center [48, 574] width 83 height 43
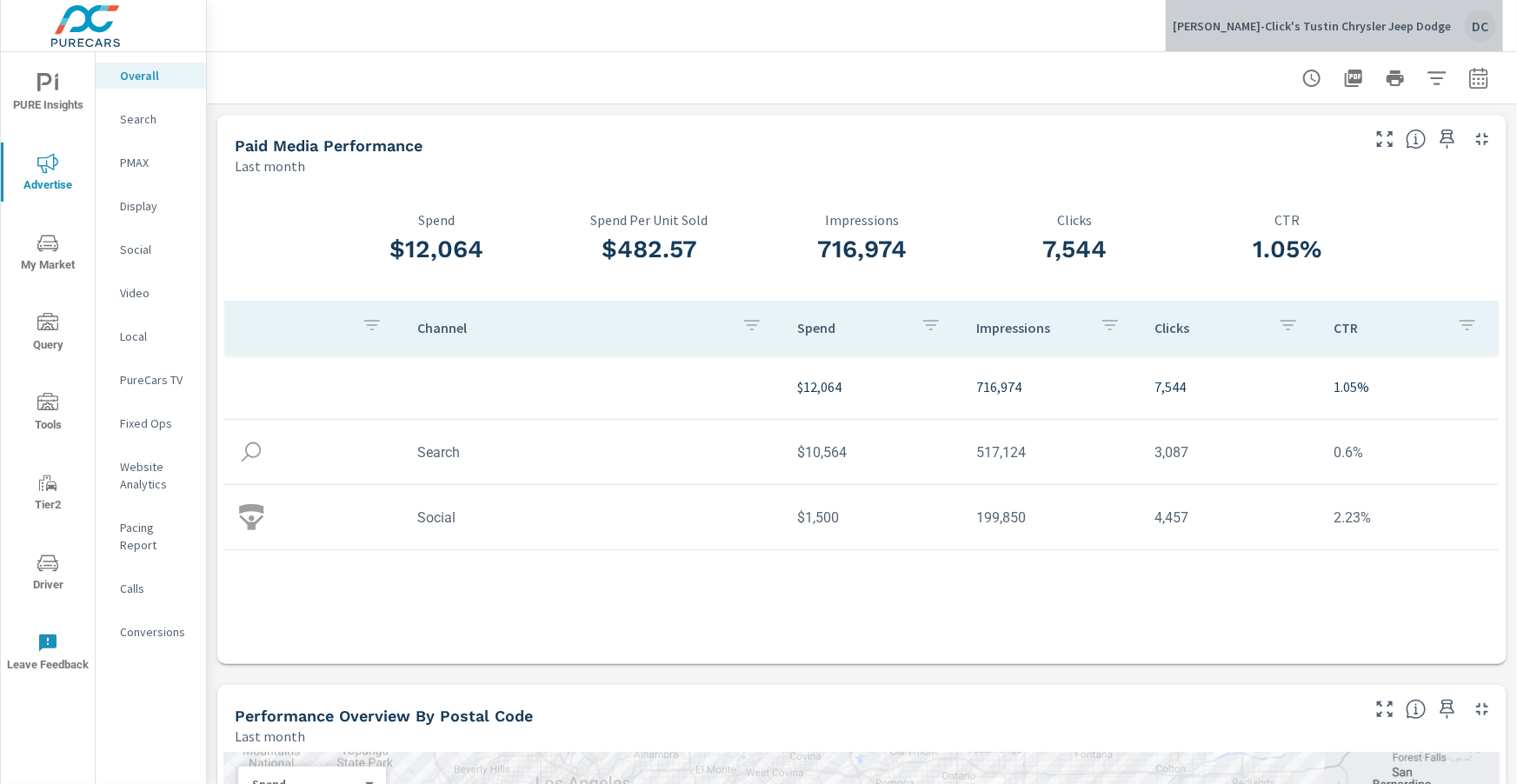
click at [1423, 25] on p "[PERSON_NAME]-Click's Tustin Chrysler Jeep Dodge" at bounding box center [1311, 27] width 278 height 16
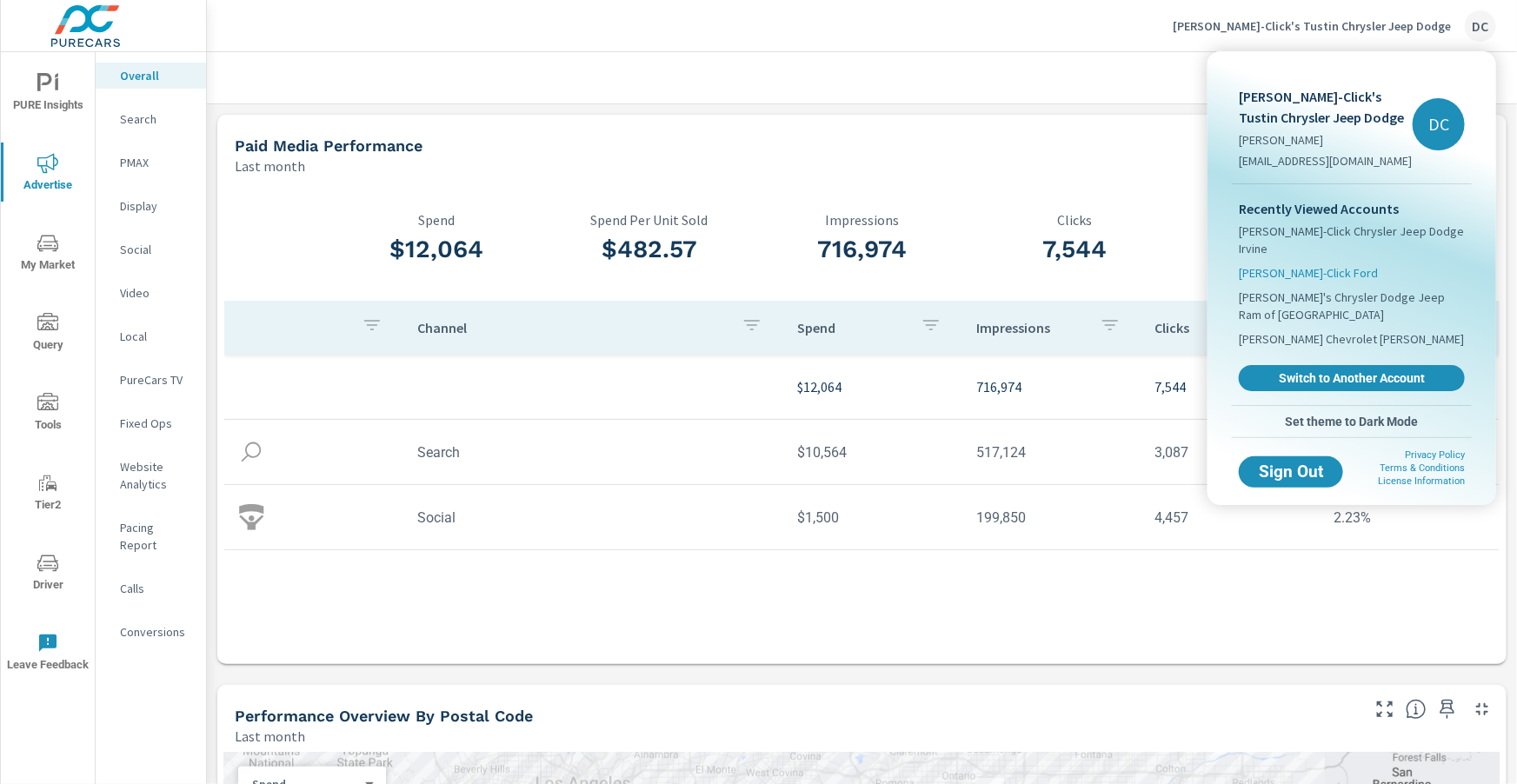
click at [1320, 264] on span "[PERSON_NAME]-Click Ford" at bounding box center [1308, 273] width 139 height 18
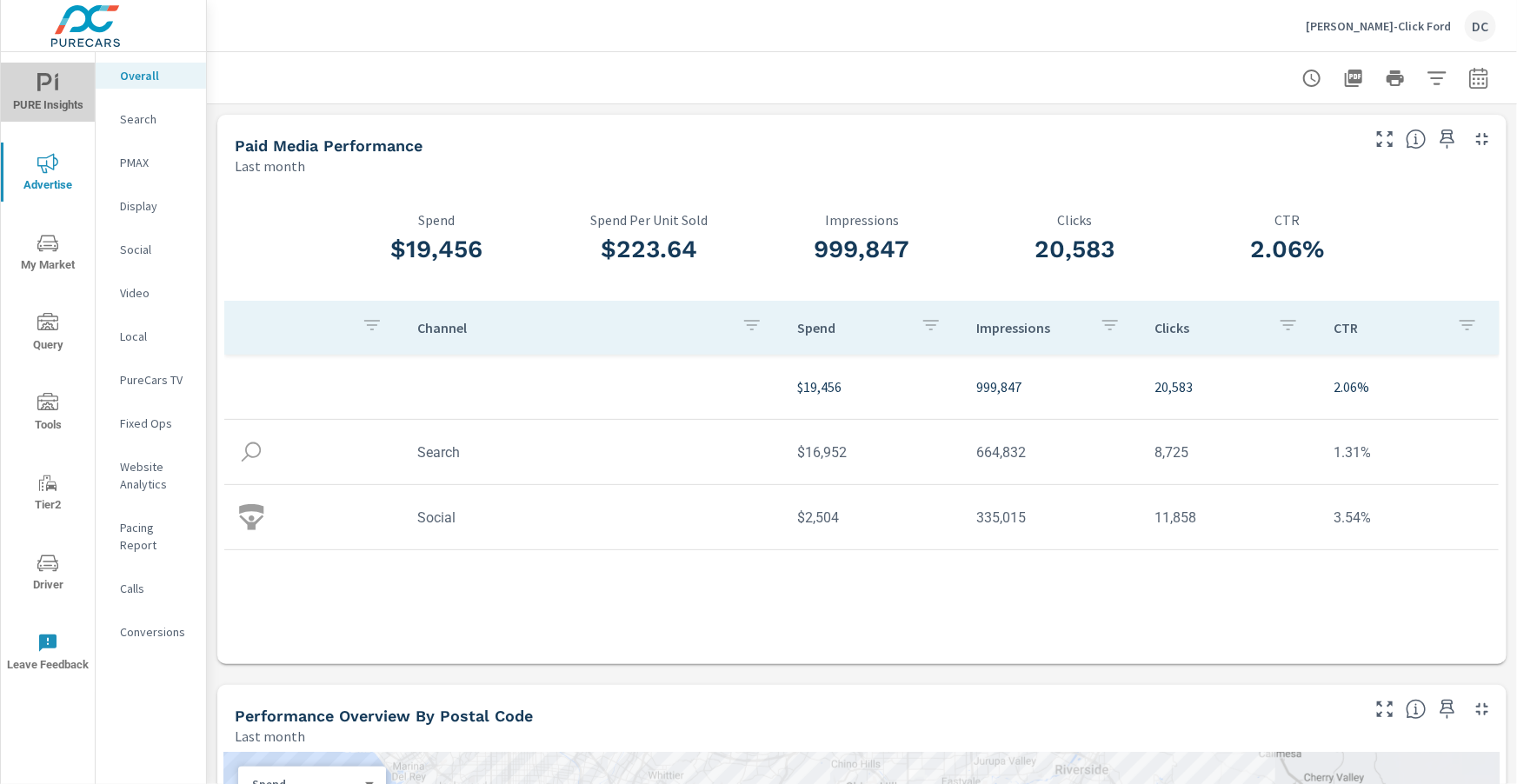
click at [51, 97] on span "PURE Insights" at bounding box center [48, 94] width 83 height 43
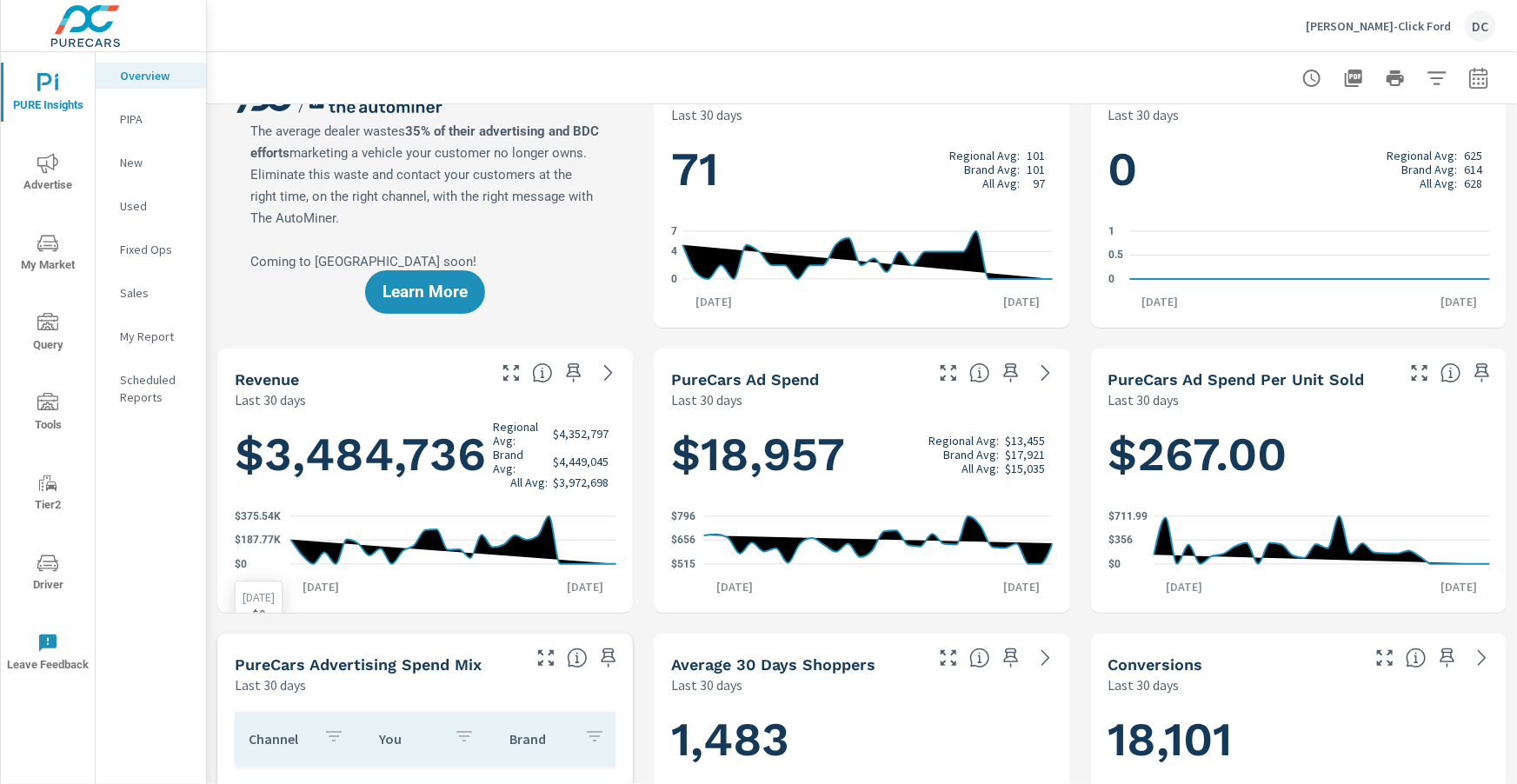
scroll to position [55, 0]
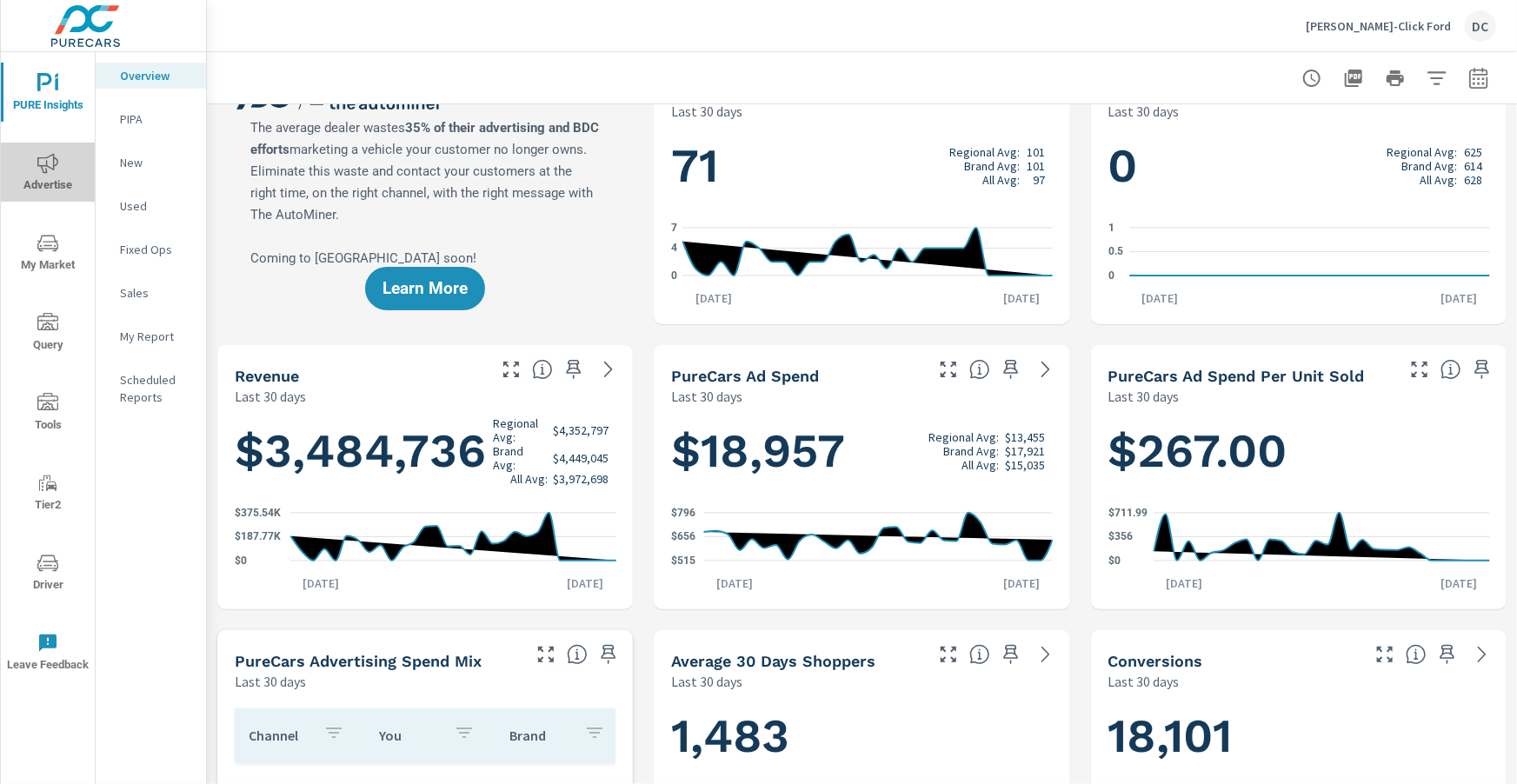
click at [43, 163] on icon "nav menu" at bounding box center [48, 164] width 21 height 21
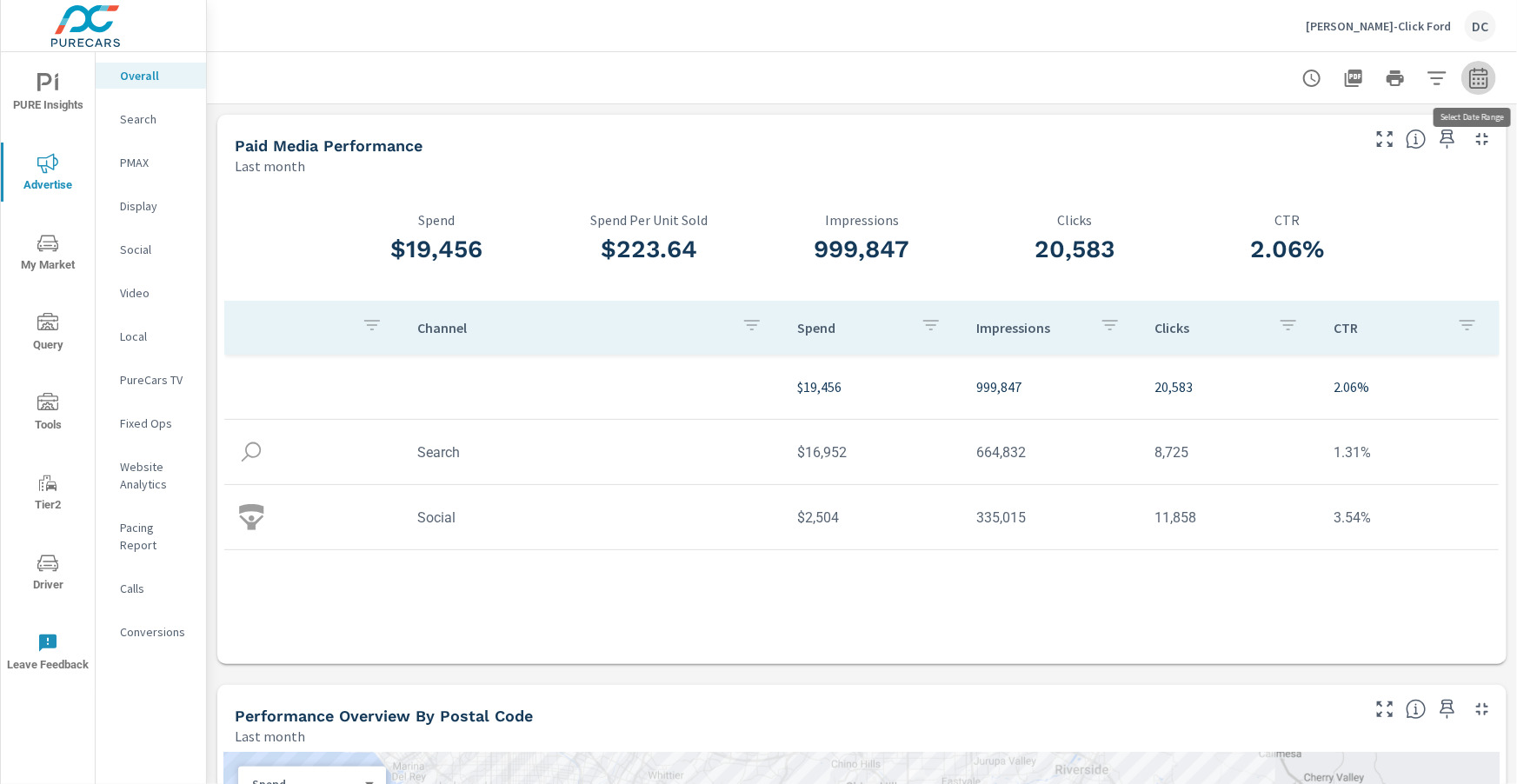
click at [1483, 77] on icon "button" at bounding box center [1477, 81] width 12 height 7
select select "Last month"
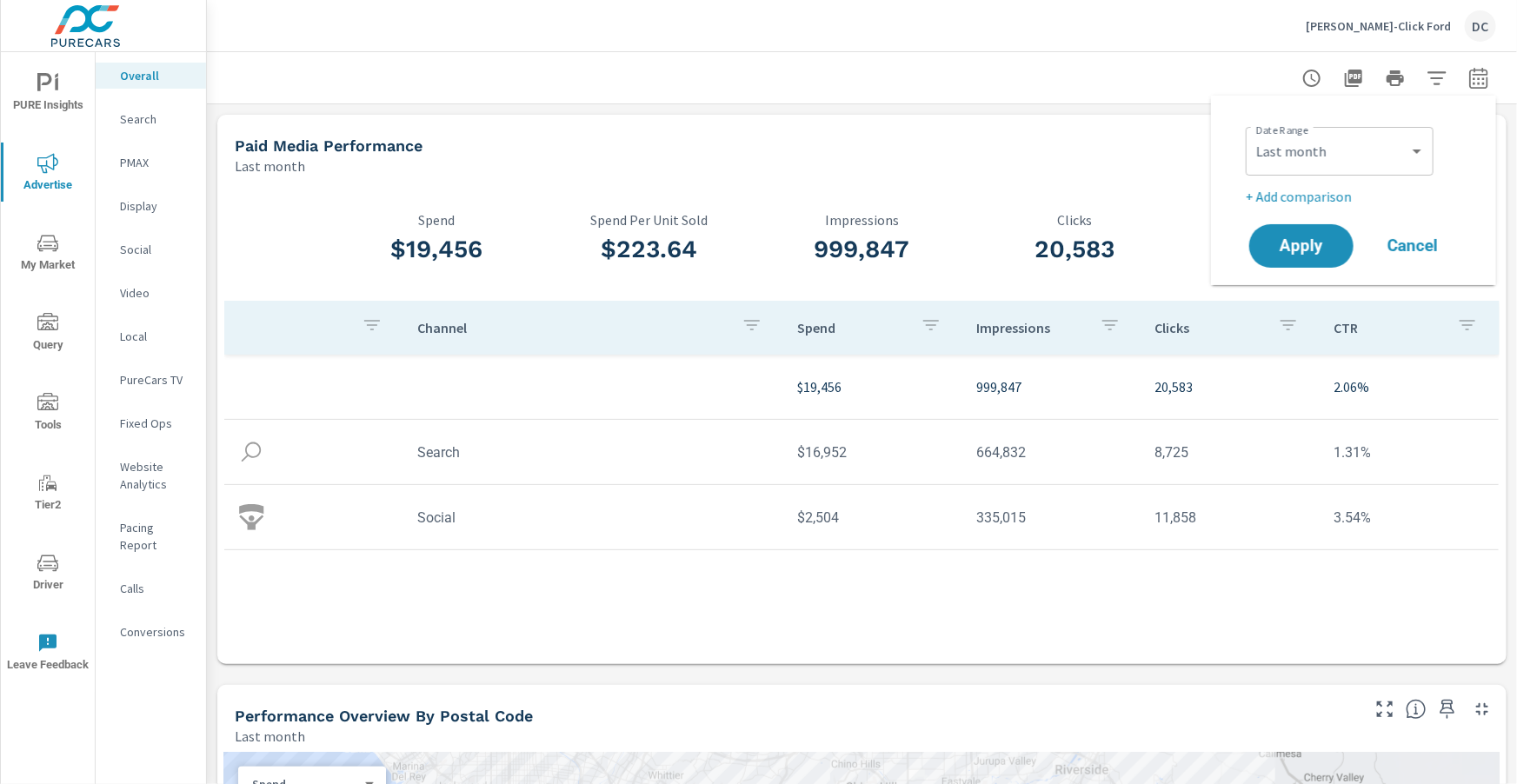
click at [1342, 193] on p "+ Add comparison" at bounding box center [1356, 197] width 222 height 21
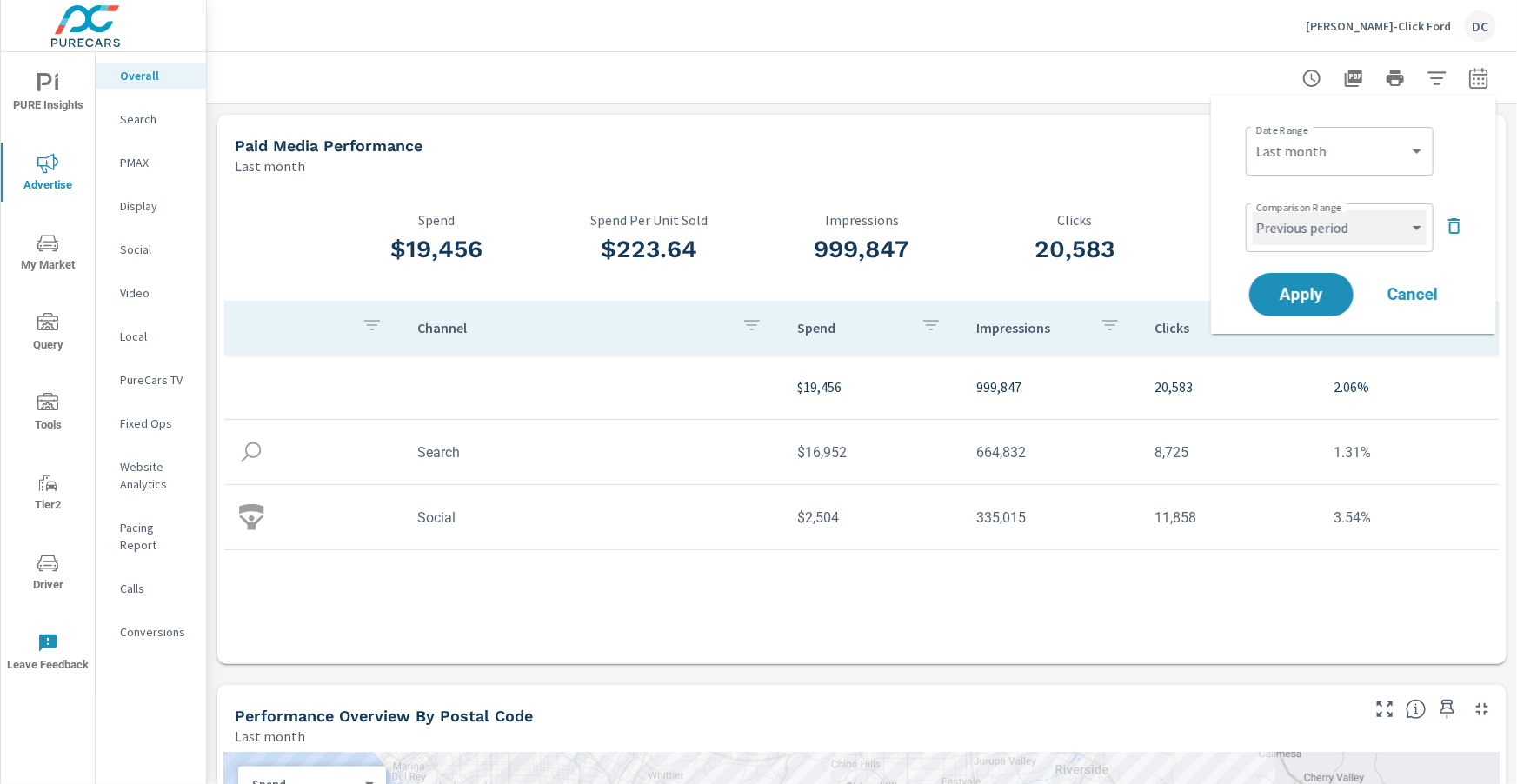
click at [1350, 221] on select "Custom Previous period Previous month Previous year" at bounding box center [1339, 227] width 174 height 35
click at [1252, 210] on select "Custom Previous period Previous month Previous year" at bounding box center [1339, 227] width 174 height 35
select select "Previous month"
click at [1333, 299] on span "Apply" at bounding box center [1301, 295] width 71 height 17
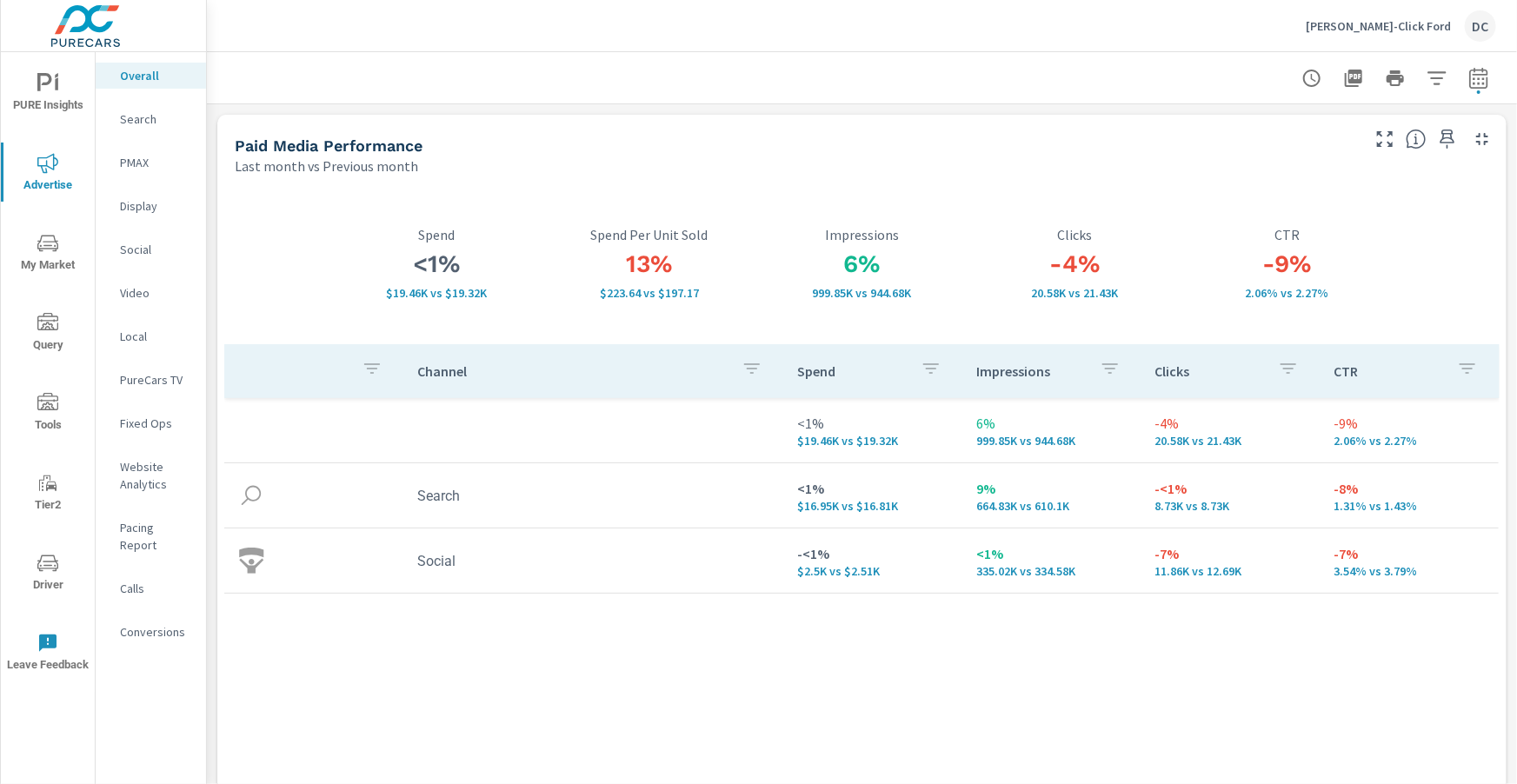
click at [134, 122] on p "Search" at bounding box center [155, 120] width 72 height 18
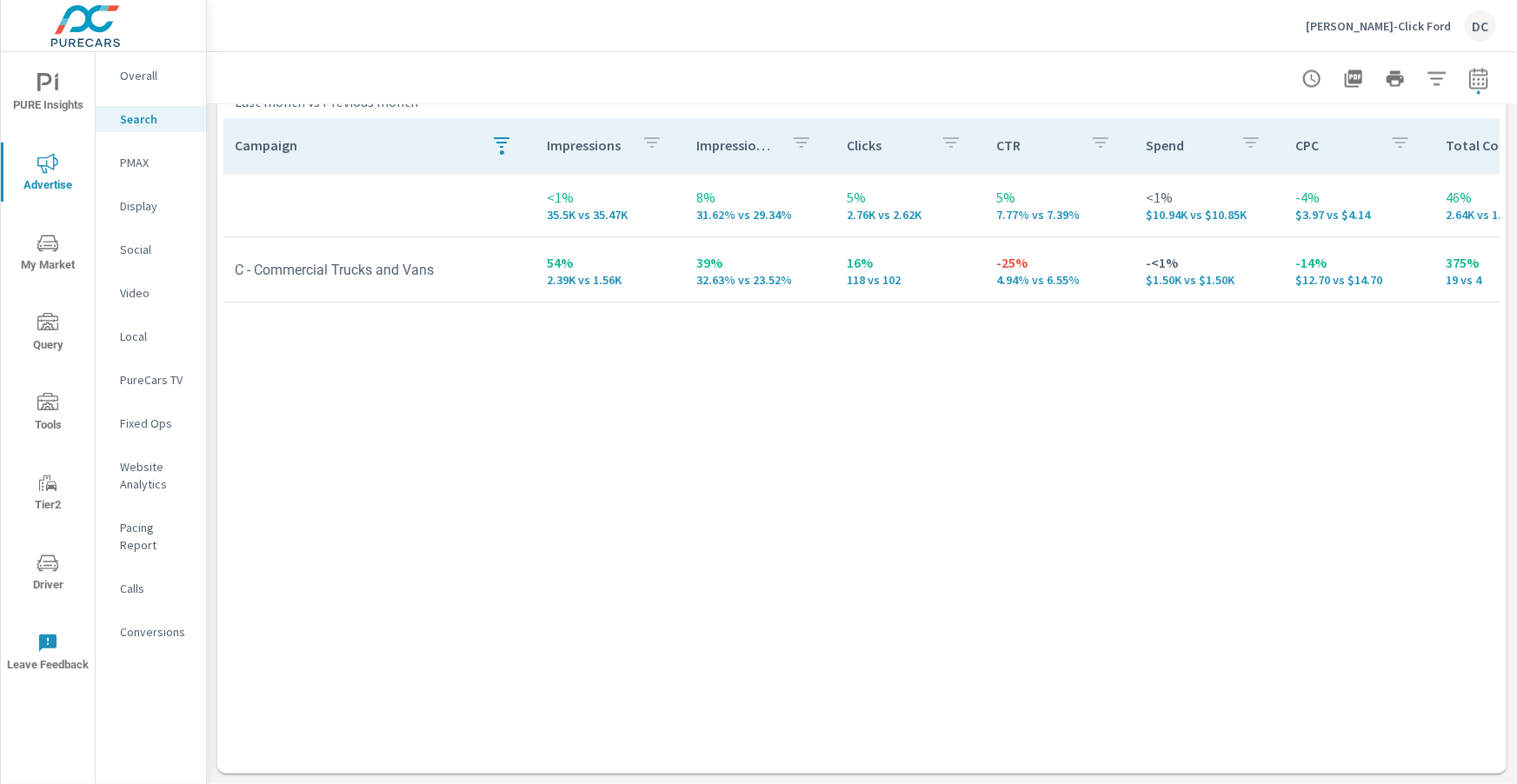
scroll to position [0, 5]
click at [510, 136] on button "button" at bounding box center [499, 144] width 35 height 40
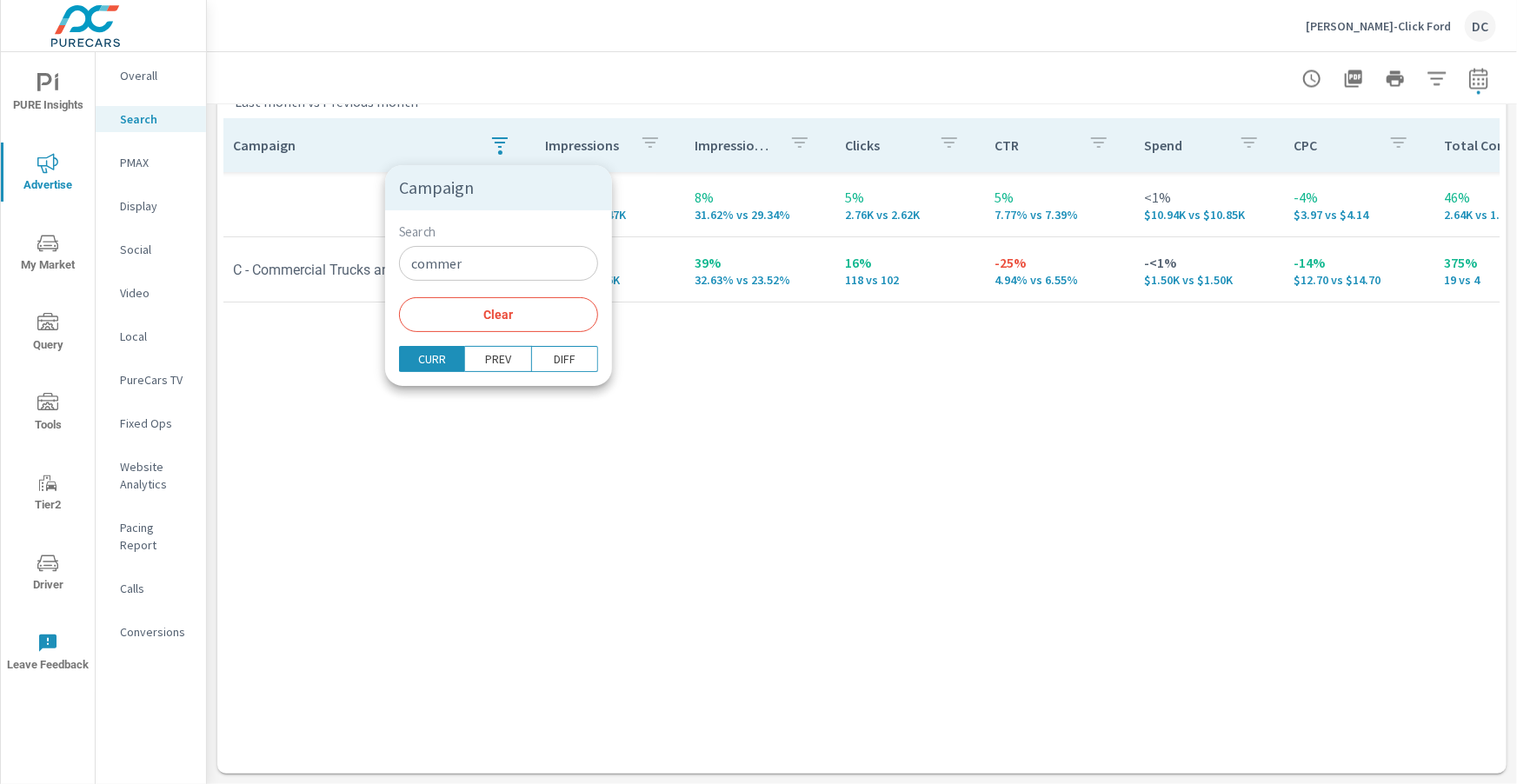
click at [463, 270] on input "commer" at bounding box center [498, 263] width 199 height 35
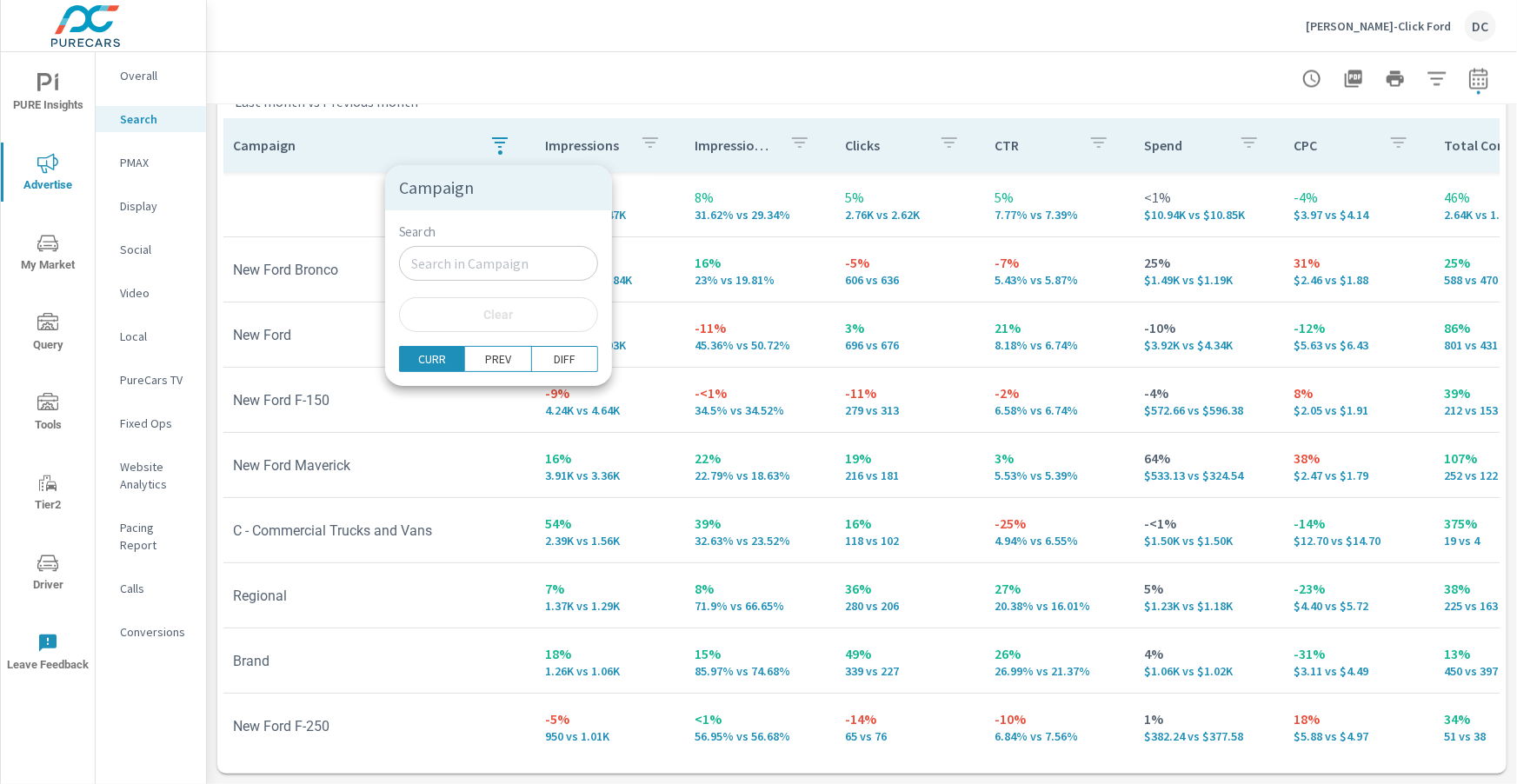
click at [305, 213] on div at bounding box center [758, 392] width 1517 height 784
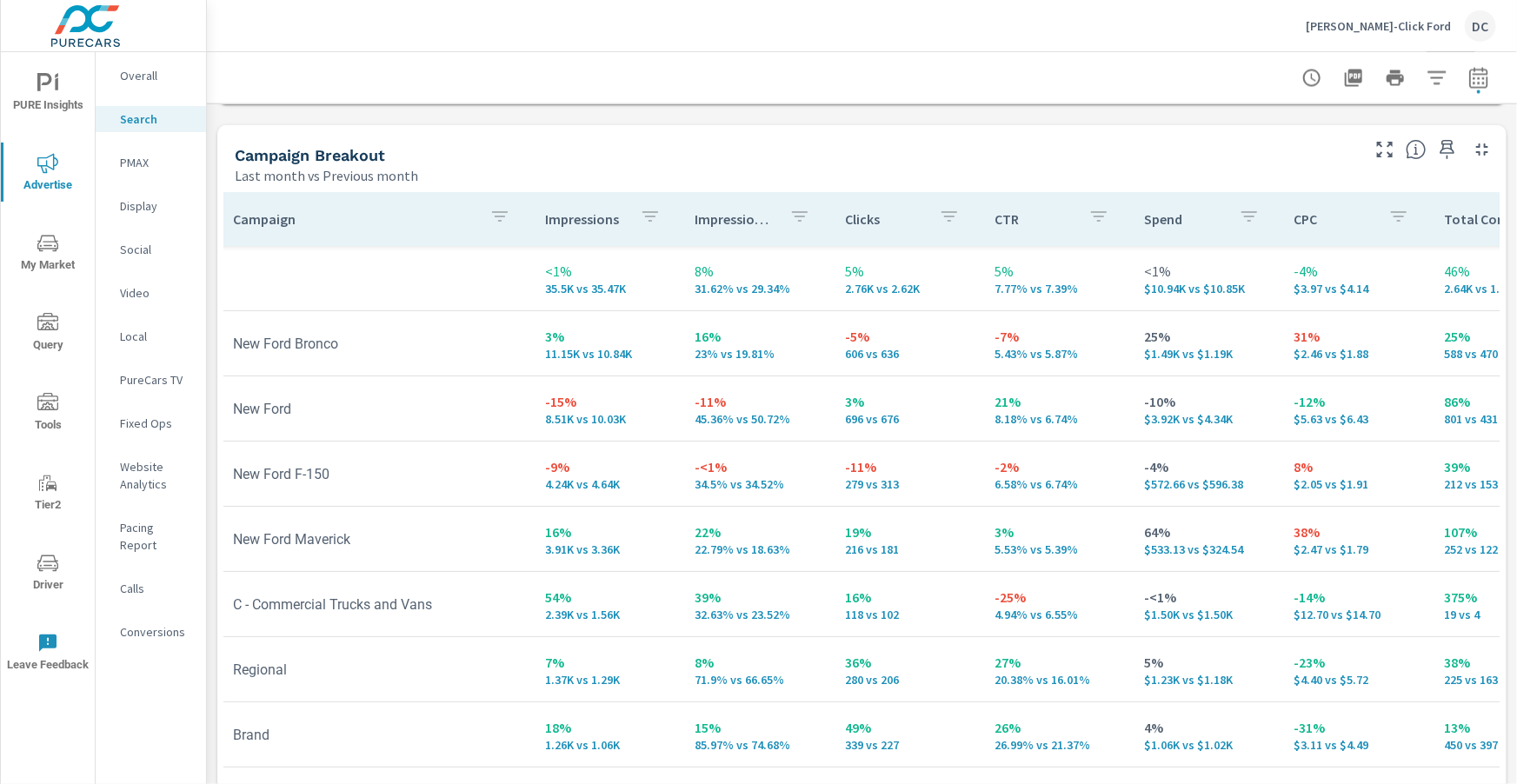
scroll to position [1719, 0]
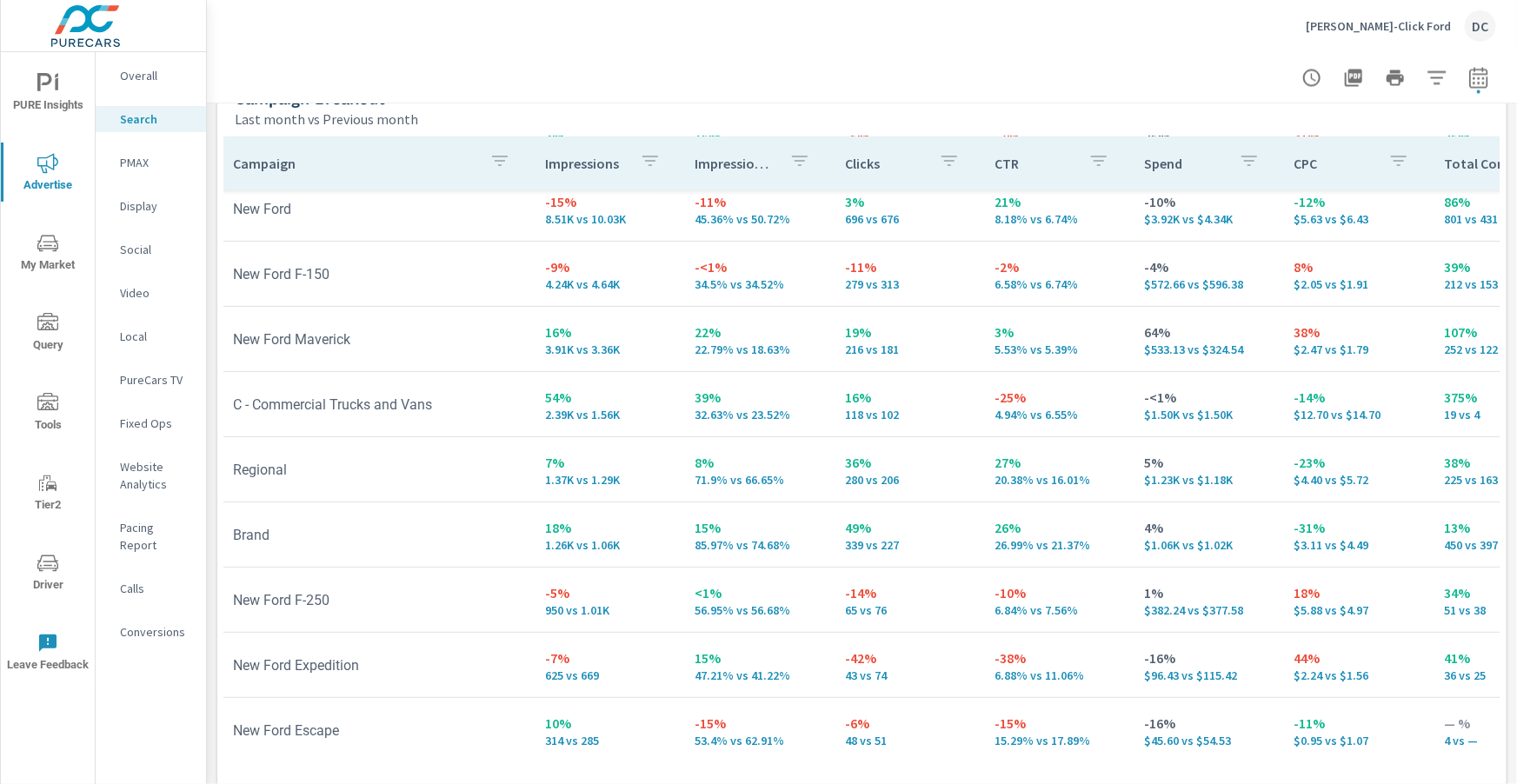
scroll to position [145, 5]
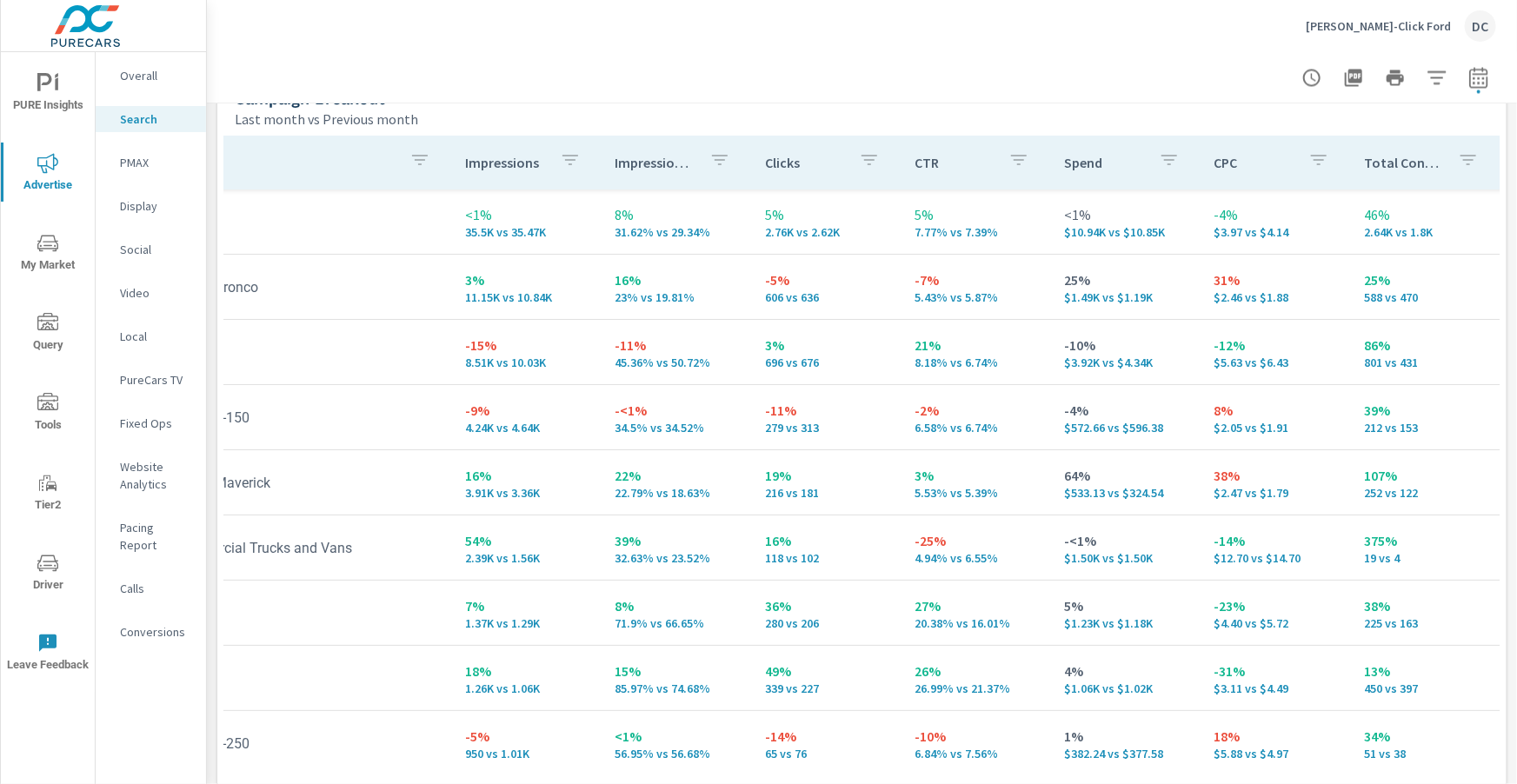
scroll to position [0, 92]
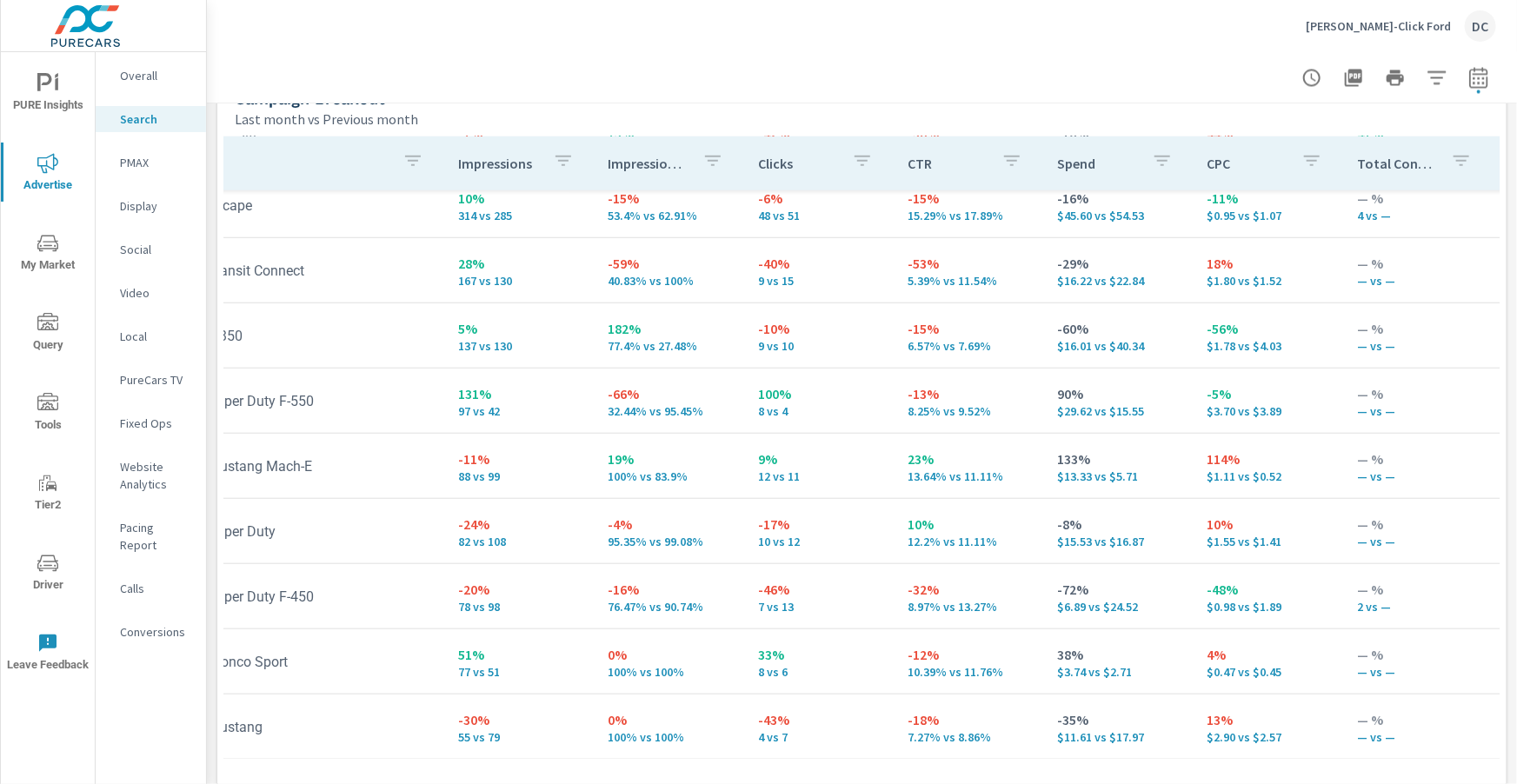
scroll to position [1738, 0]
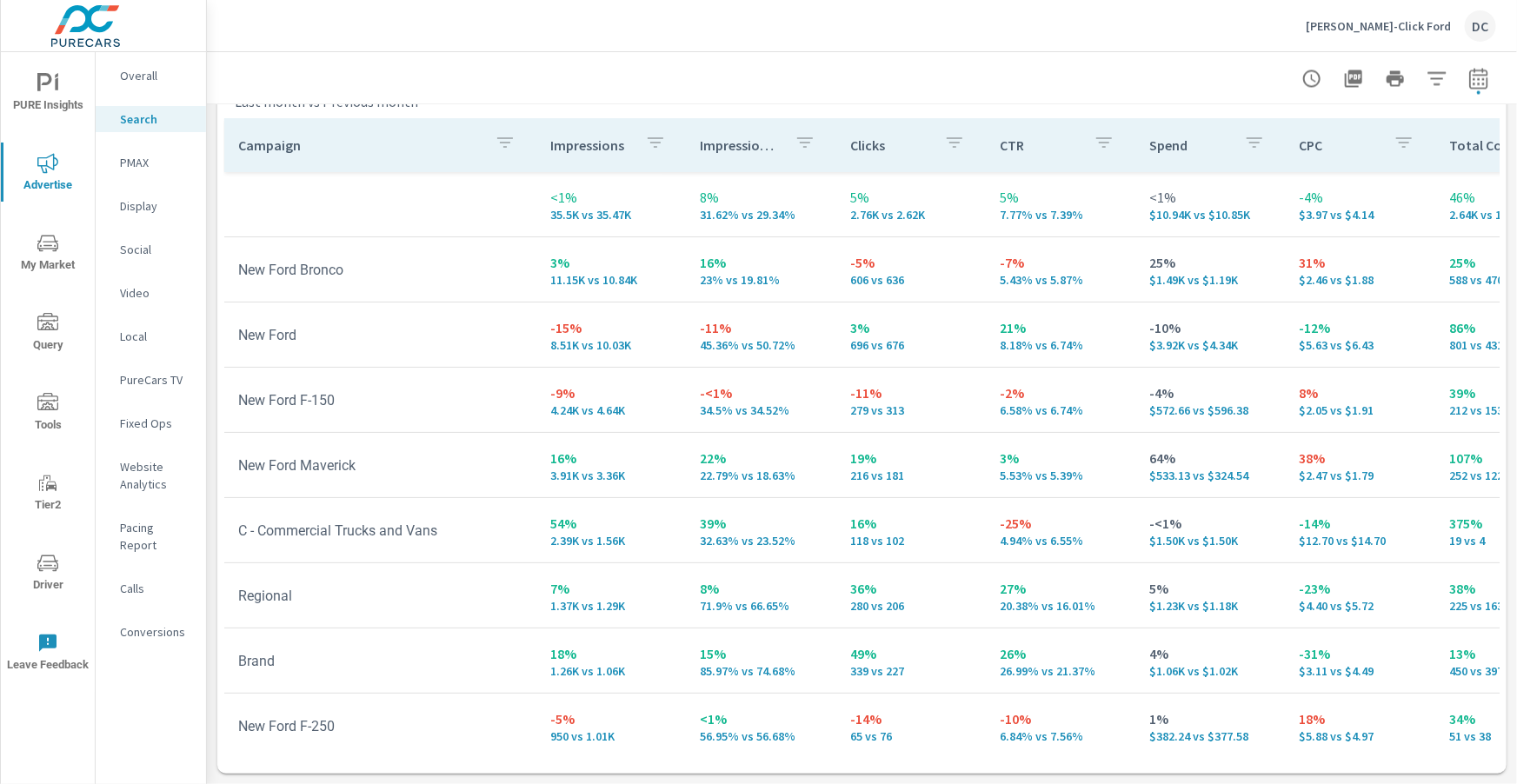
click at [144, 165] on p "PMAX" at bounding box center [155, 163] width 72 height 18
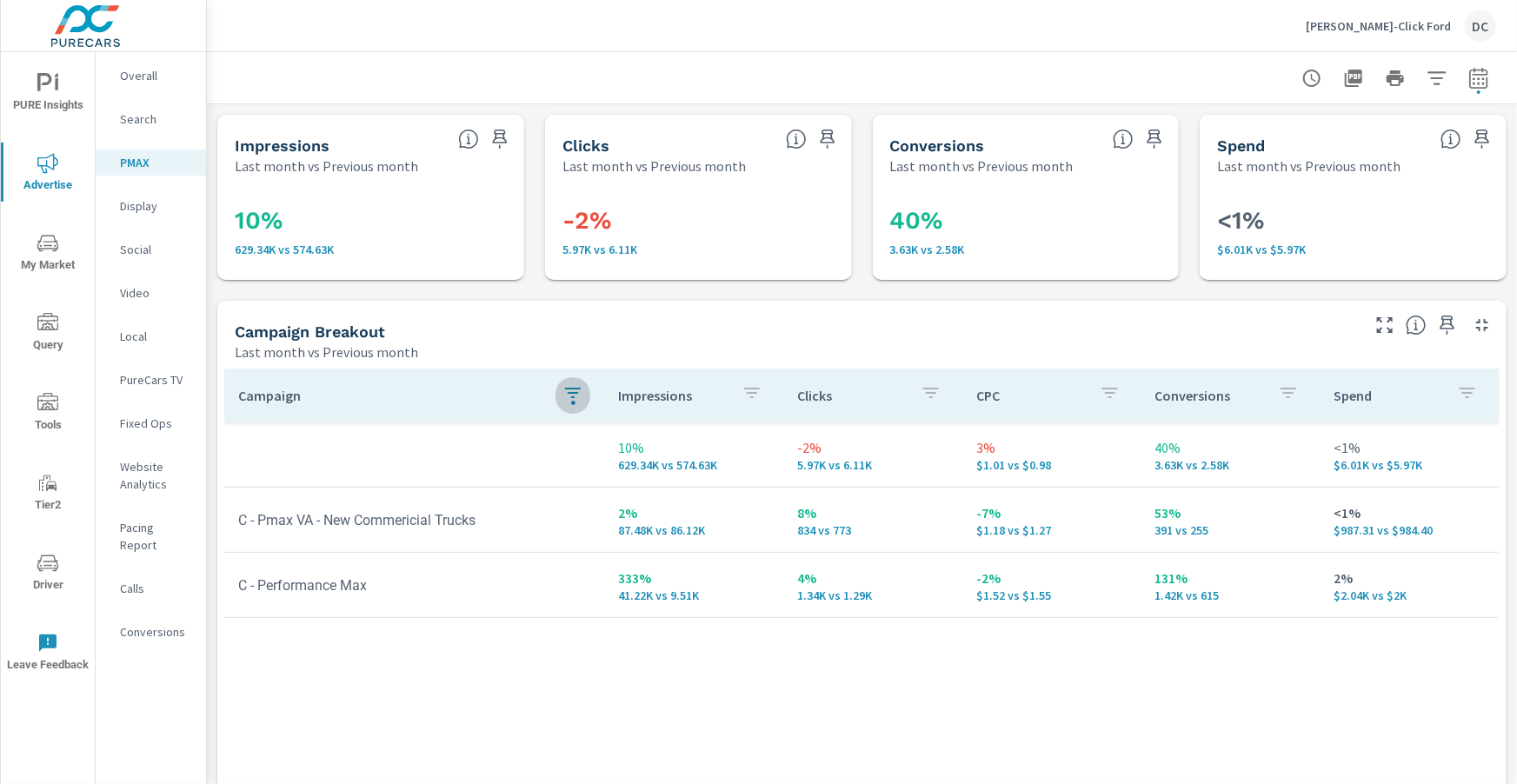
click at [572, 400] on div "button" at bounding box center [572, 402] width 4 height 4
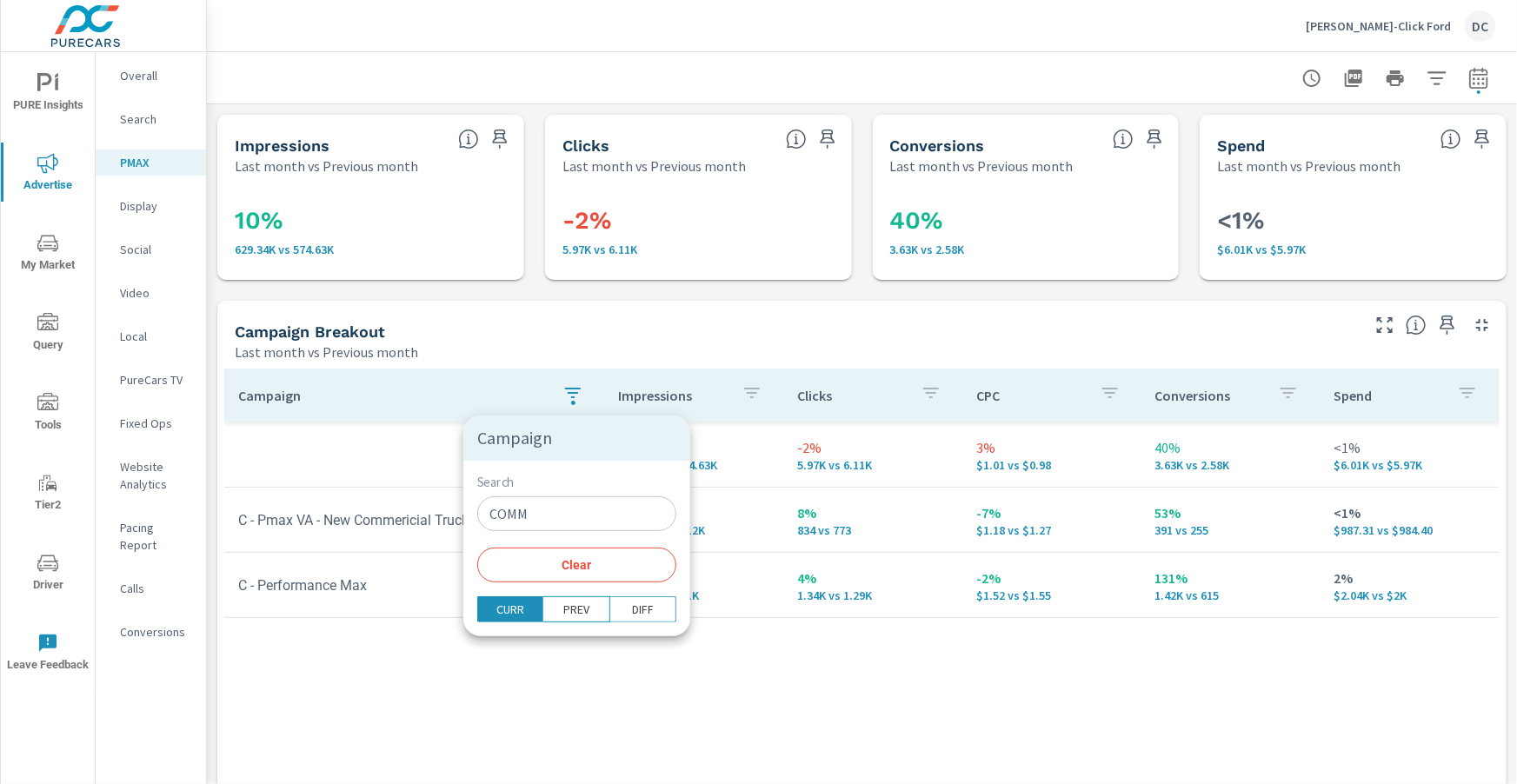
click at [558, 515] on input "COMM" at bounding box center [576, 513] width 199 height 35
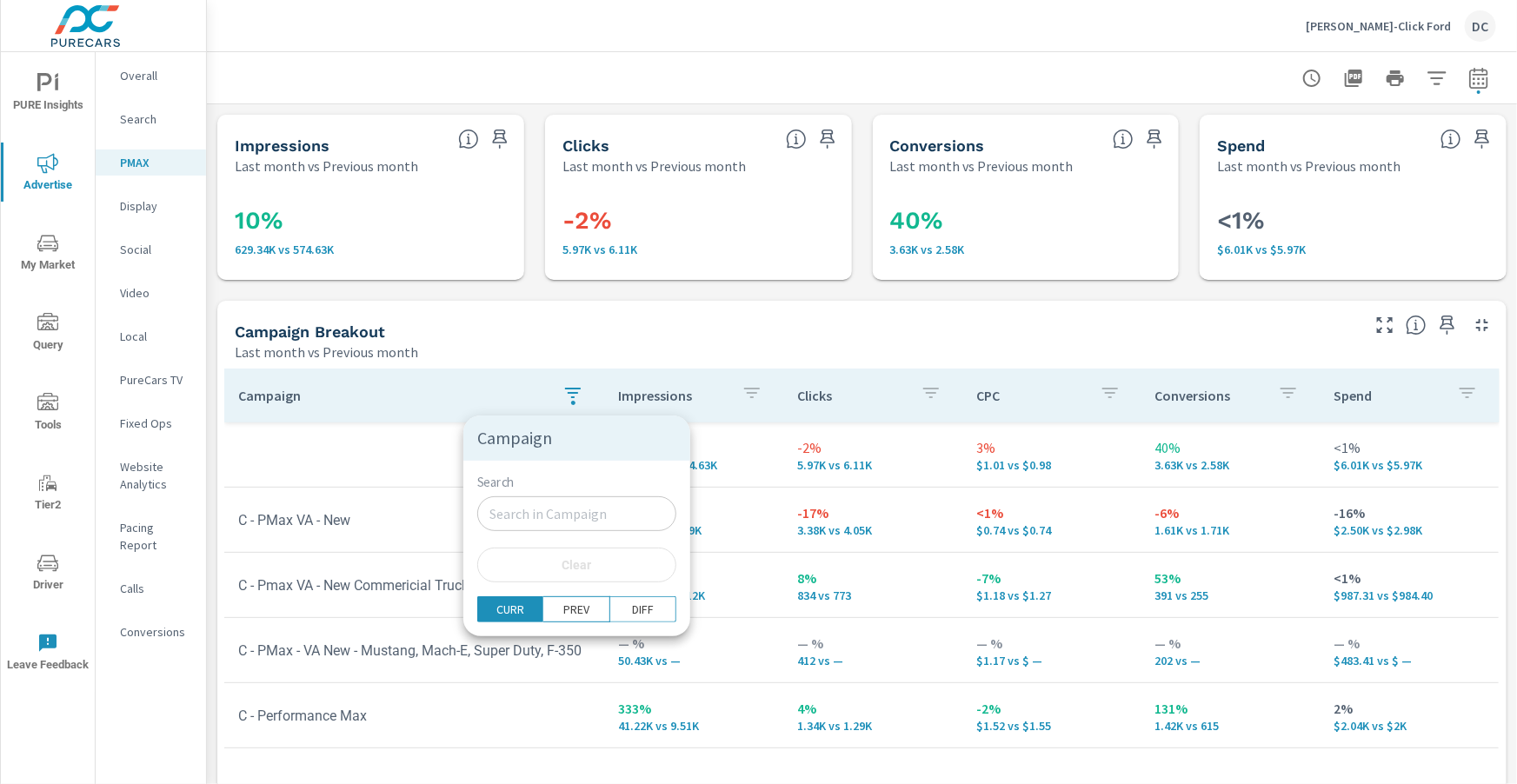
click at [401, 449] on div at bounding box center [758, 392] width 1517 height 784
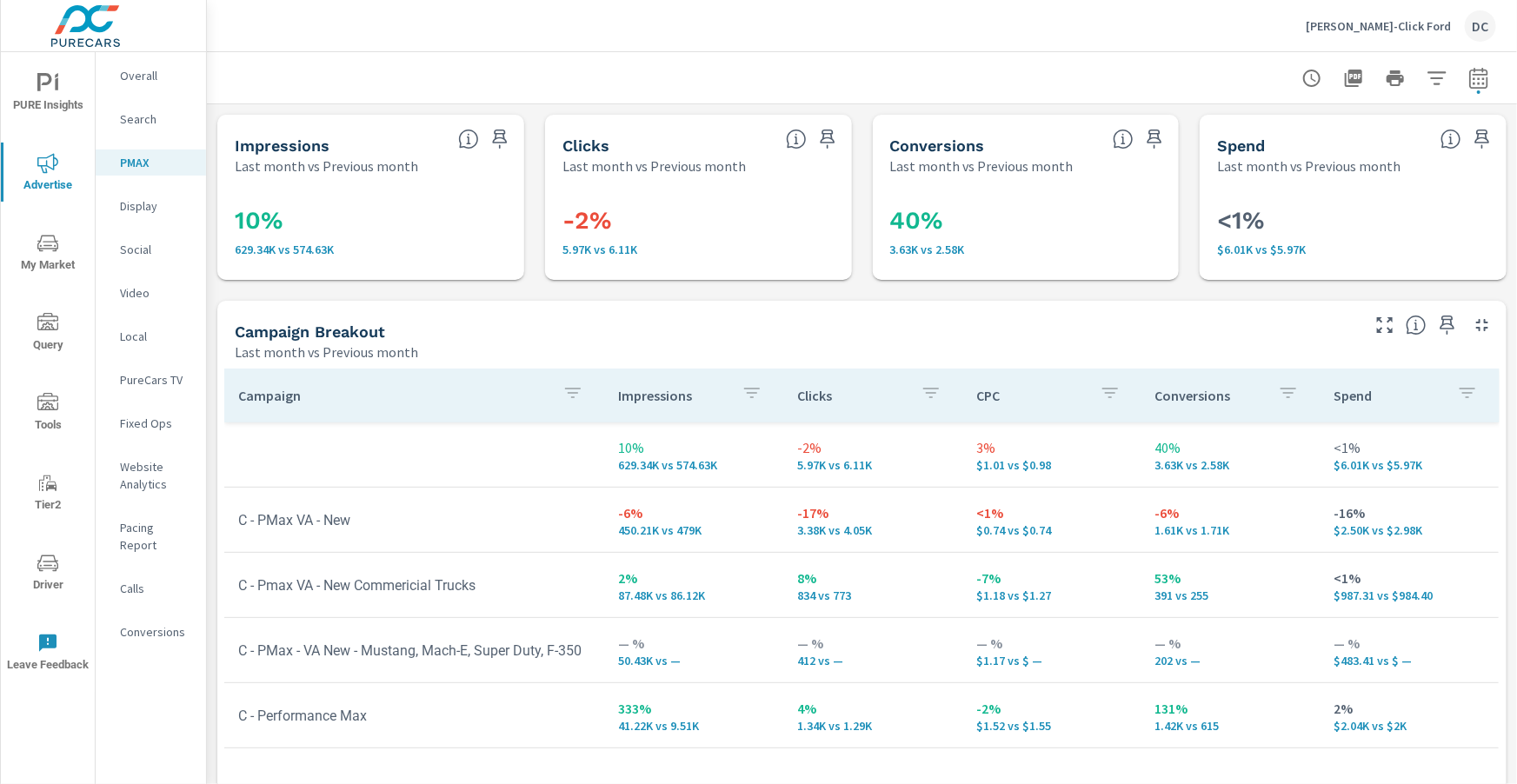
click at [444, 418] on th "Campaign" at bounding box center [414, 395] width 380 height 54
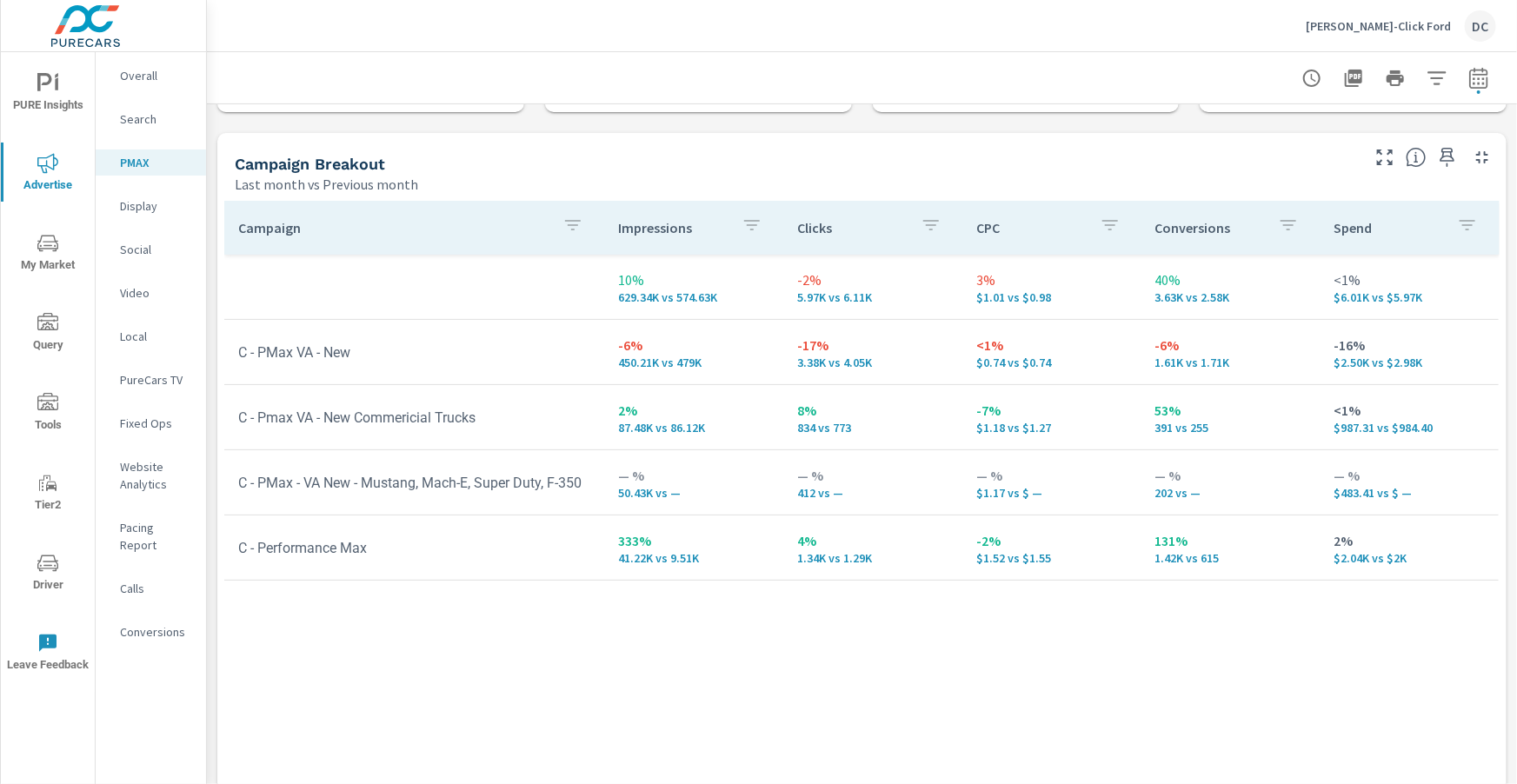
scroll to position [169, 0]
drag, startPoint x: 596, startPoint y: 473, endPoint x: 265, endPoint y: 480, distance: 331.1
click at [253, 481] on td "C - PMax - VA New - Mustang, Mach-E, Super Duty, F-350" at bounding box center [414, 481] width 380 height 44
click at [375, 474] on td "C - PMax - VA New - Mustang, Mach-E, Super Duty, F-350" at bounding box center [414, 481] width 380 height 44
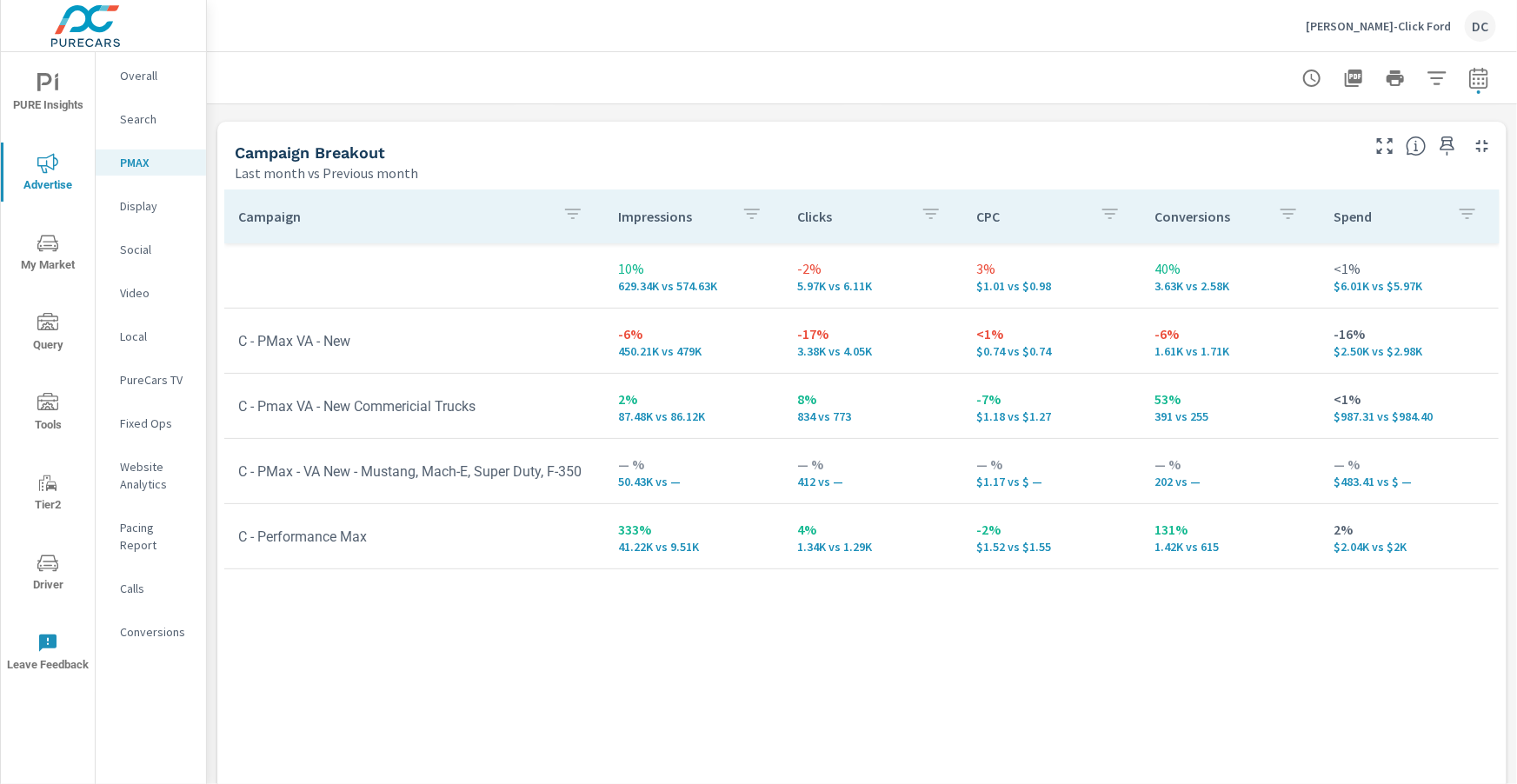
scroll to position [250, 0]
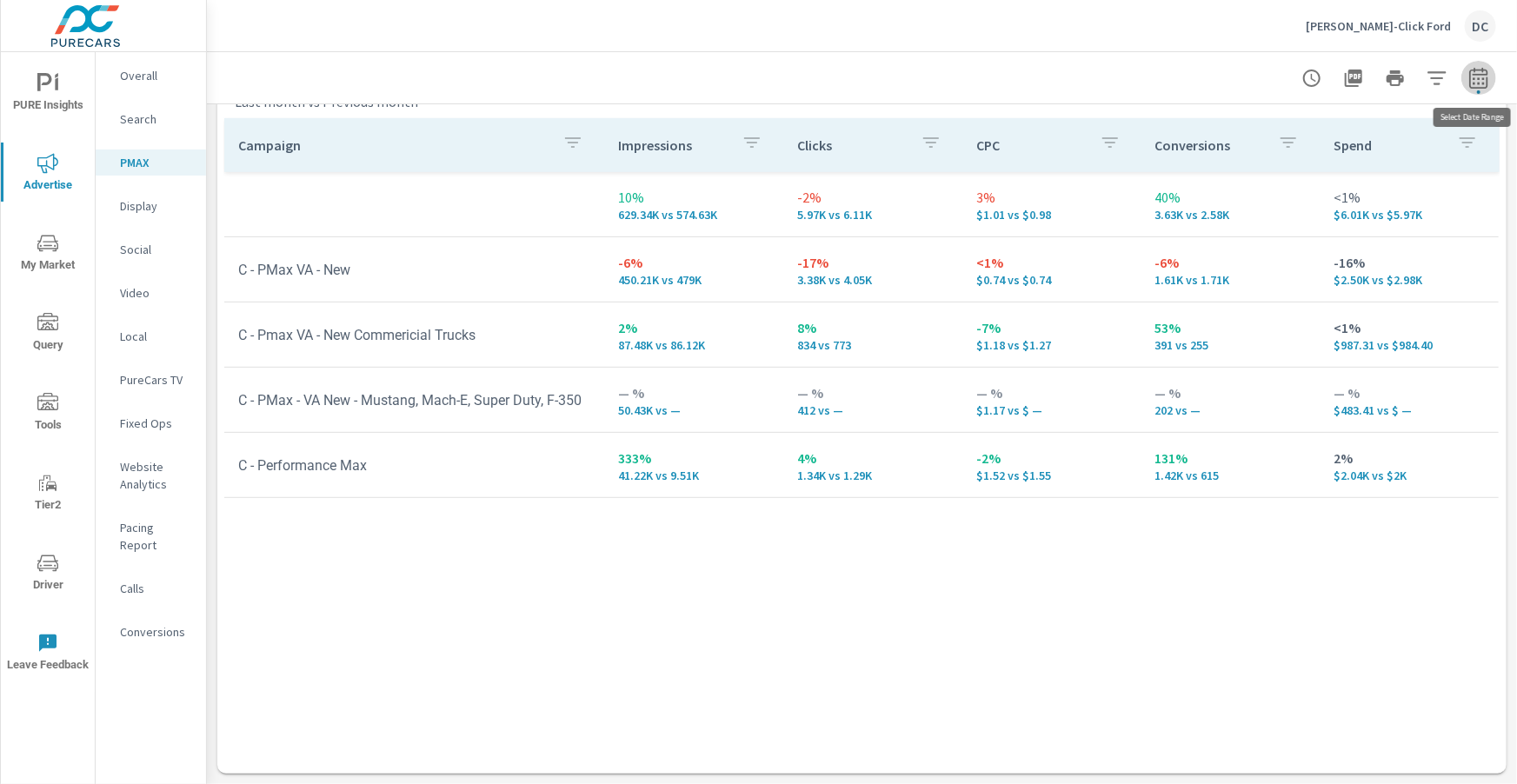
click at [1486, 82] on icon "button" at bounding box center [1478, 78] width 19 height 21
select select "Last month"
select select "Previous month"
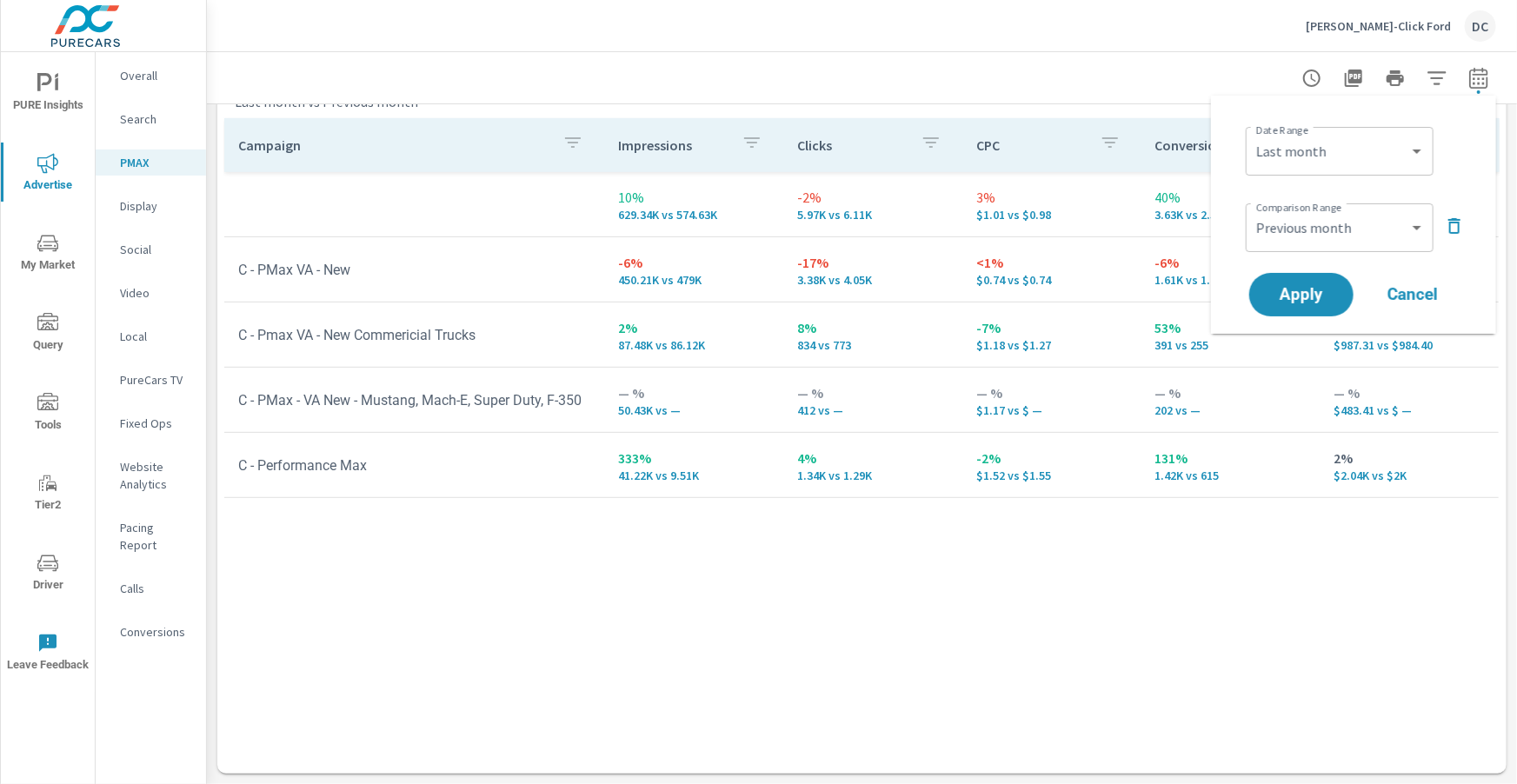
click at [1458, 229] on icon "button" at bounding box center [1454, 226] width 12 height 16
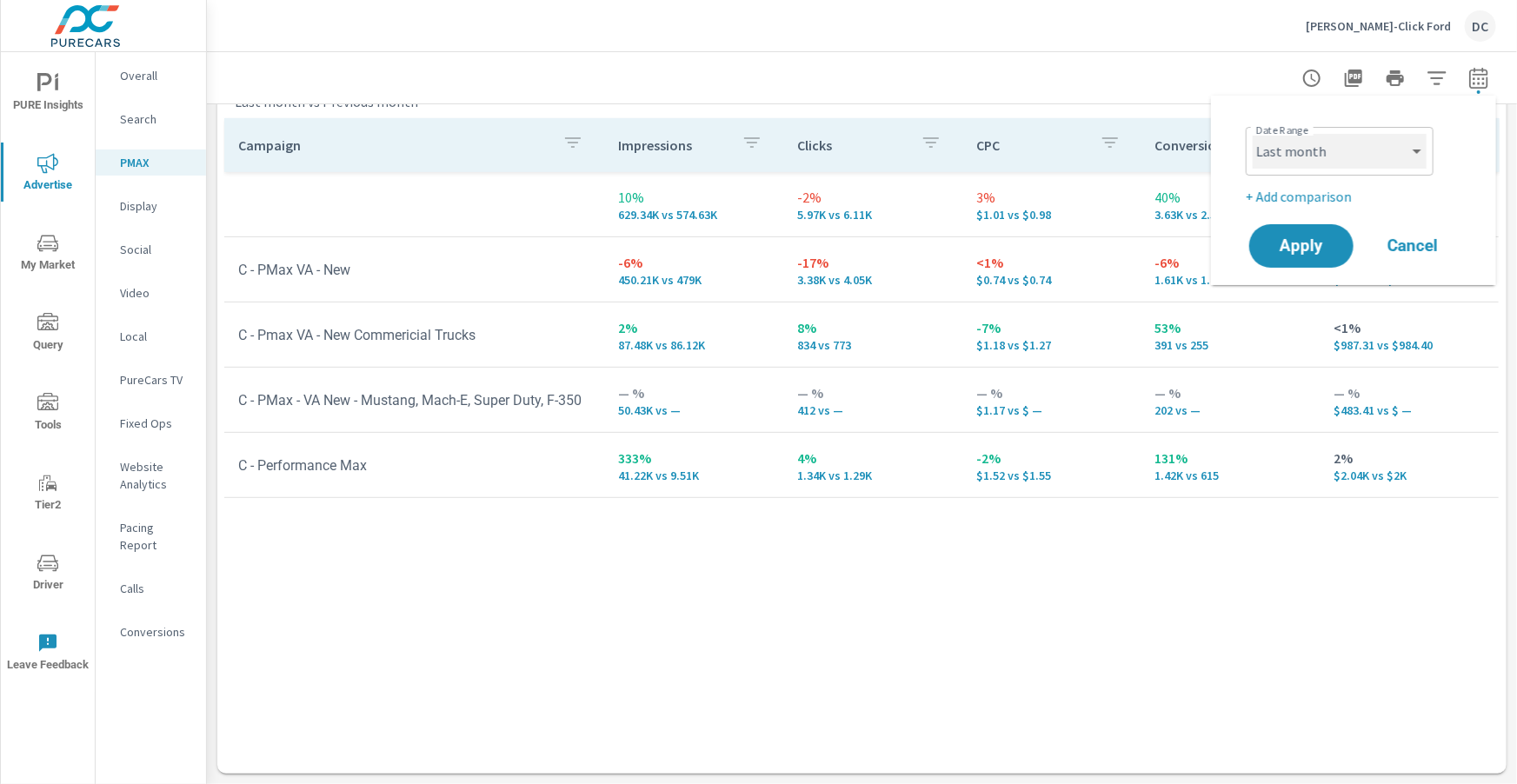
click at [1404, 145] on select "Custom [DATE] Last week Last 7 days Last 14 days Last 30 days Last 45 days Last…" at bounding box center [1339, 151] width 174 height 35
click at [1252, 134] on select "Custom [DATE] Last week Last 7 days Last 14 days Last 30 days Last 45 days Last…" at bounding box center [1339, 151] width 174 height 35
select select "Month to date"
click at [1280, 245] on span "Apply" at bounding box center [1301, 246] width 71 height 17
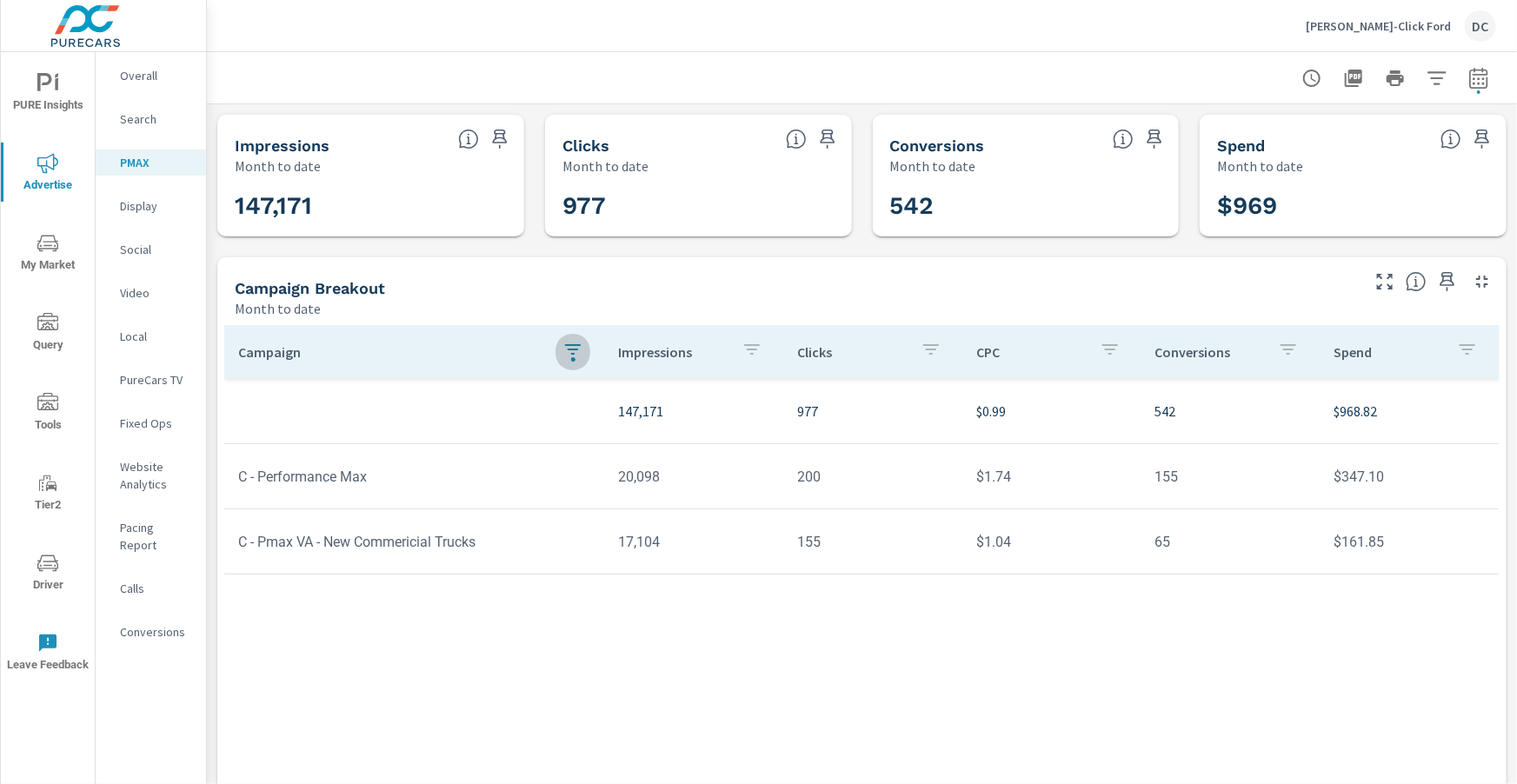
click at [572, 357] on div "button" at bounding box center [572, 359] width 4 height 4
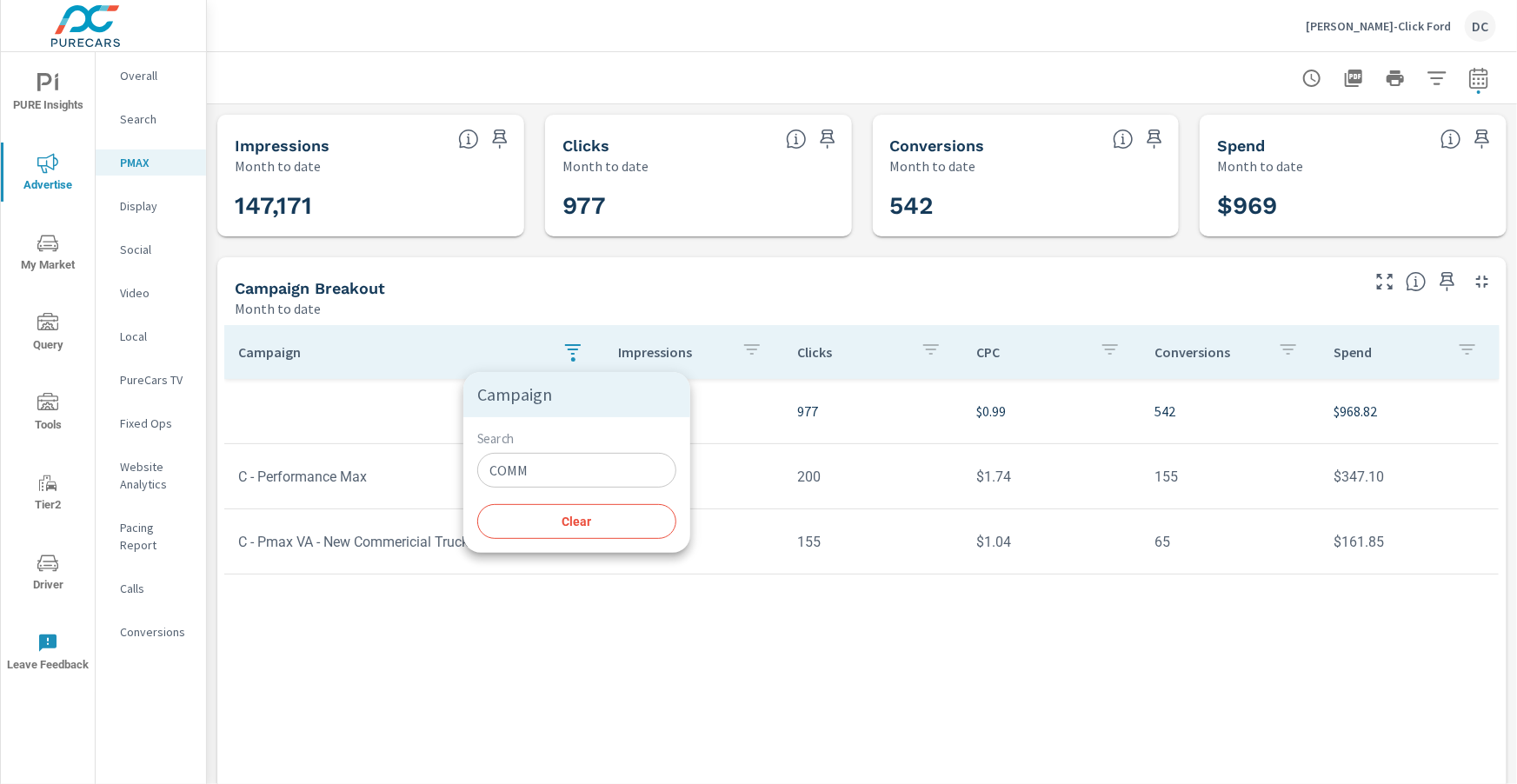
click at [551, 470] on input "COMM" at bounding box center [576, 470] width 199 height 35
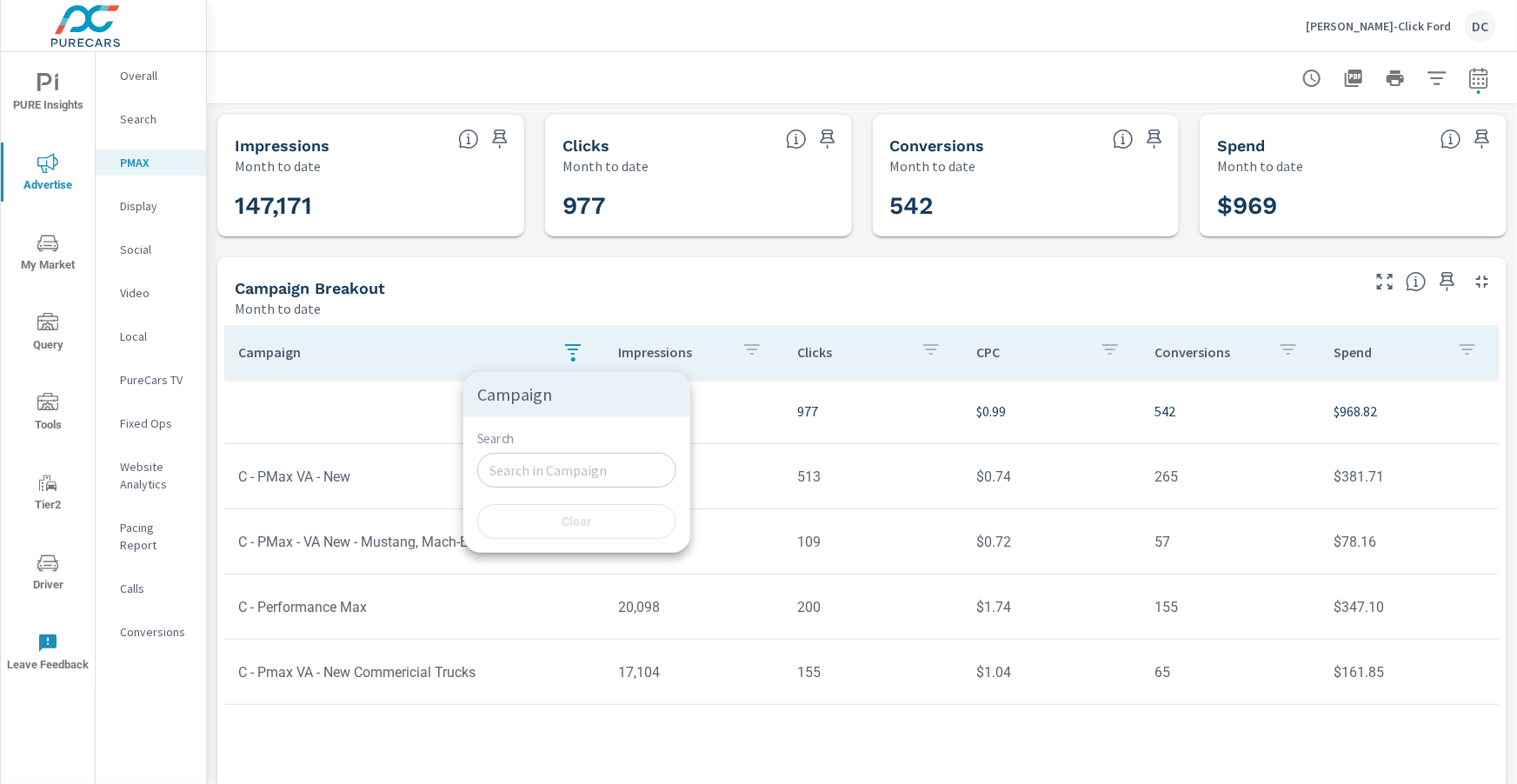
click at [1116, 297] on div at bounding box center [758, 392] width 1517 height 784
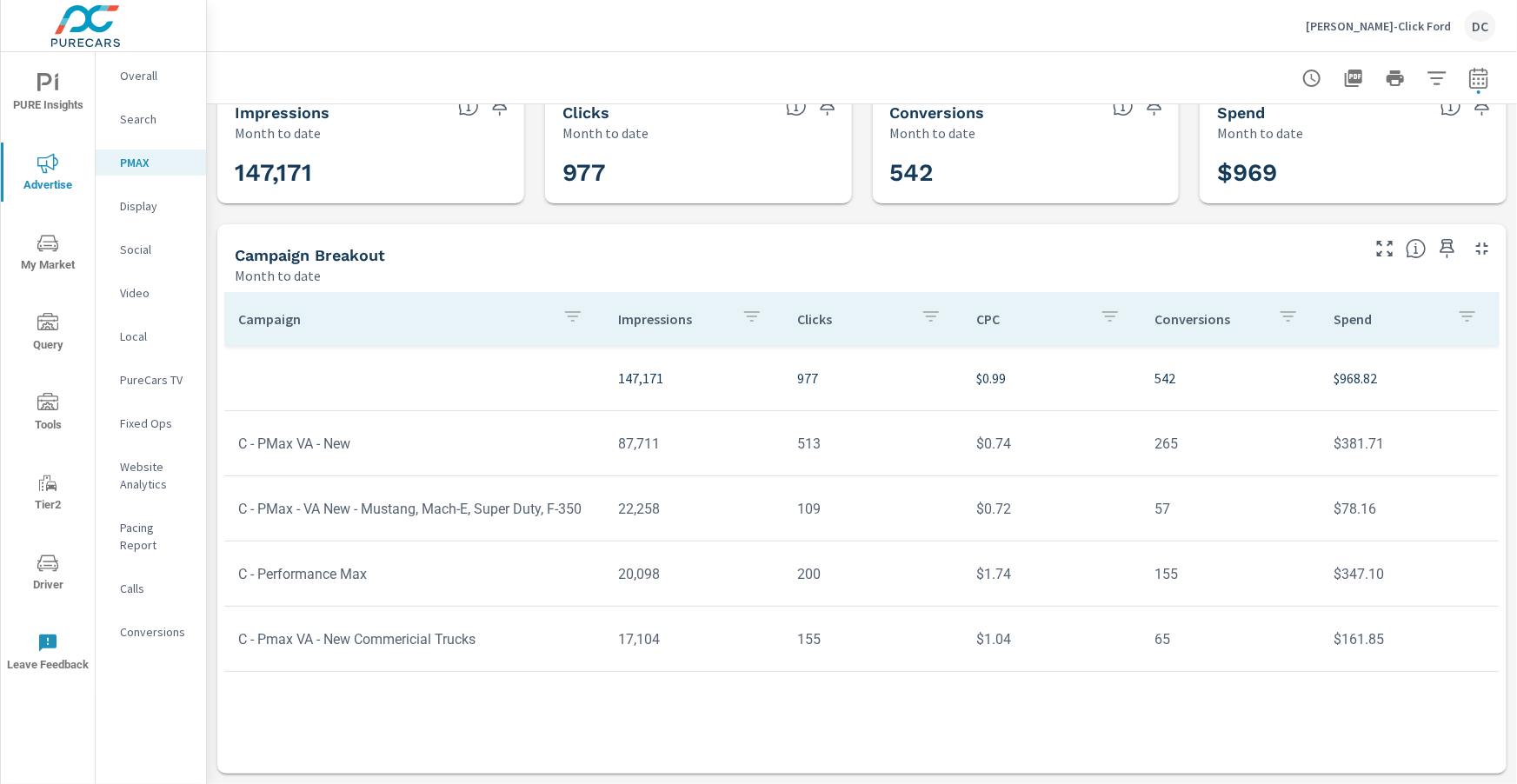
scroll to position [33, 0]
click at [150, 122] on p "Search" at bounding box center [155, 120] width 72 height 18
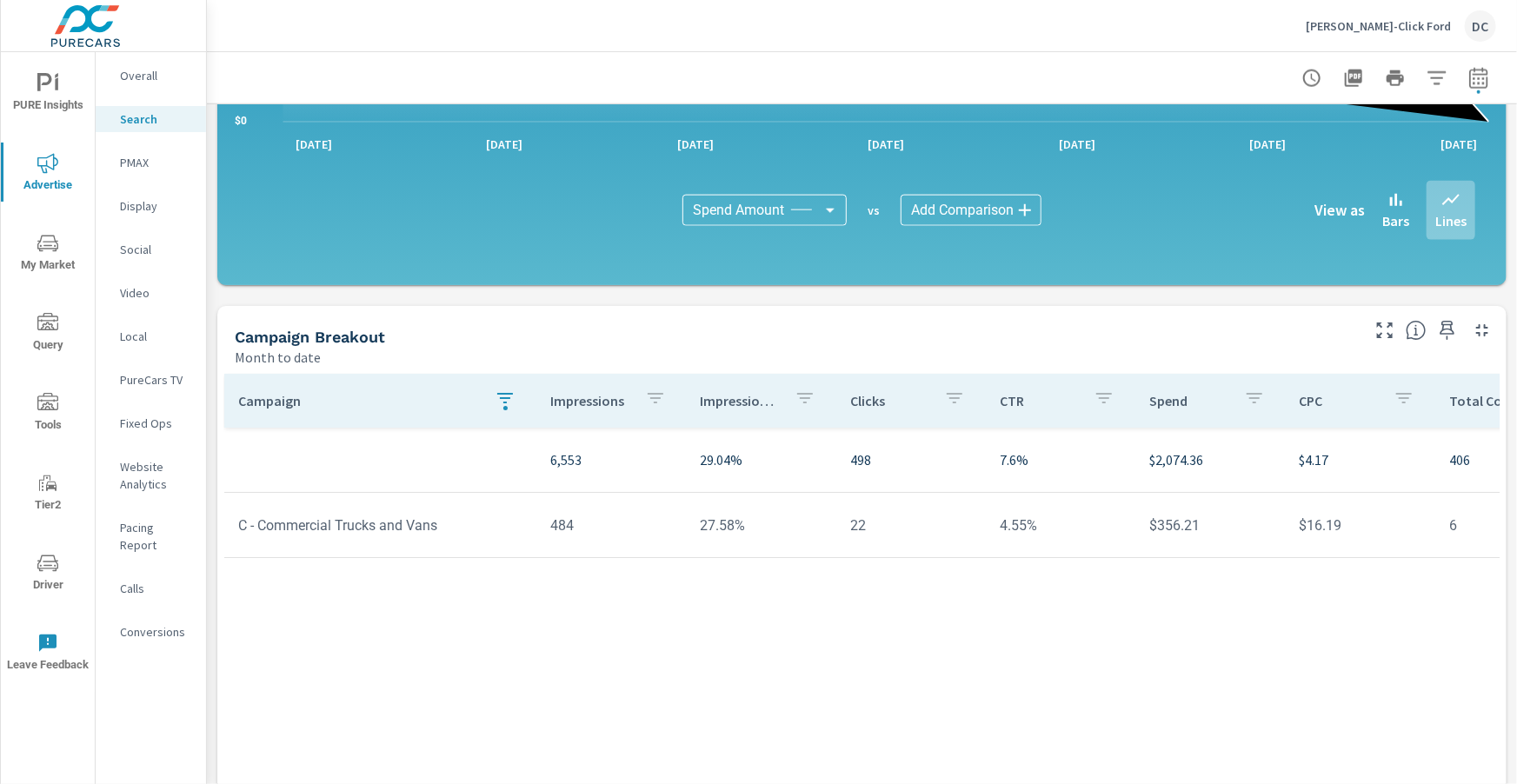
scroll to position [1173, 0]
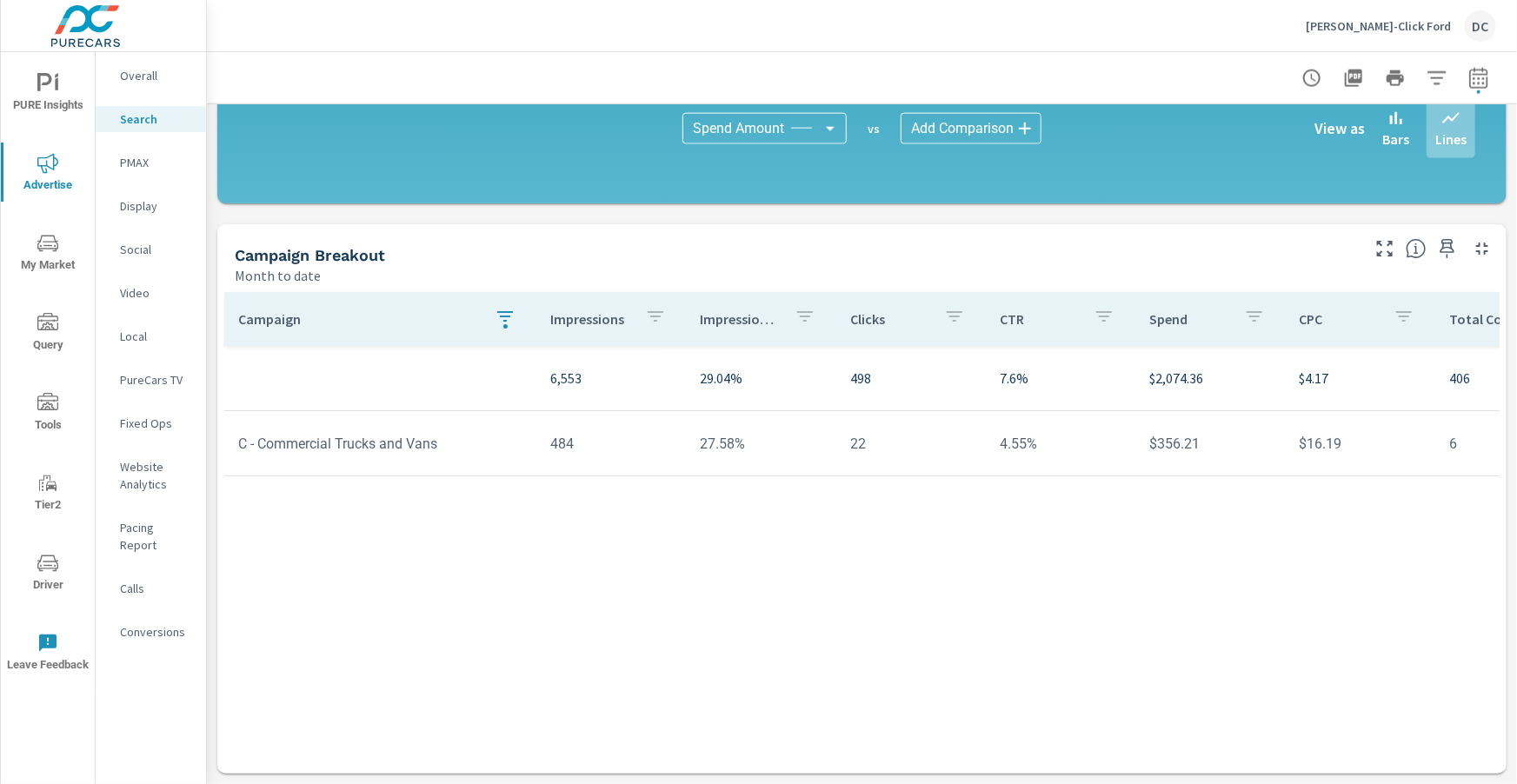
click at [494, 328] on div "button" at bounding box center [505, 318] width 21 height 26
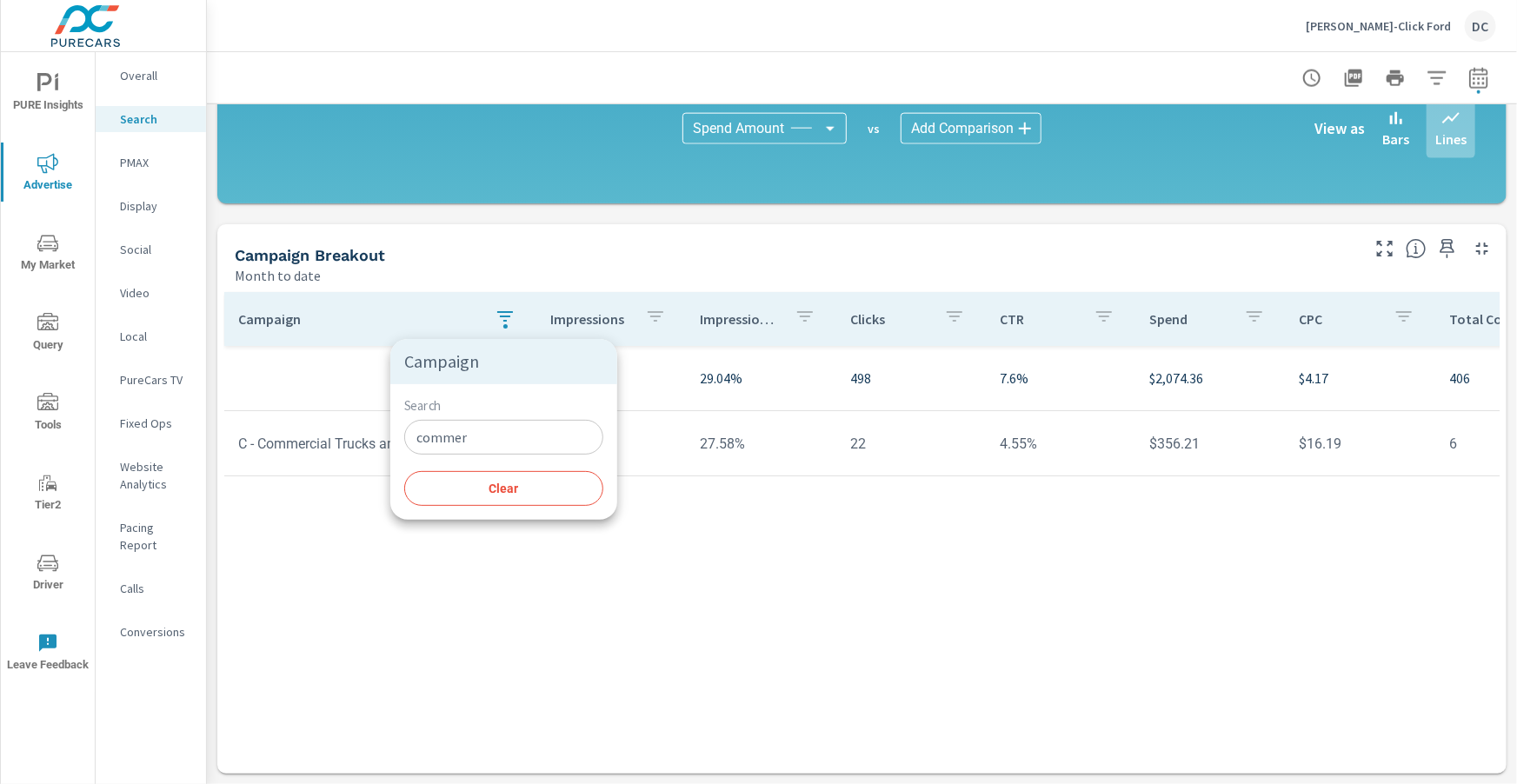
click at [475, 431] on input "commer" at bounding box center [503, 437] width 199 height 35
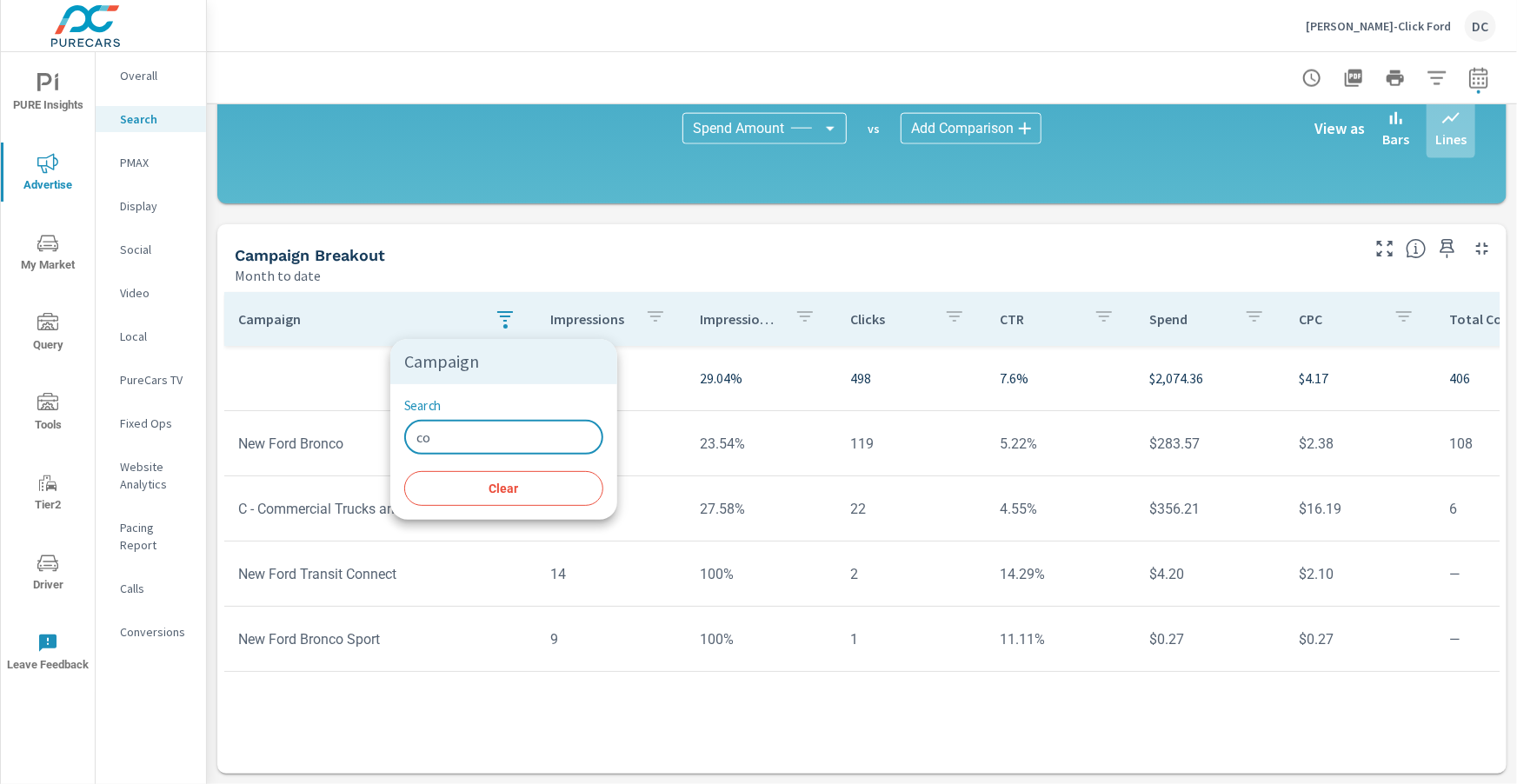
type input "c"
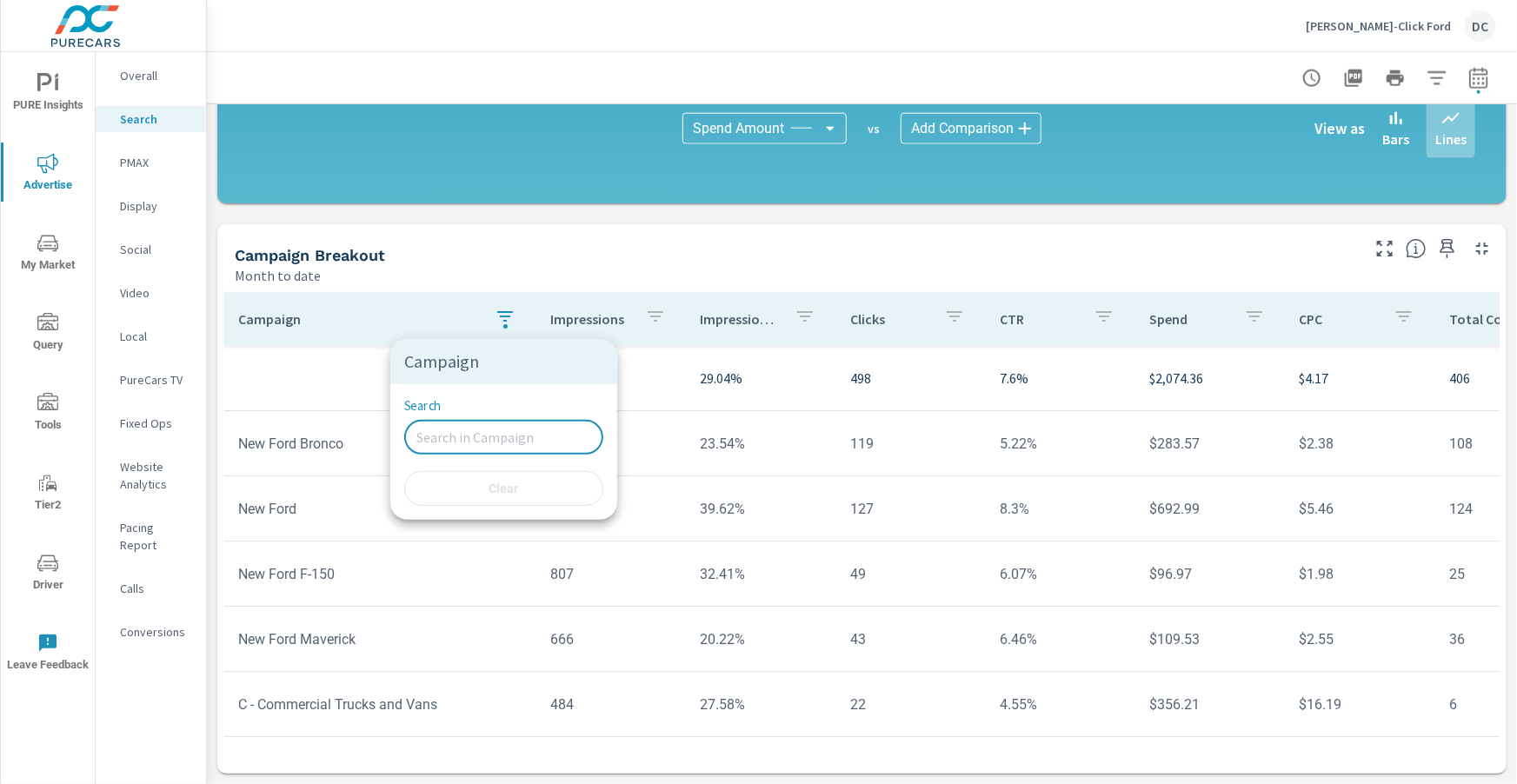
click at [263, 360] on div at bounding box center [758, 392] width 1517 height 784
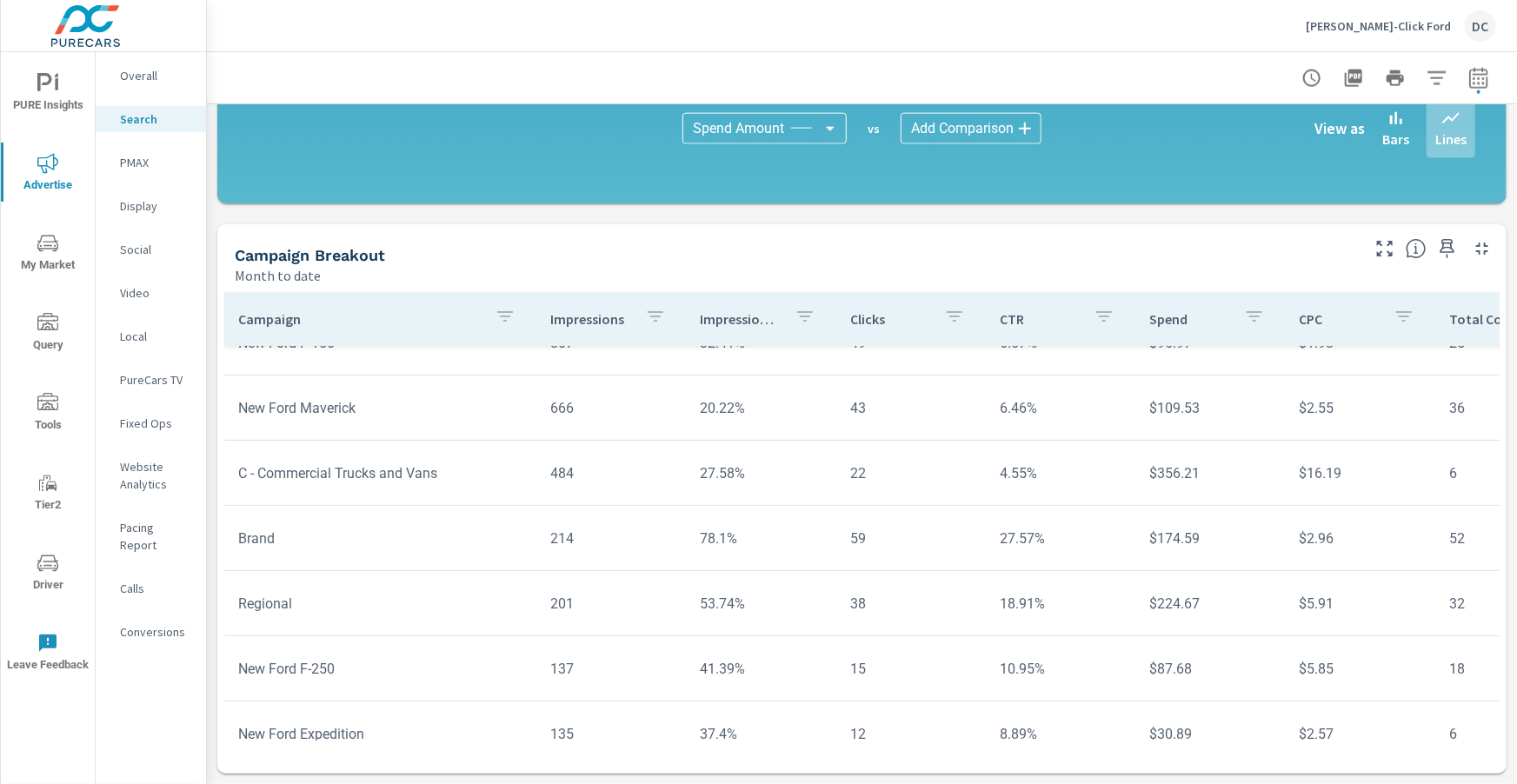
scroll to position [253, 0]
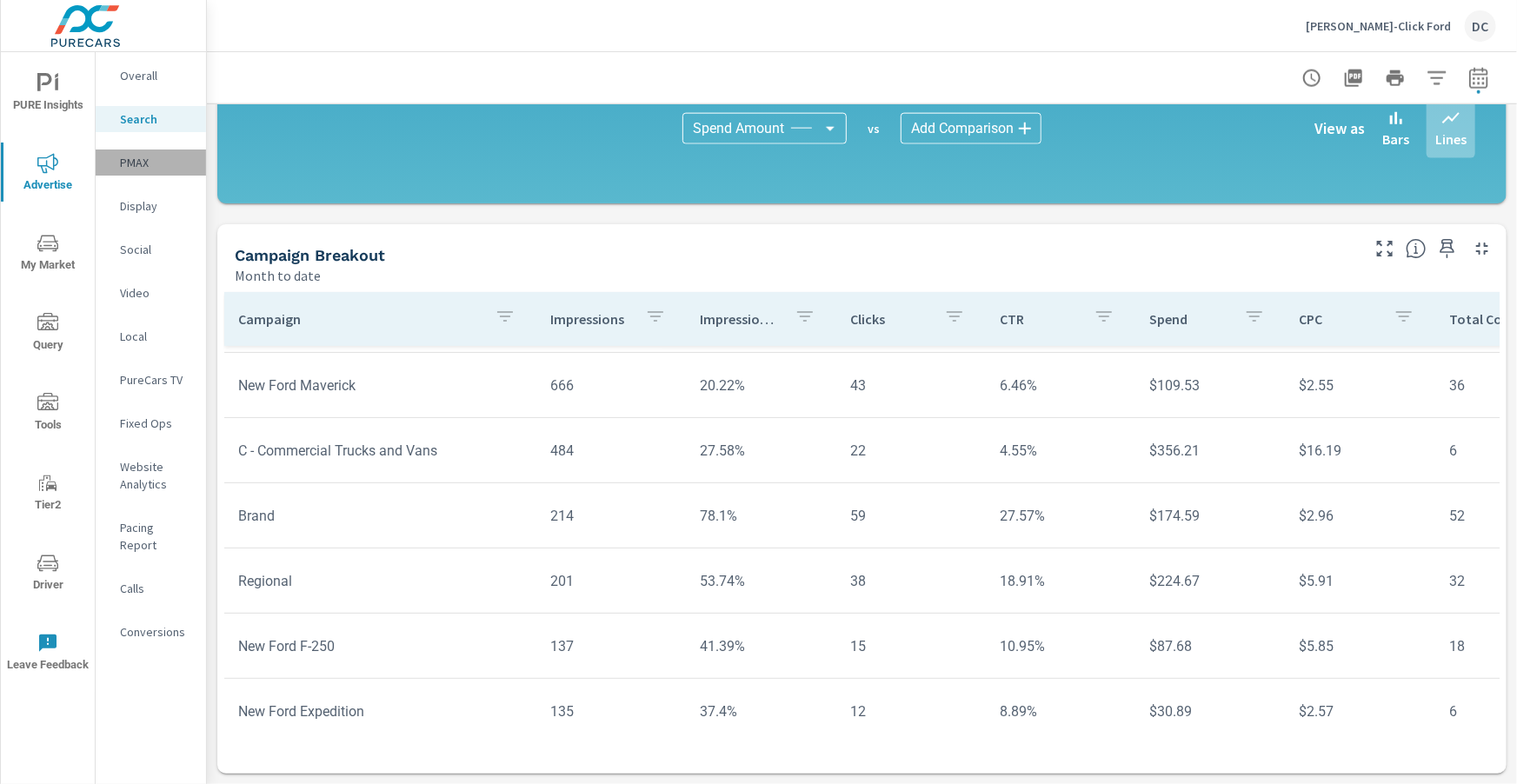
click at [144, 154] on div "PMAX" at bounding box center [151, 162] width 111 height 26
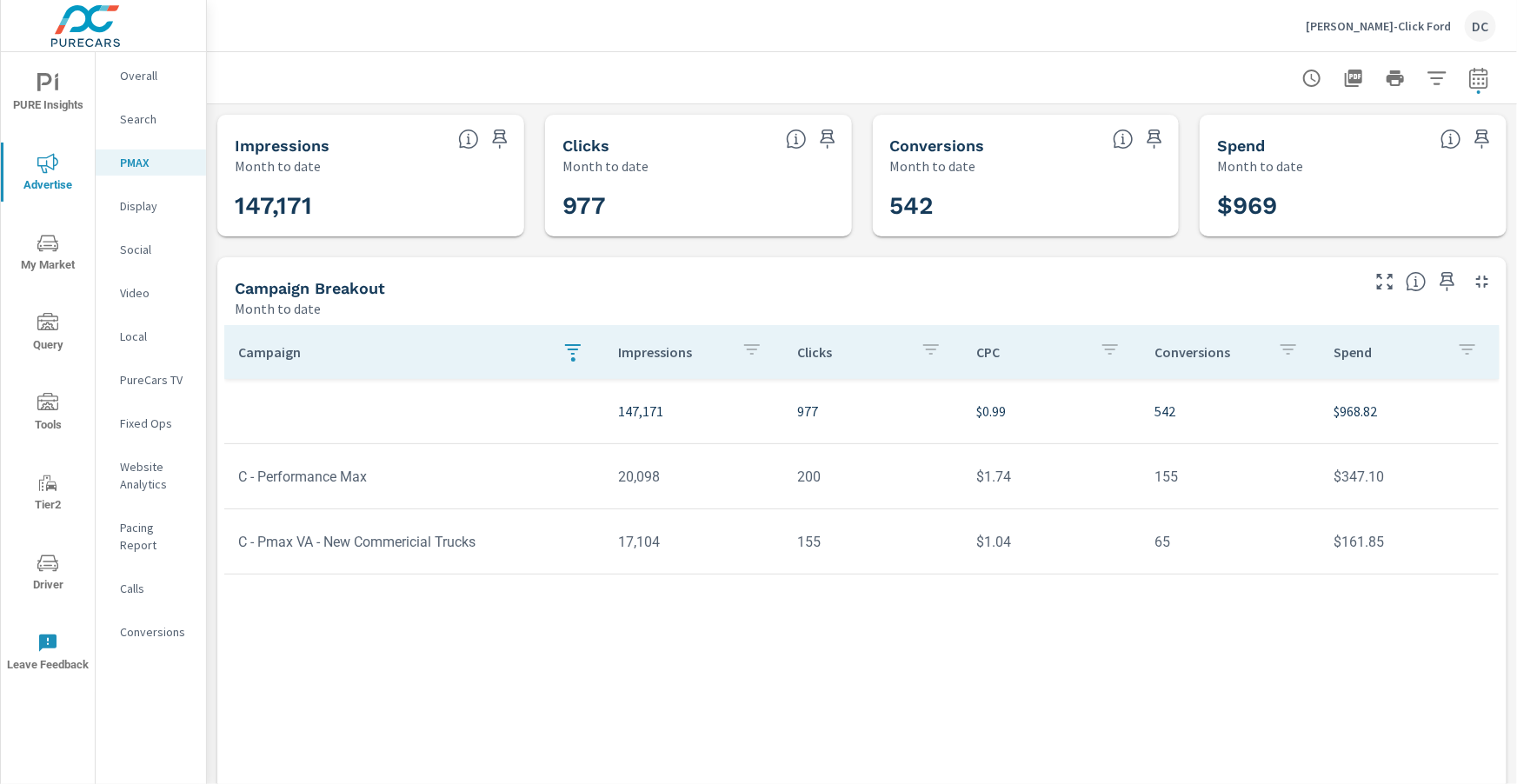
click at [149, 210] on p "Display" at bounding box center [155, 206] width 72 height 18
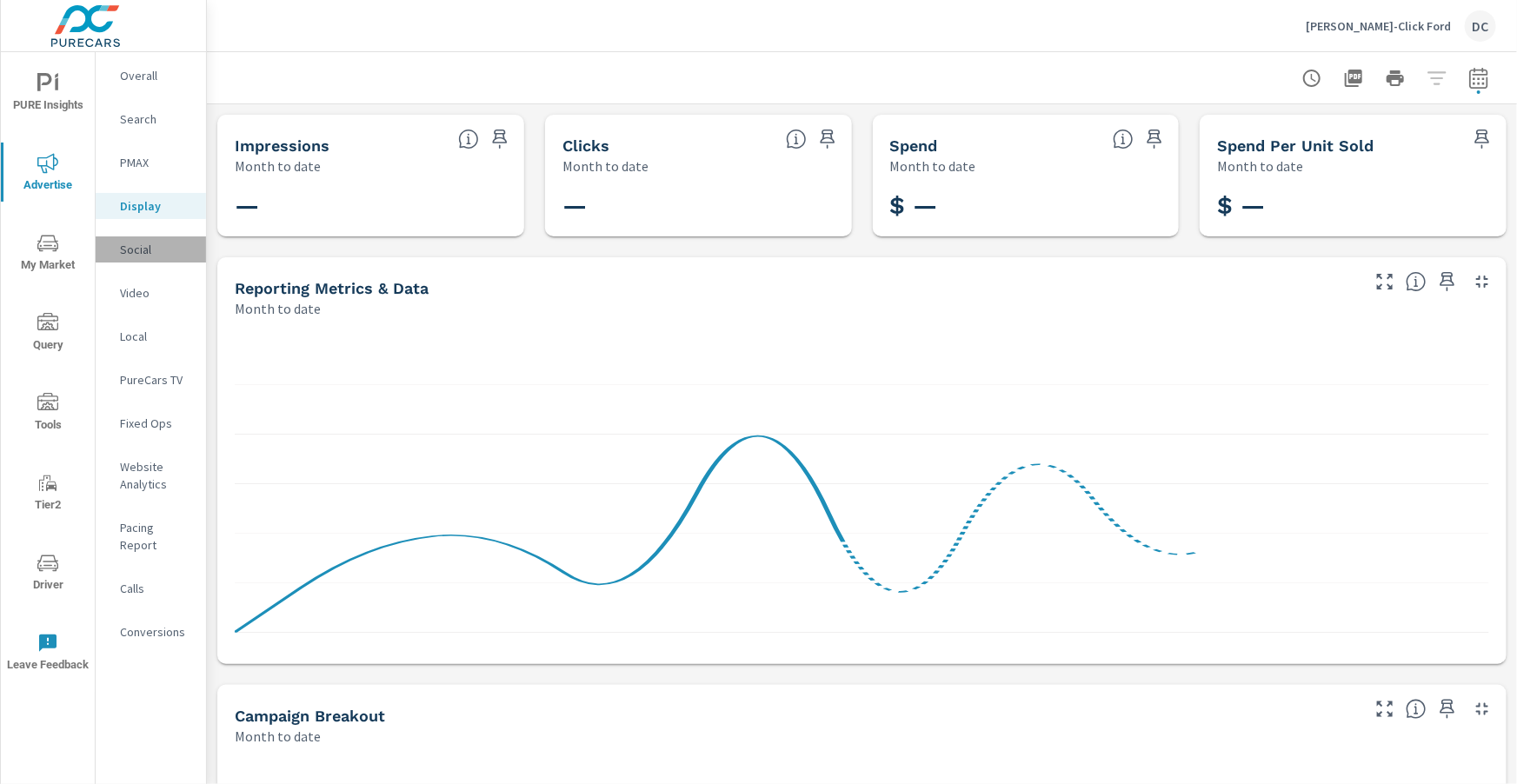
click at [142, 247] on p "Social" at bounding box center [155, 250] width 72 height 18
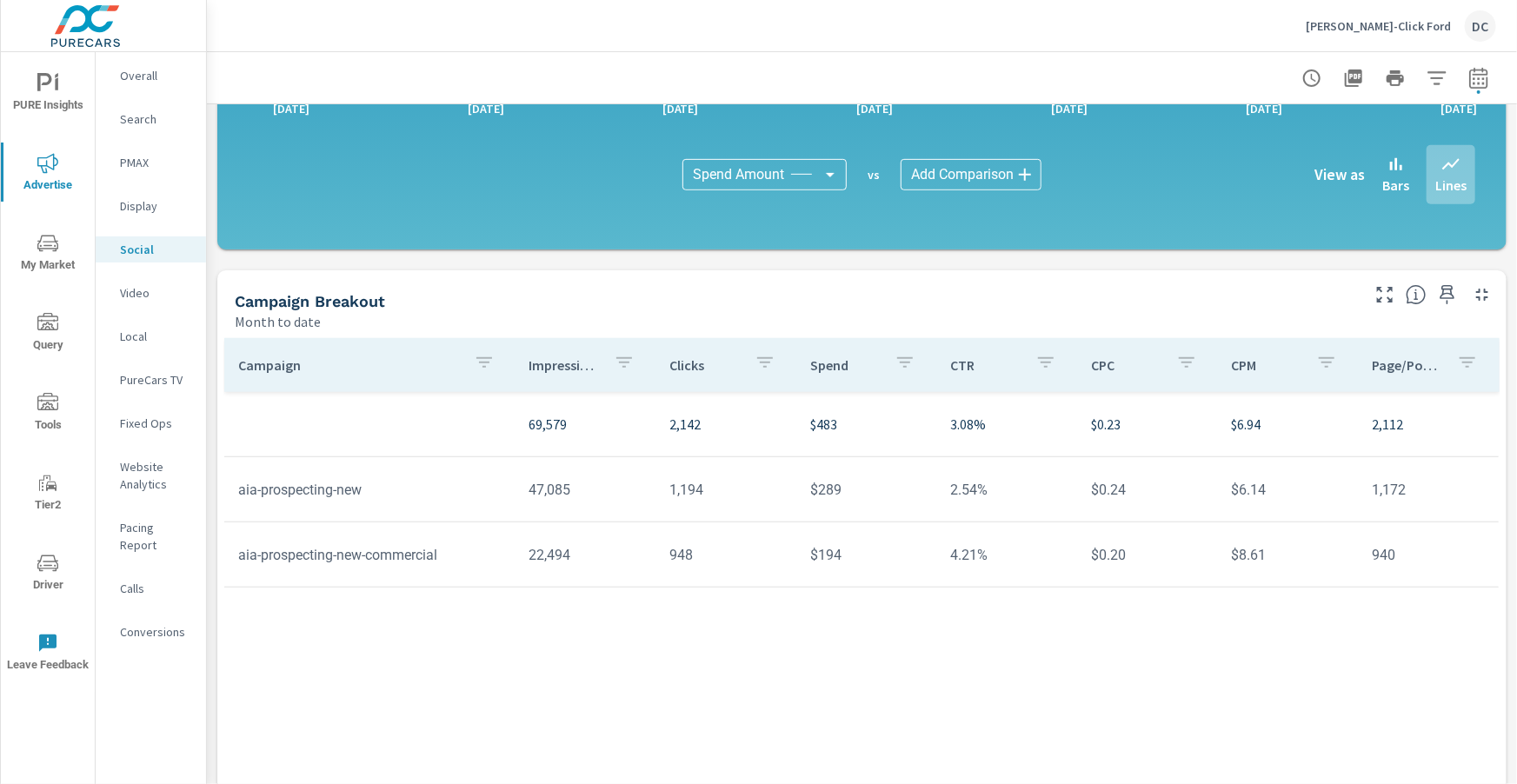
scroll to position [461, 0]
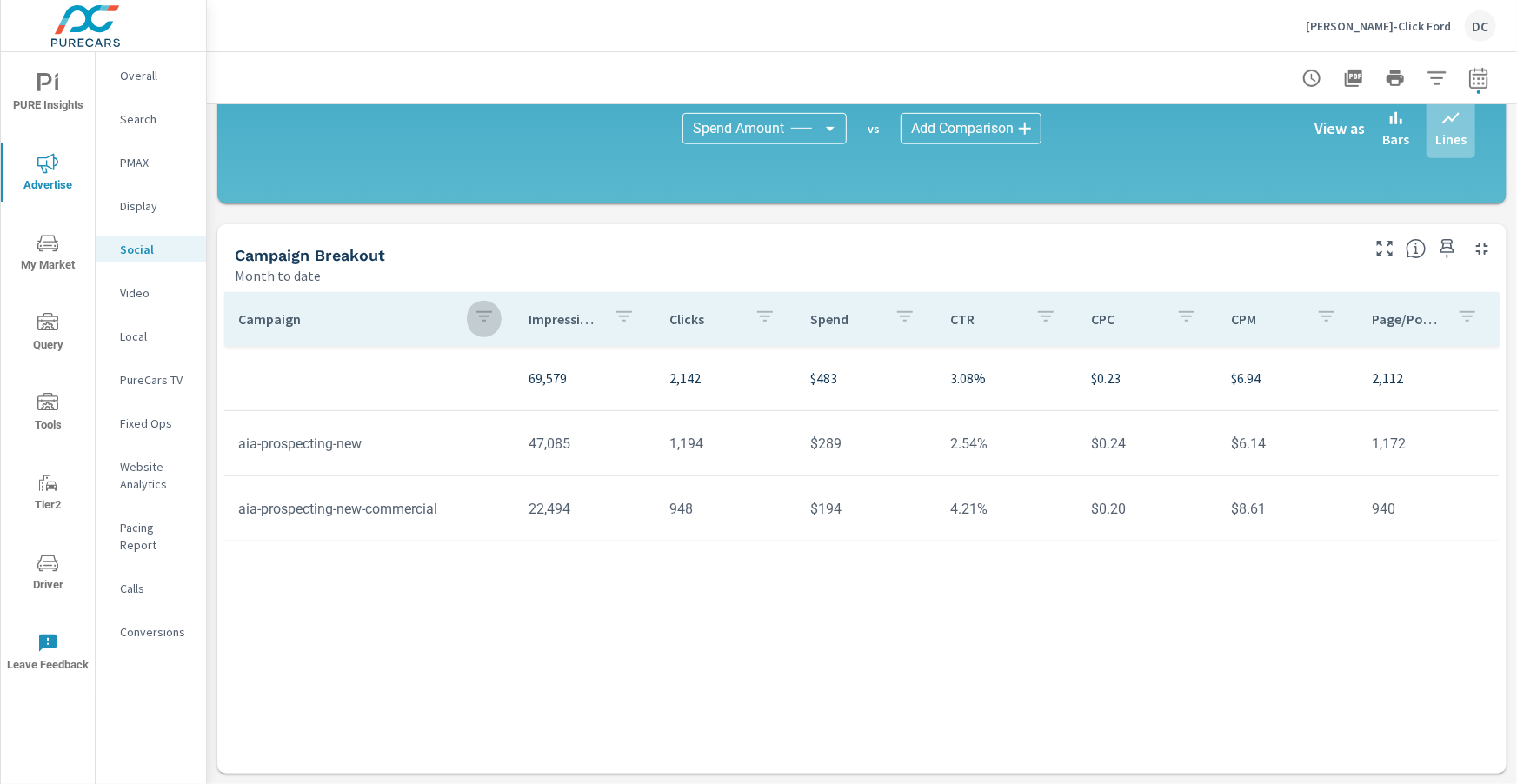
click at [492, 320] on icon "button" at bounding box center [485, 316] width 21 height 21
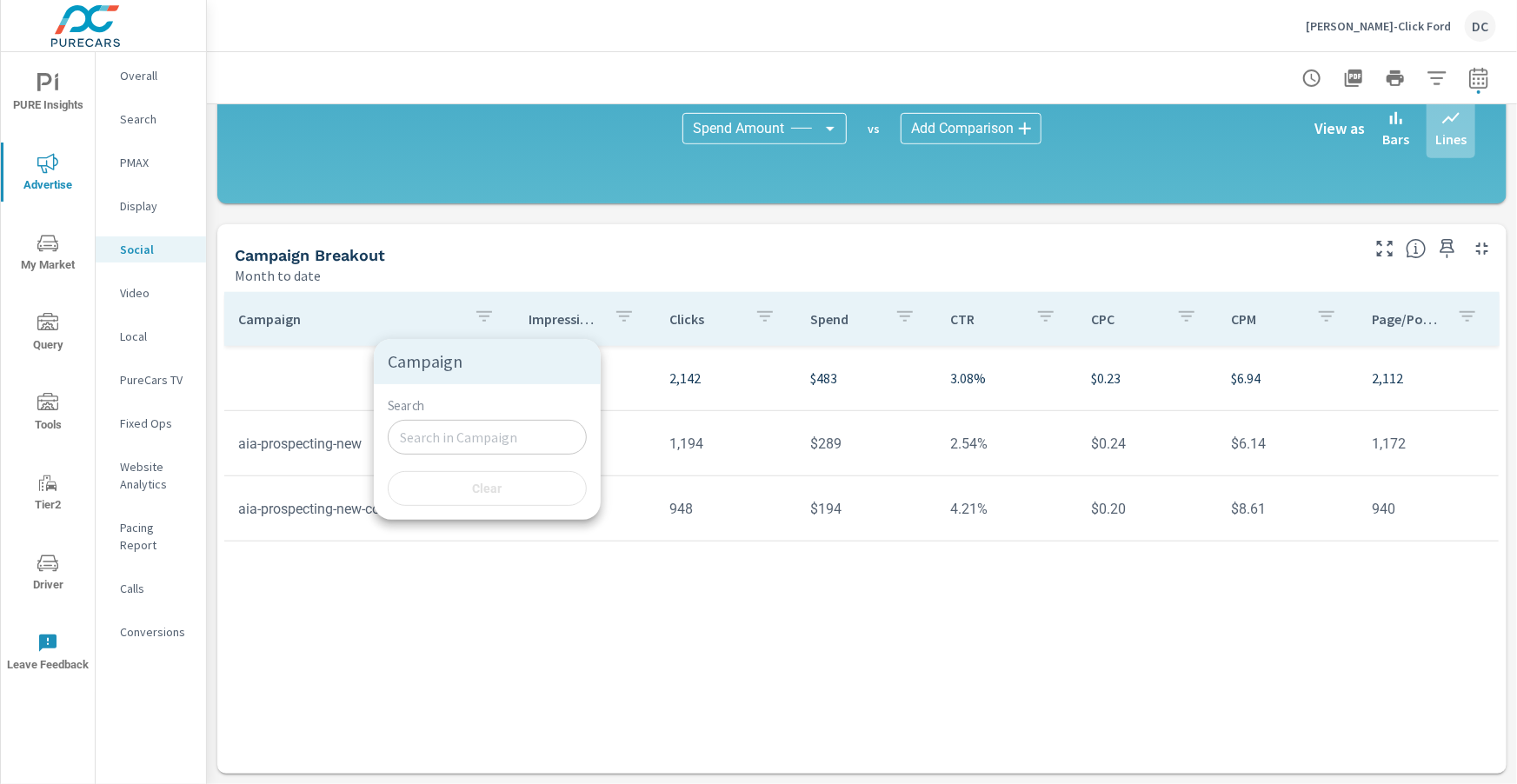
click at [276, 366] on div at bounding box center [758, 392] width 1517 height 784
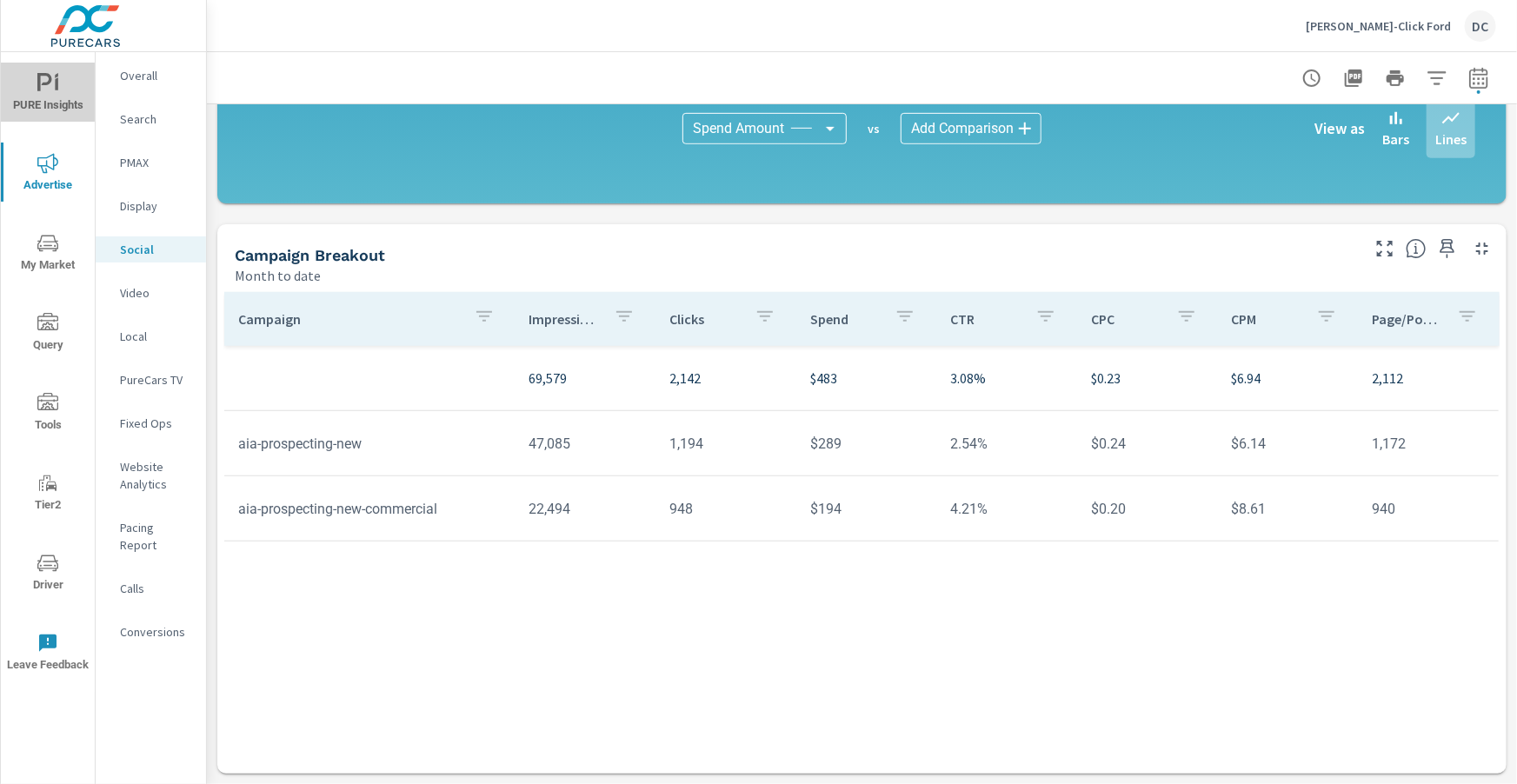
click at [51, 101] on span "PURE Insights" at bounding box center [48, 94] width 83 height 43
